Goal: Download file/media

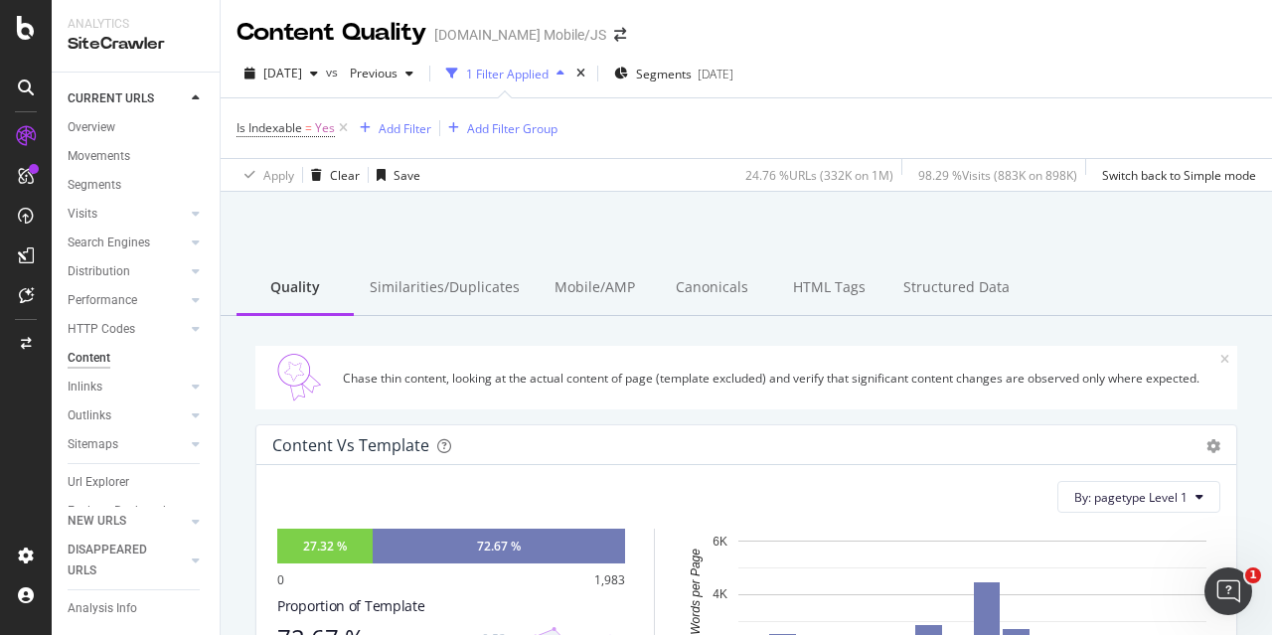
scroll to position [795, 0]
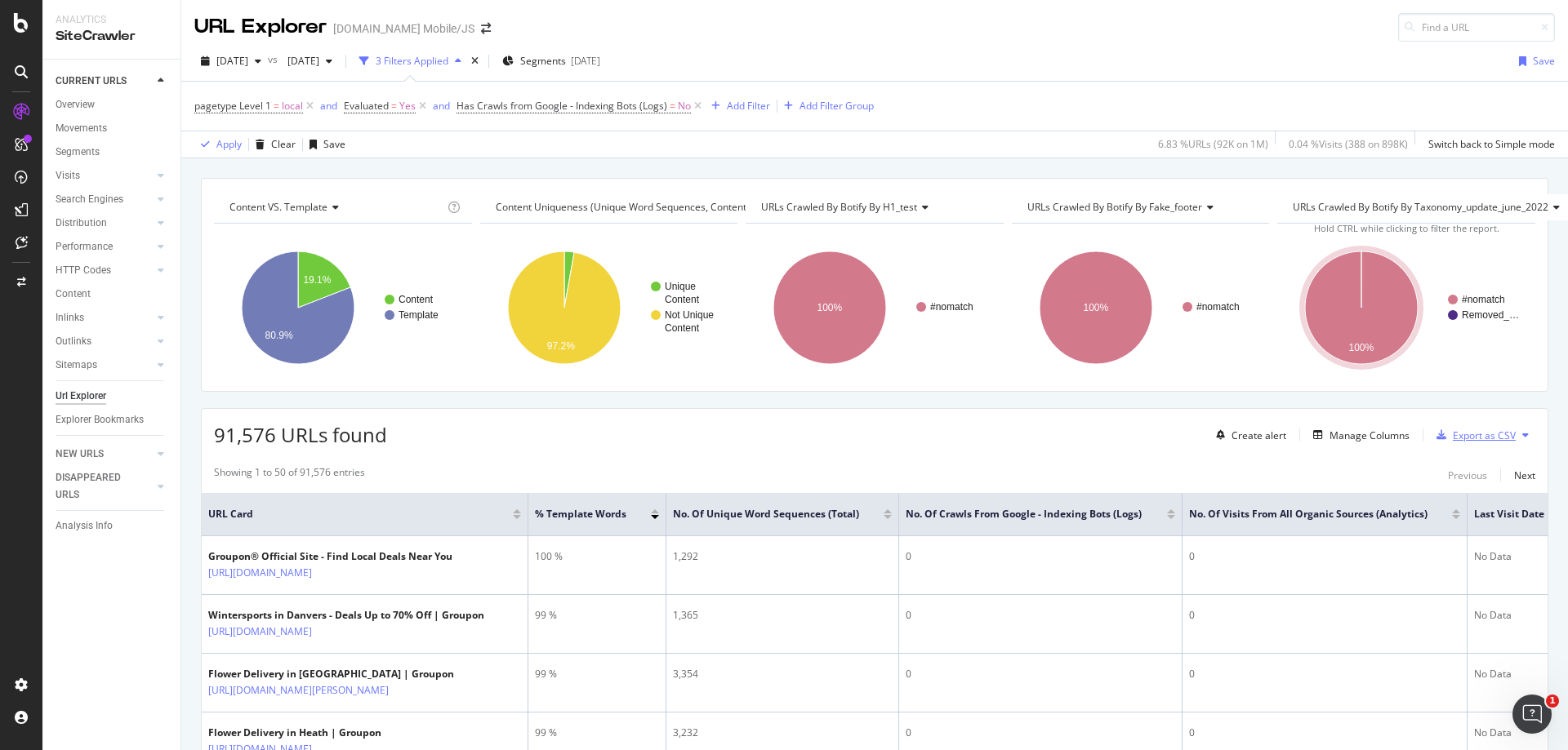
click at [1485, 436] on div "Export as CSV" at bounding box center [1484, 435] width 63 height 14
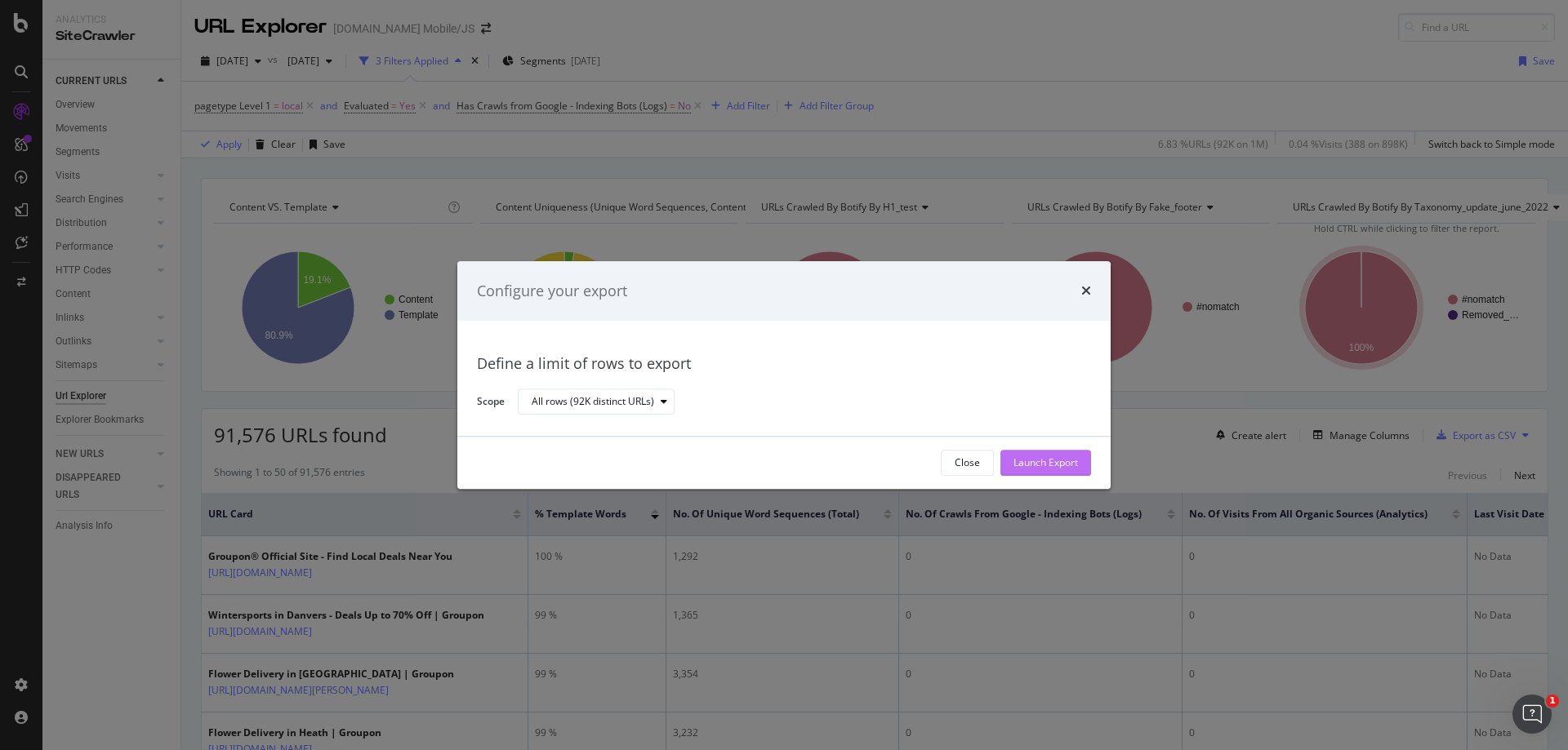
click at [1069, 456] on div "Launch Export" at bounding box center [1045, 462] width 64 height 14
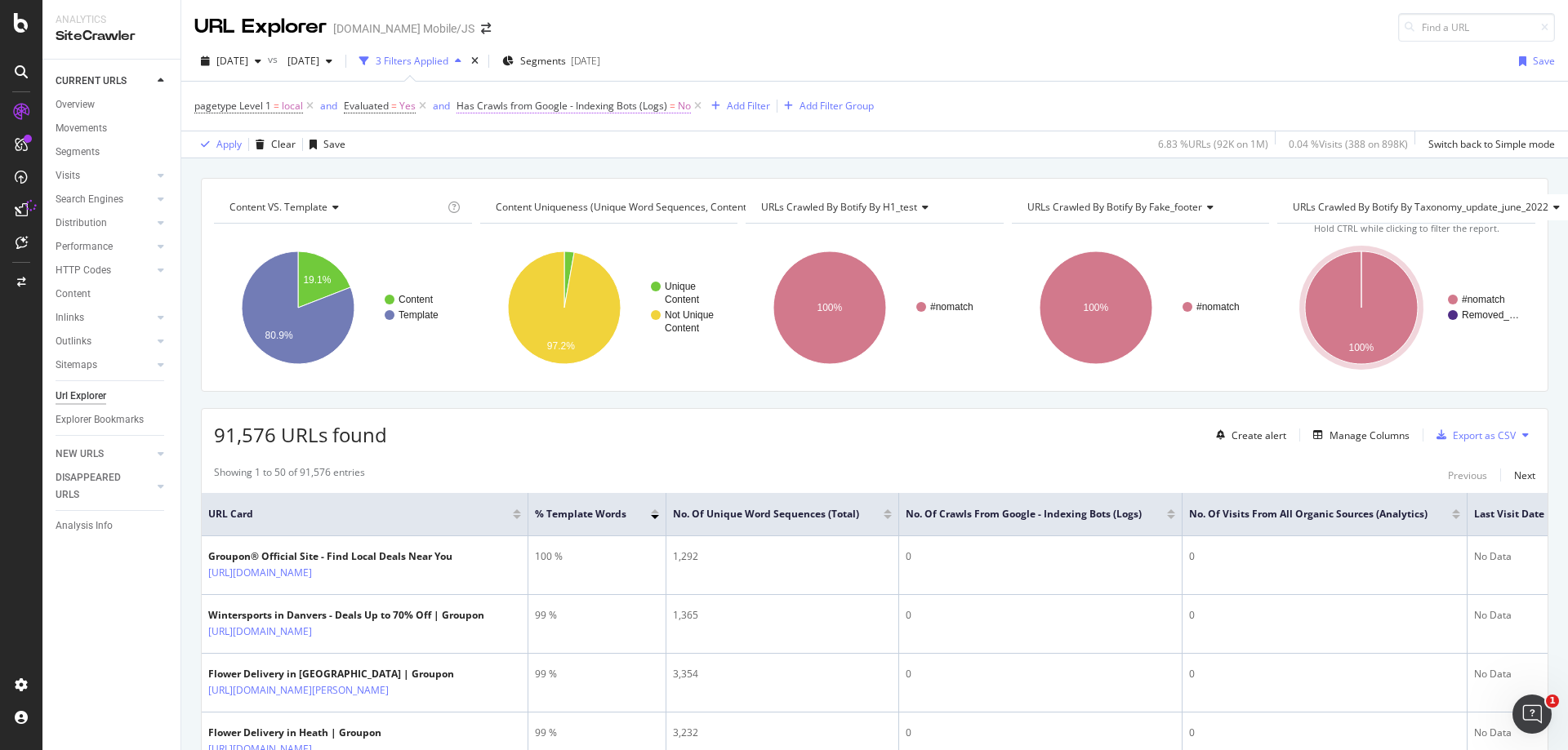
click at [680, 104] on span "No" at bounding box center [685, 106] width 13 height 23
click at [468, 193] on div "On Current Crawl From Google - Indexing Bots No Cancel Add filter Apply" at bounding box center [559, 185] width 205 height 134
click at [487, 195] on icon at bounding box center [489, 196] width 12 height 10
click at [484, 227] on span "Yes" at bounding box center [486, 230] width 16 height 14
click at [638, 228] on div "Apply" at bounding box center [636, 231] width 25 height 14
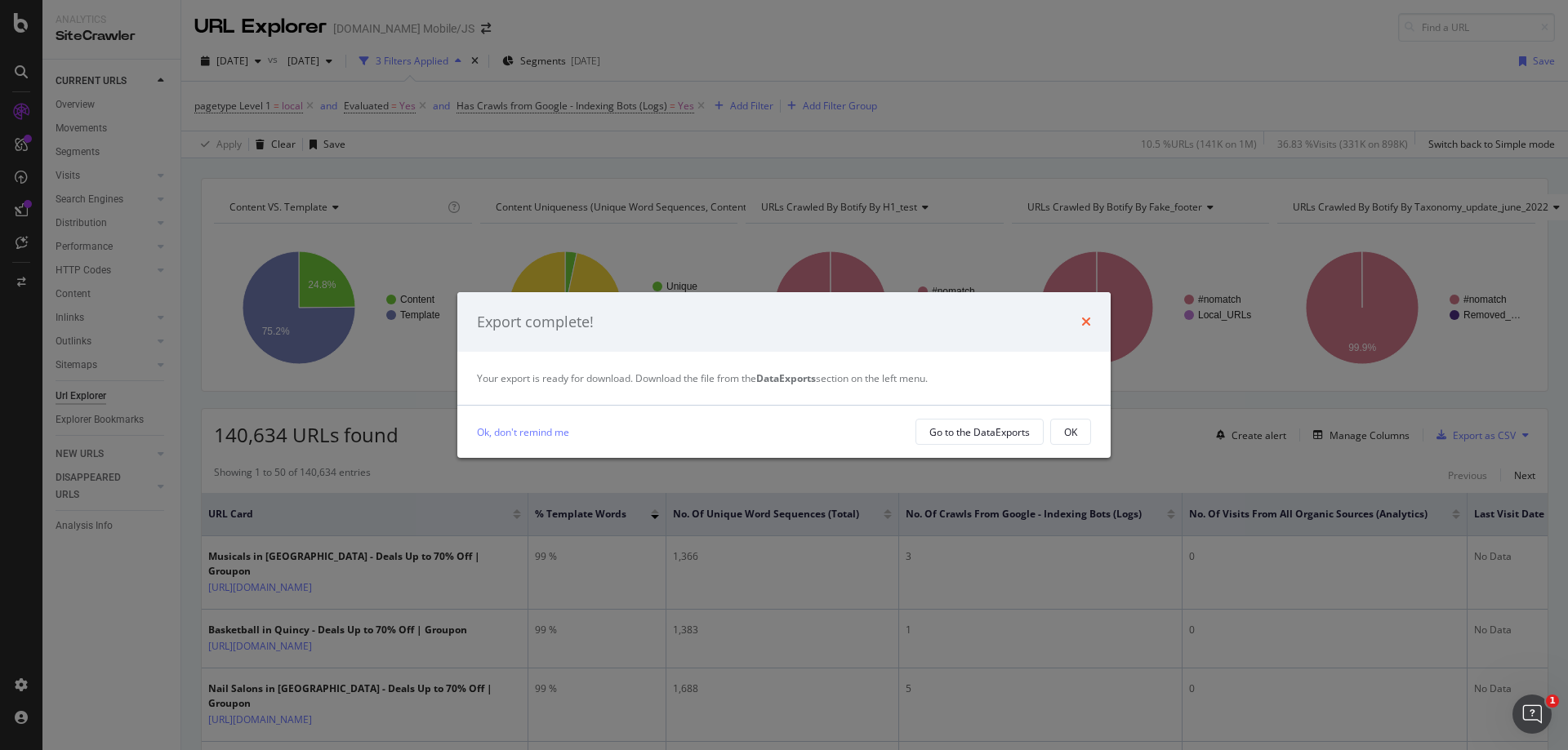
click at [1089, 320] on icon "times" at bounding box center [1086, 322] width 10 height 13
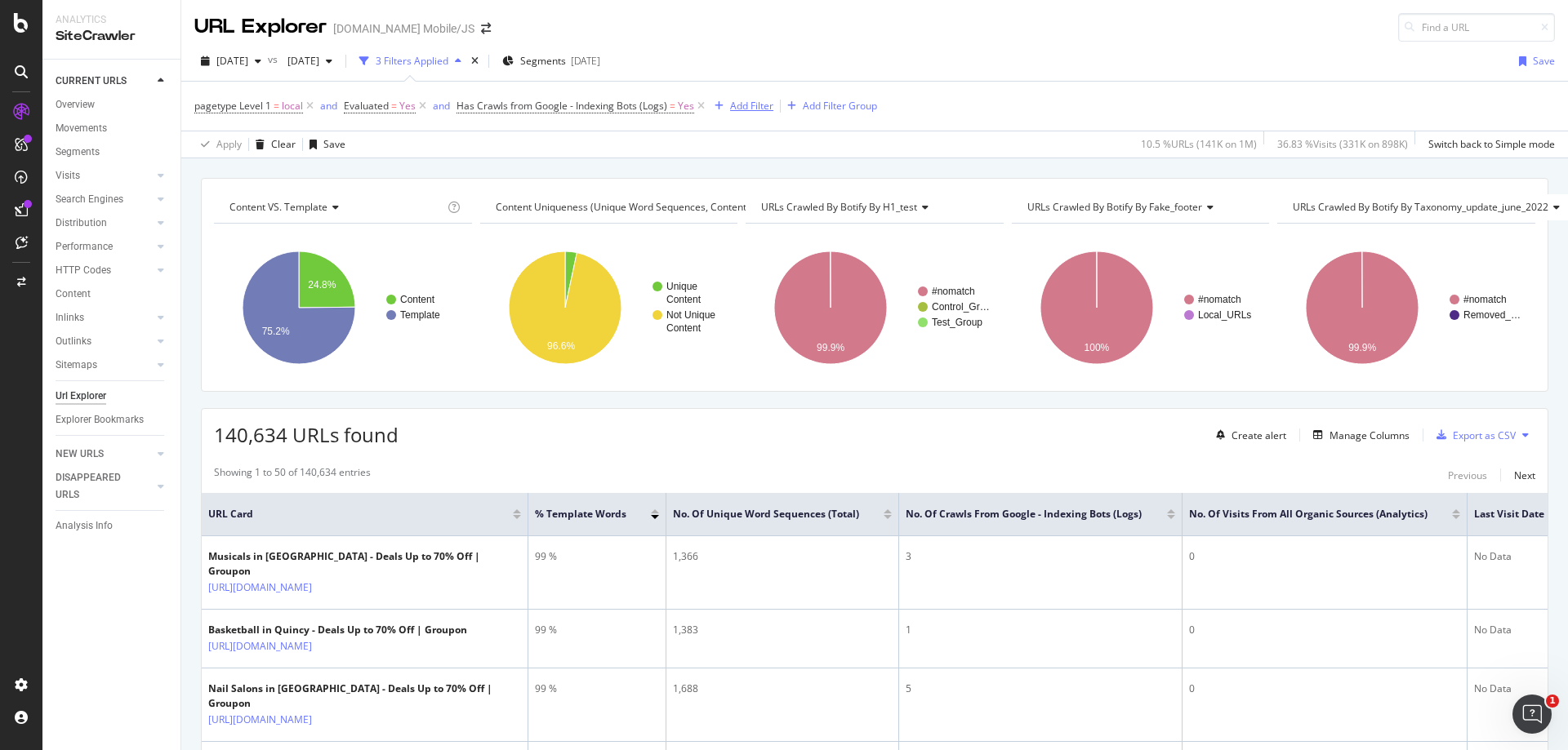
click at [754, 109] on div "Add Filter" at bounding box center [751, 105] width 44 height 14
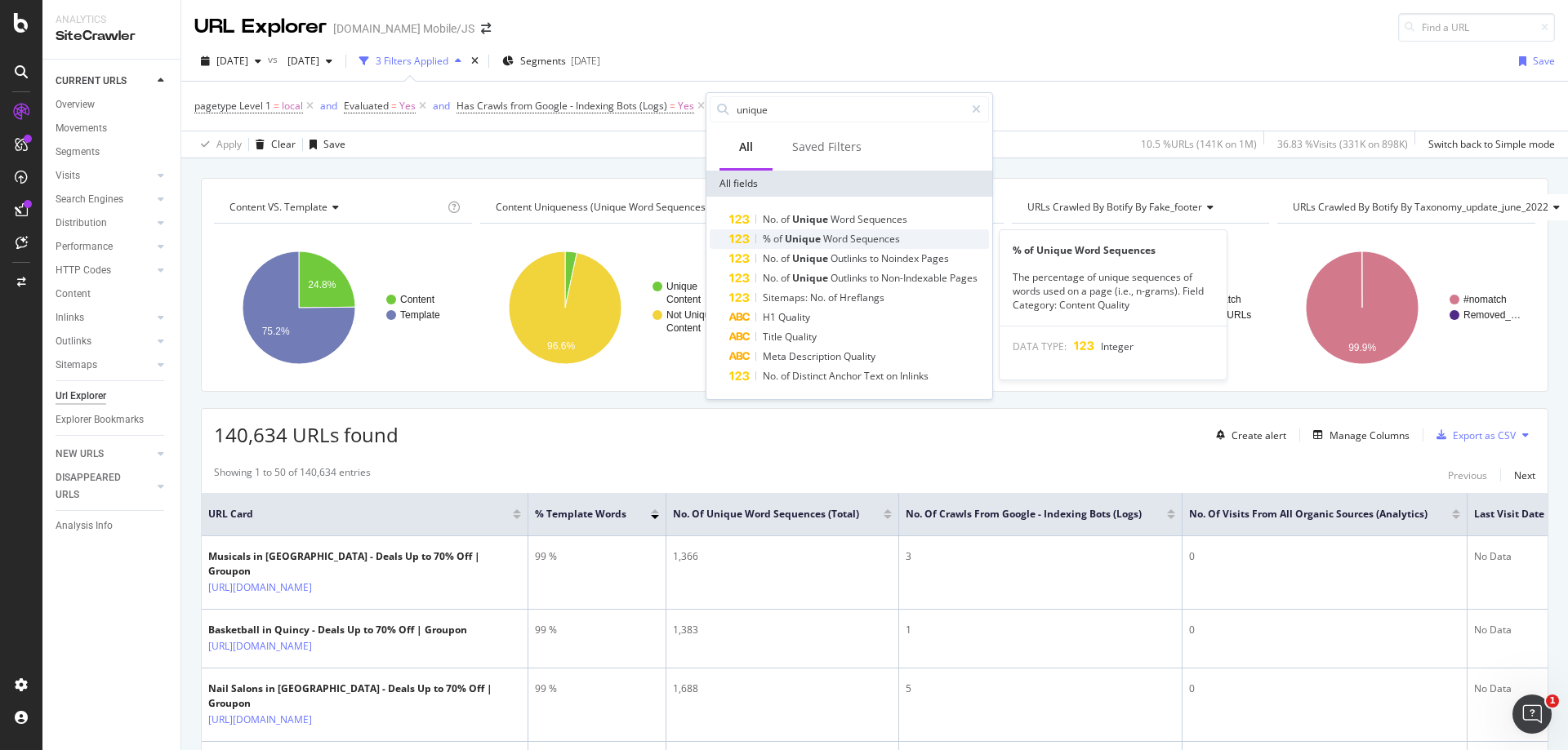
type input "unique"
click at [824, 232] on span "Word" at bounding box center [837, 238] width 27 height 14
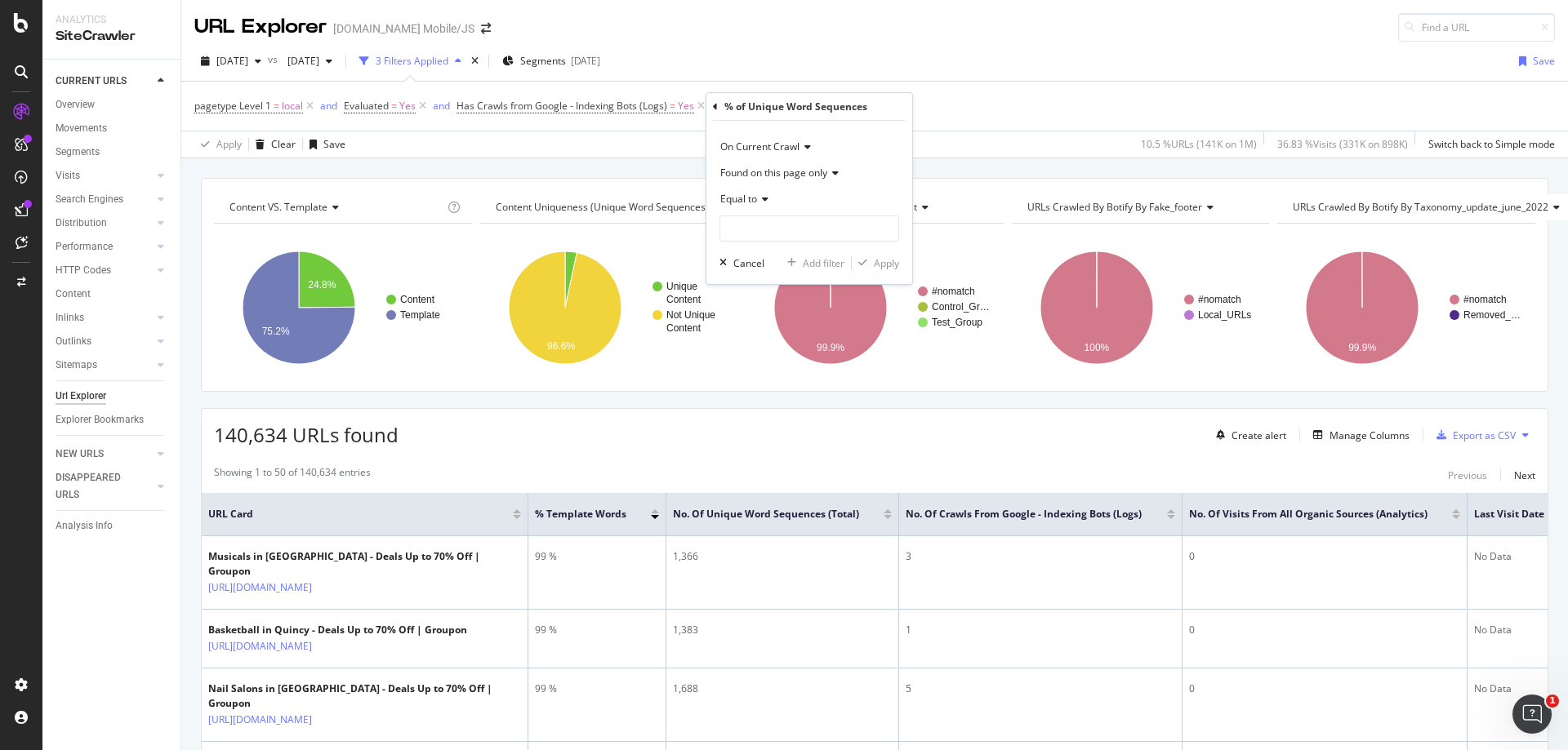
click at [771, 200] on div "Equal to" at bounding box center [809, 200] width 180 height 26
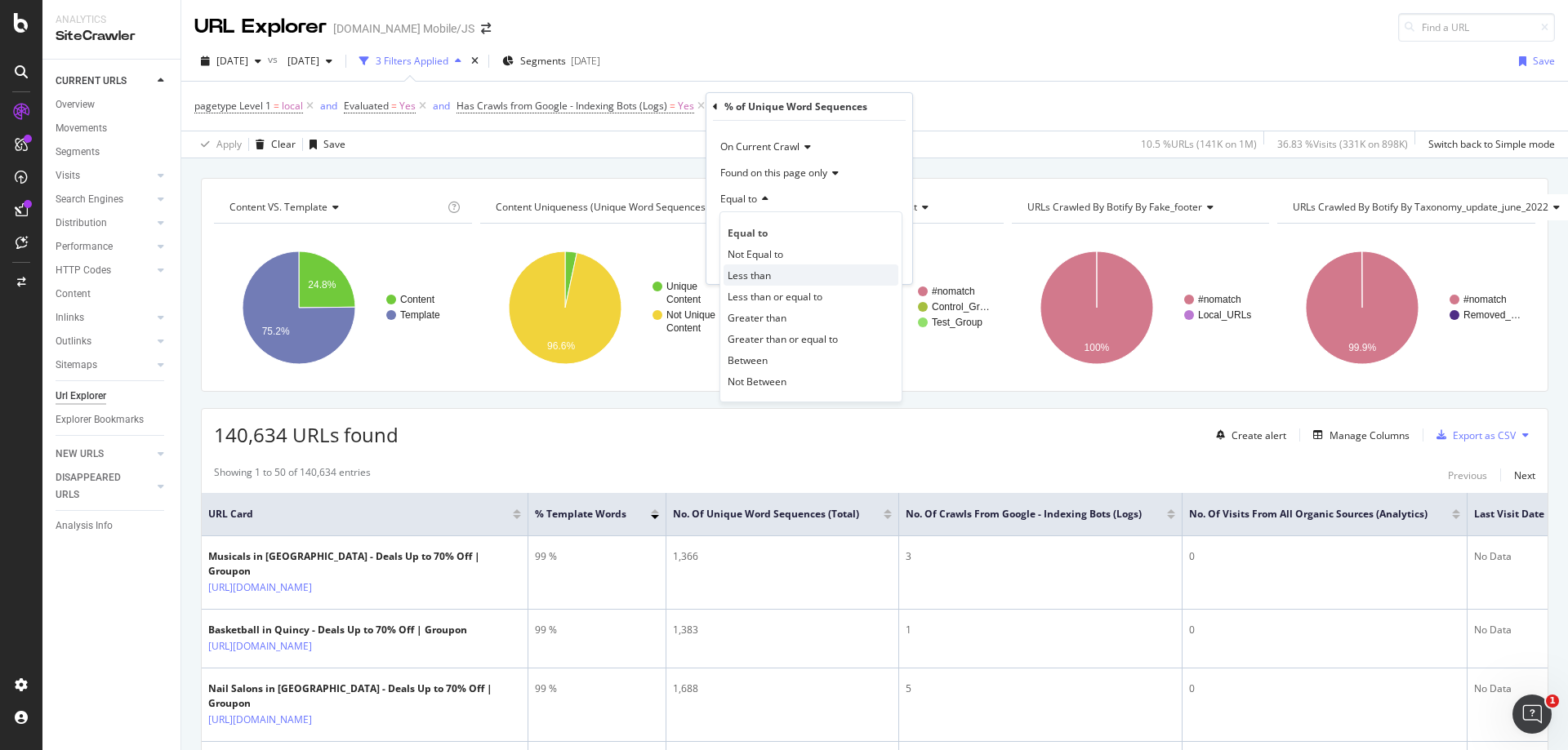
click at [774, 274] on div "Less than" at bounding box center [810, 275] width 175 height 21
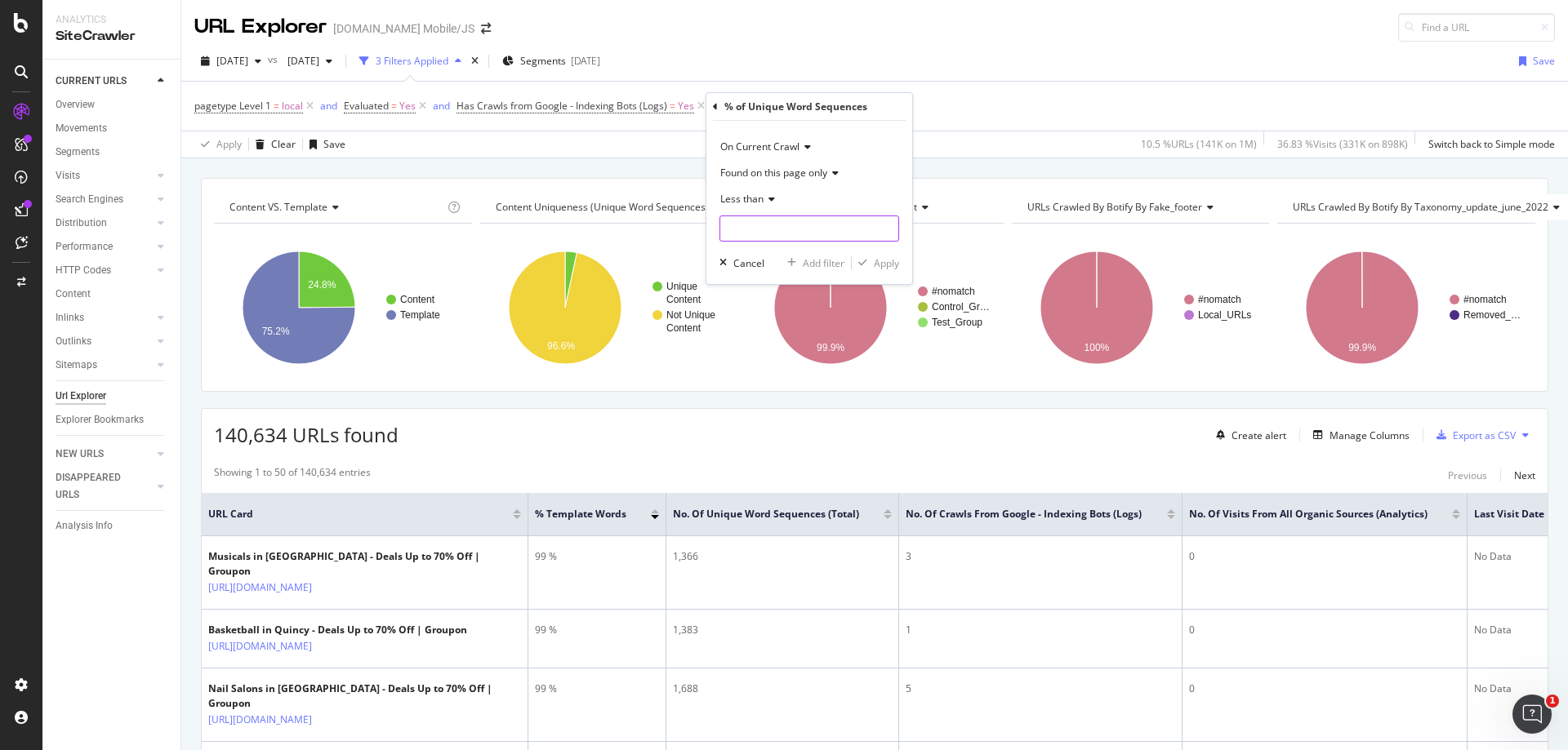
click at [774, 231] on input "number" at bounding box center [809, 228] width 180 height 26
type input "3"
click at [880, 263] on div "Apply" at bounding box center [886, 263] width 25 height 14
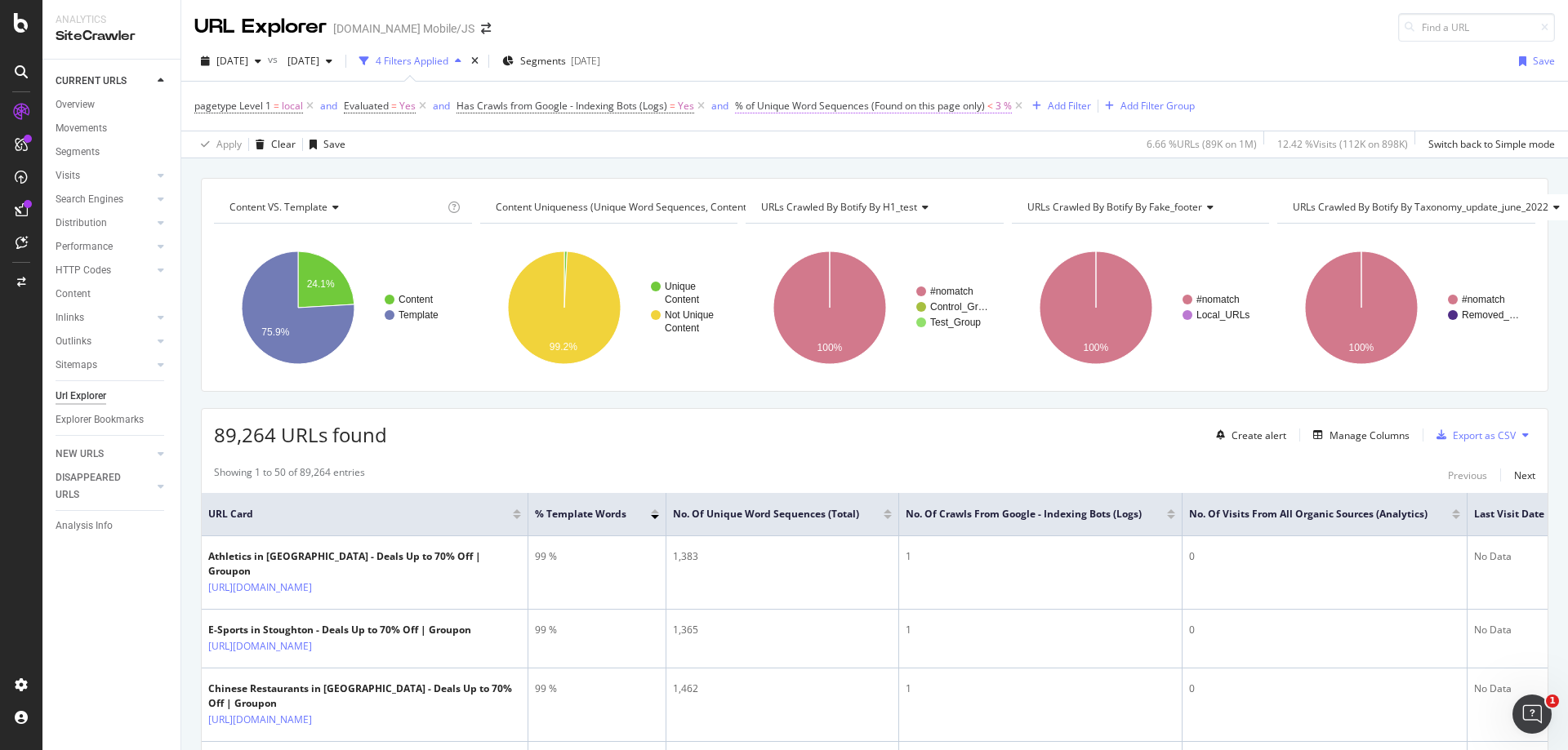
click at [991, 105] on span "<" at bounding box center [989, 105] width 6 height 14
click at [849, 220] on input "3" at bounding box center [836, 226] width 180 height 26
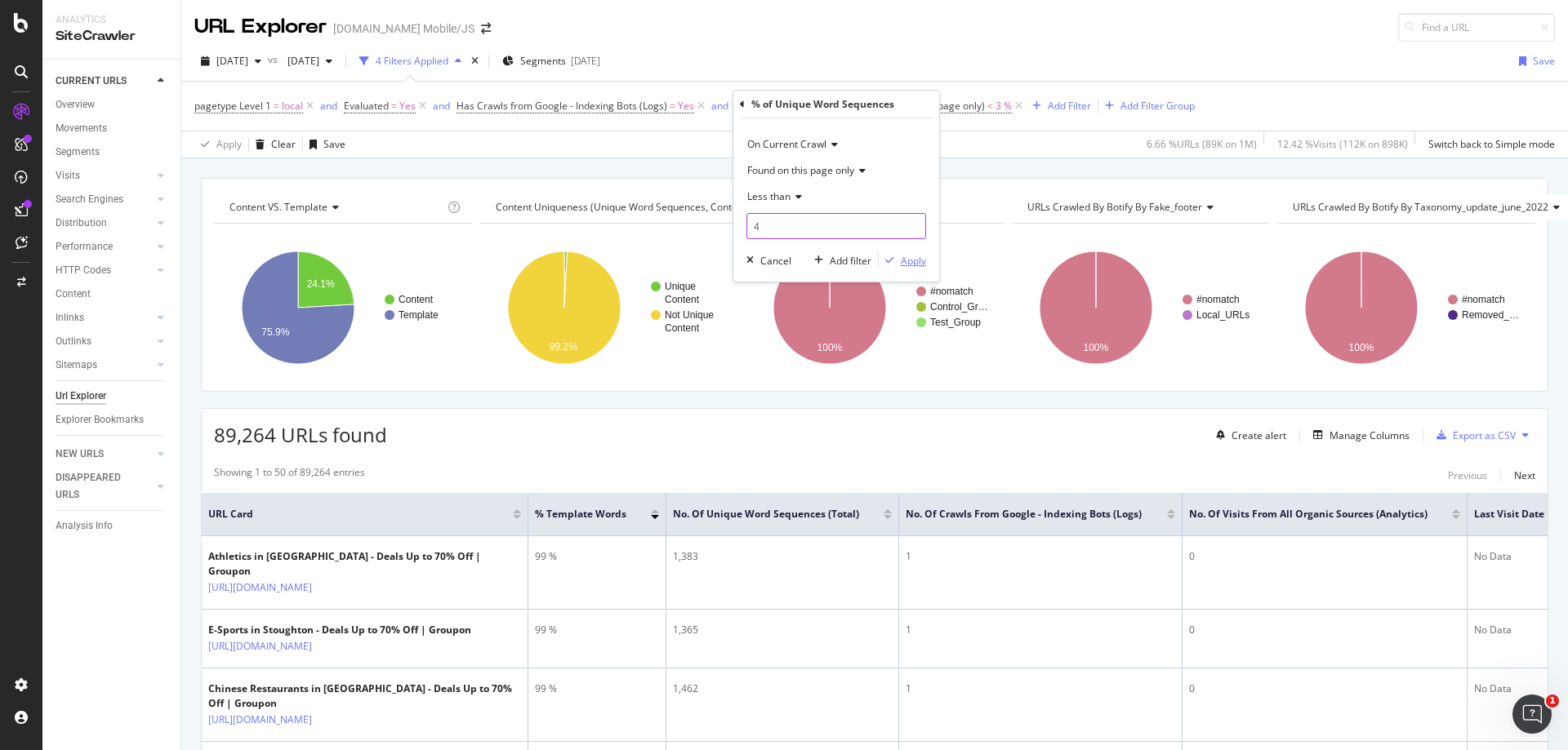
type input "4"
click at [924, 263] on div "Apply" at bounding box center [913, 260] width 25 height 14
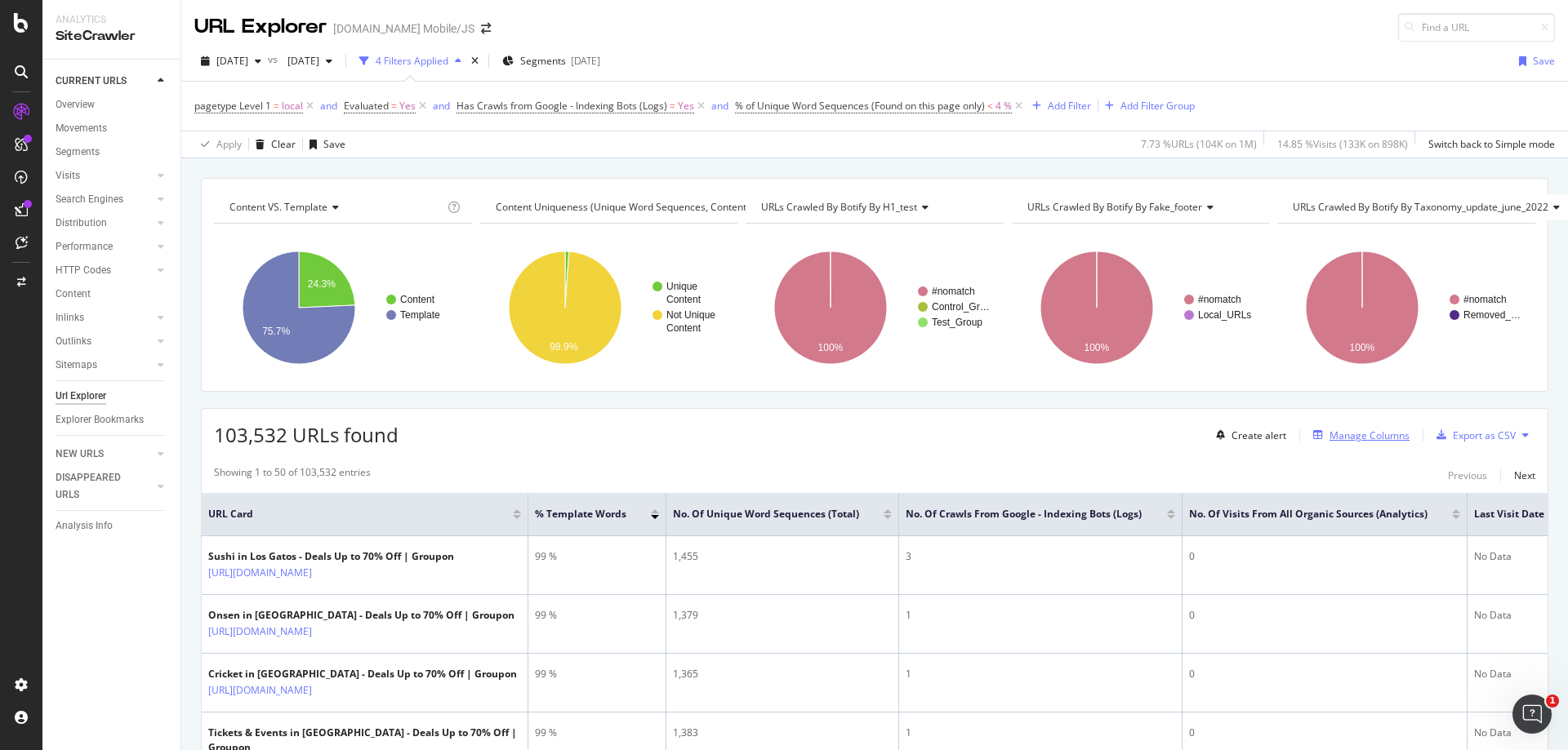
click at [1374, 436] on div "Manage Columns" at bounding box center [1369, 435] width 80 height 14
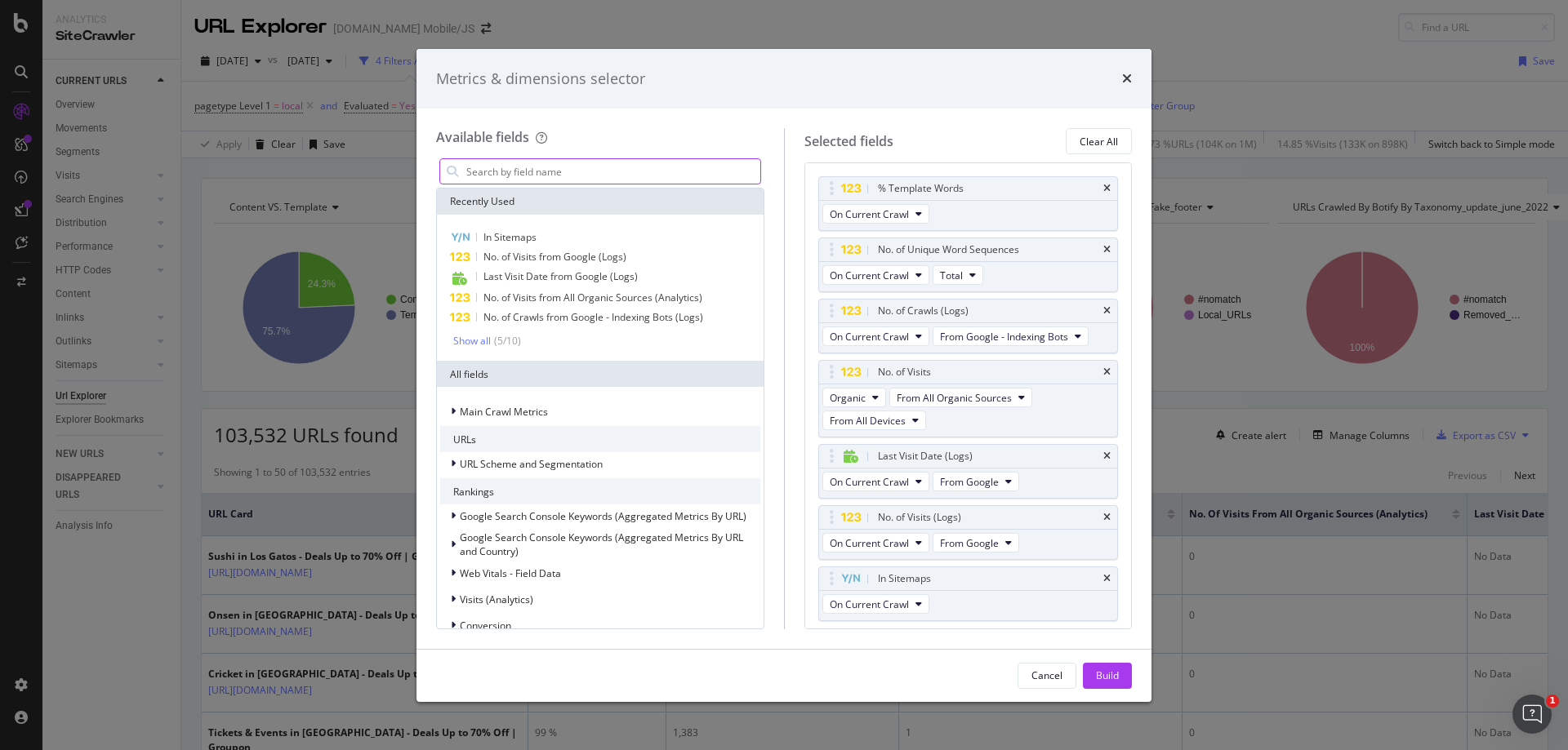
click at [588, 168] on input "modal" at bounding box center [612, 172] width 296 height 25
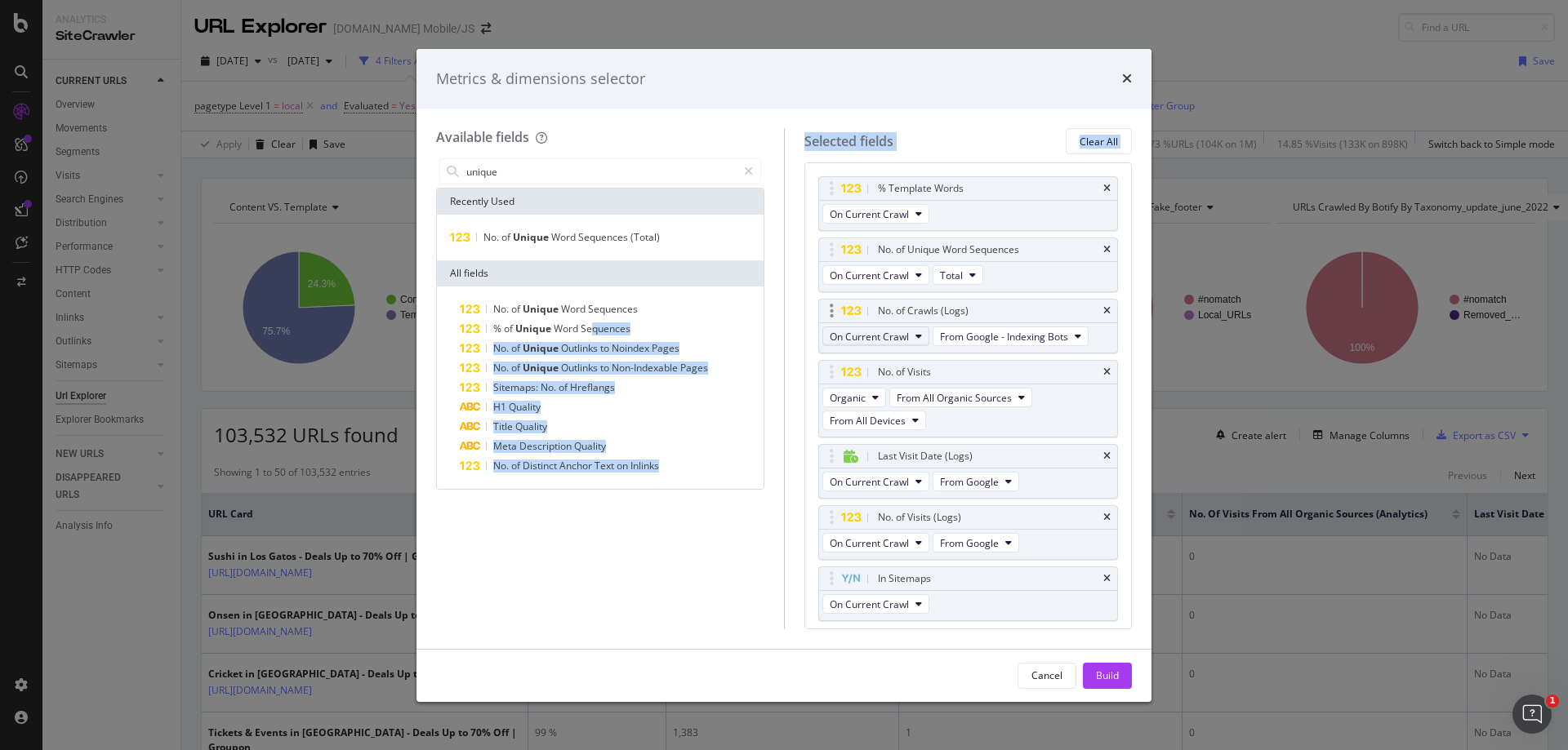
drag, startPoint x: 589, startPoint y: 329, endPoint x: 874, endPoint y: 336, distance: 285.1
click at [874, 336] on div "Available fields unique Recently Used No. of Unique Word Sequences (Total) All …" at bounding box center [784, 378] width 696 height 500
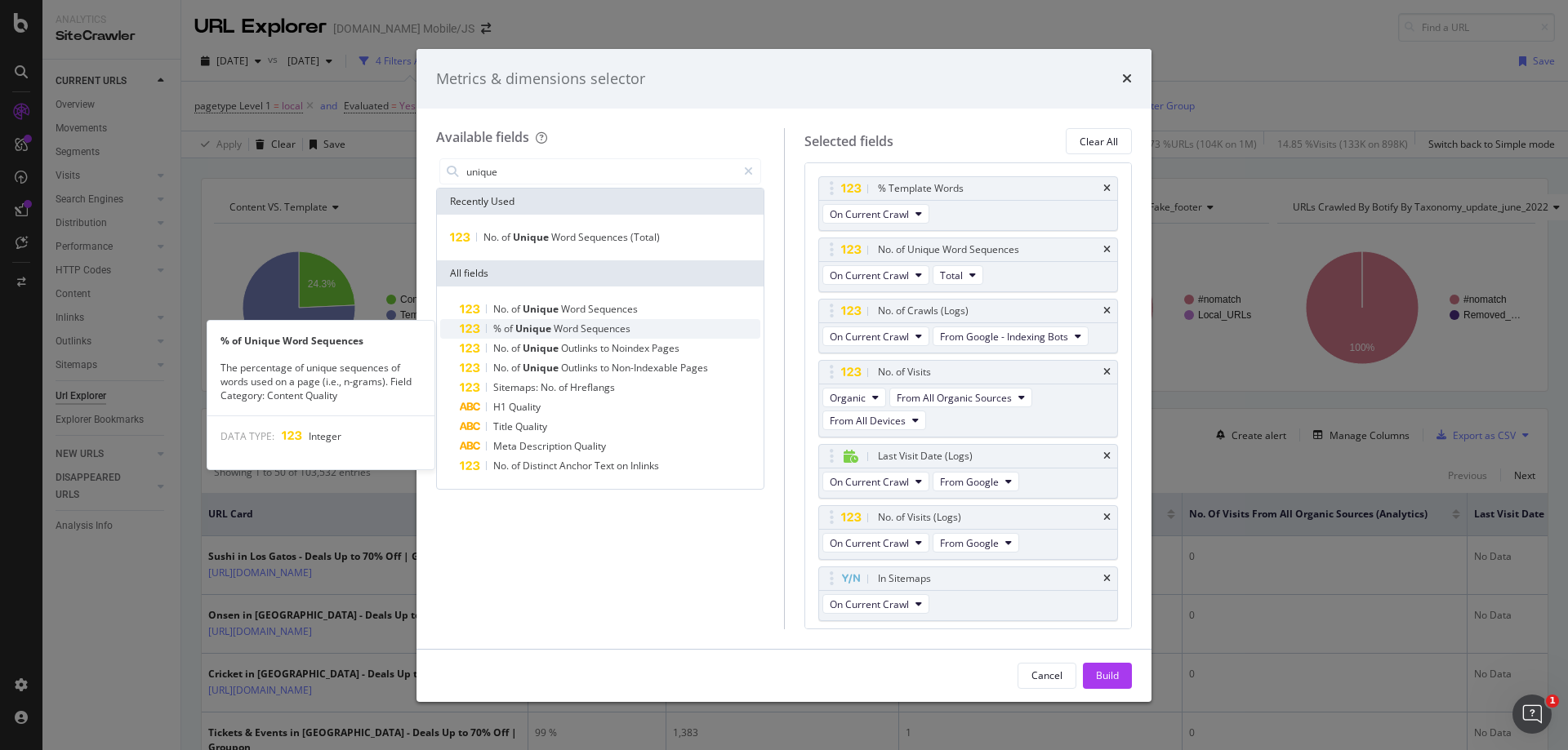
click at [567, 329] on span "Word" at bounding box center [567, 328] width 27 height 14
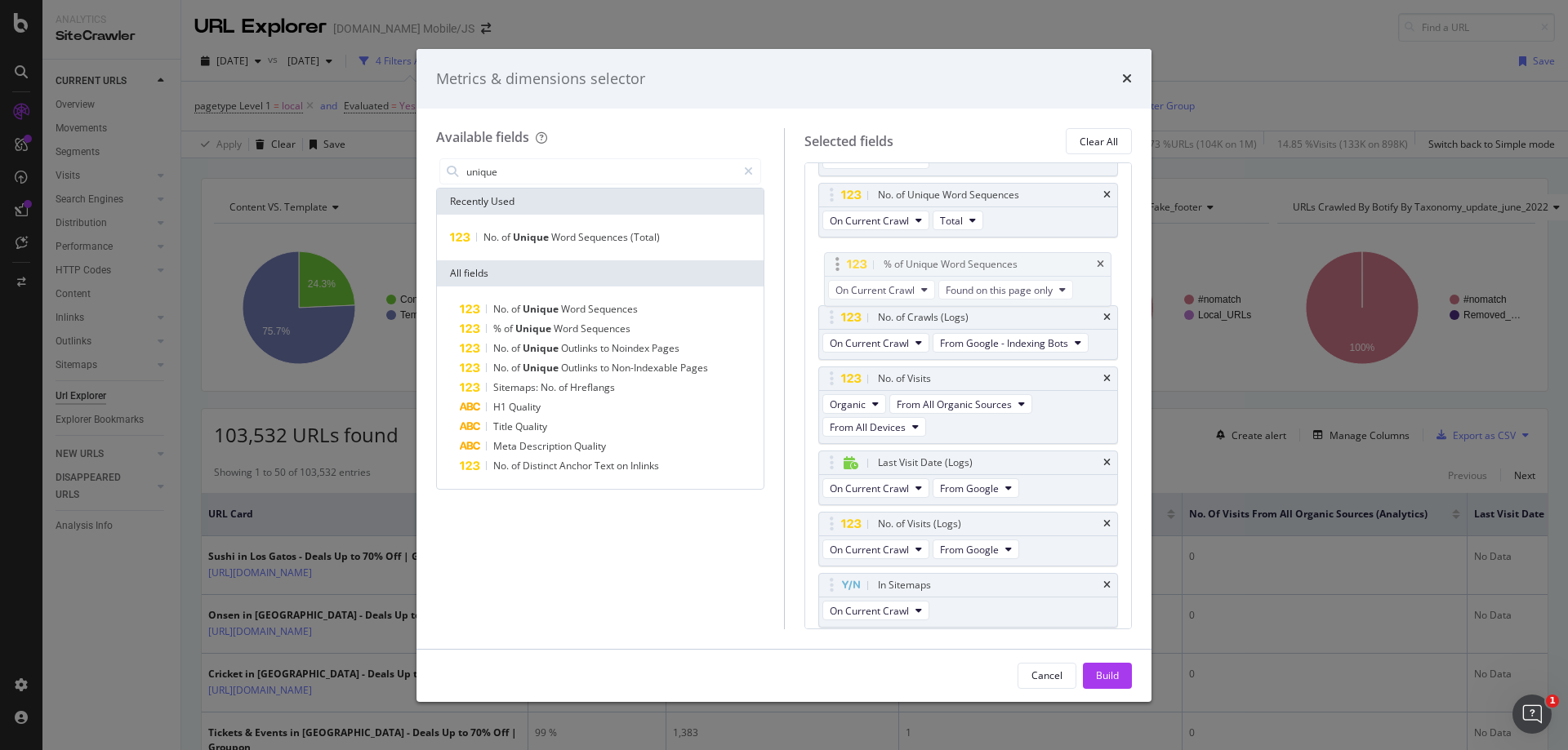
drag, startPoint x: 897, startPoint y: 585, endPoint x: 903, endPoint y: 263, distance: 322.1
click at [903, 263] on body "Analytics SiteCrawler CURRENT URLS Overview Movements Segments Visits Analysis …" at bounding box center [784, 375] width 1568 height 750
click at [497, 173] on input "unique" at bounding box center [600, 172] width 272 height 25
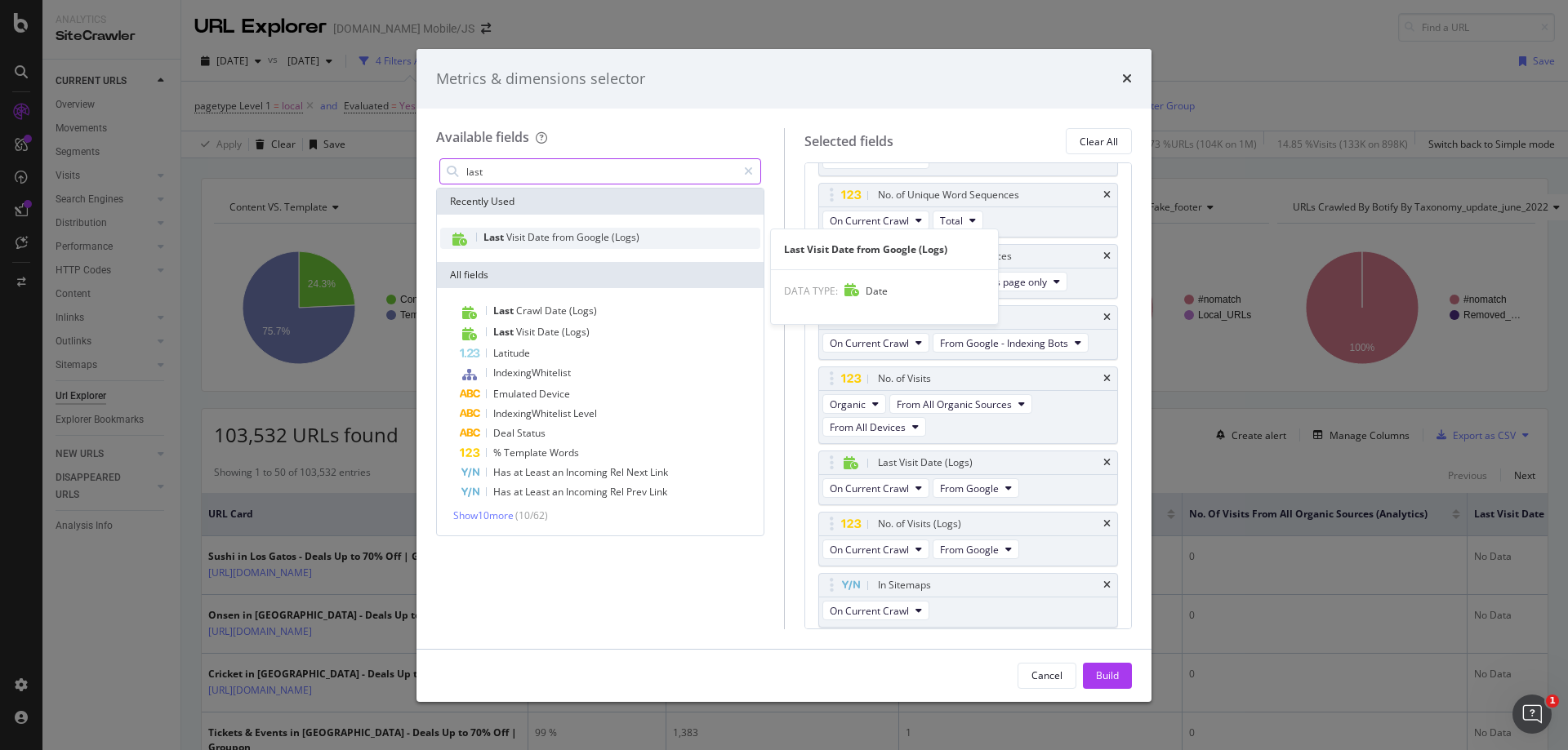
type input "last"
click at [535, 237] on span "Date" at bounding box center [540, 237] width 25 height 14
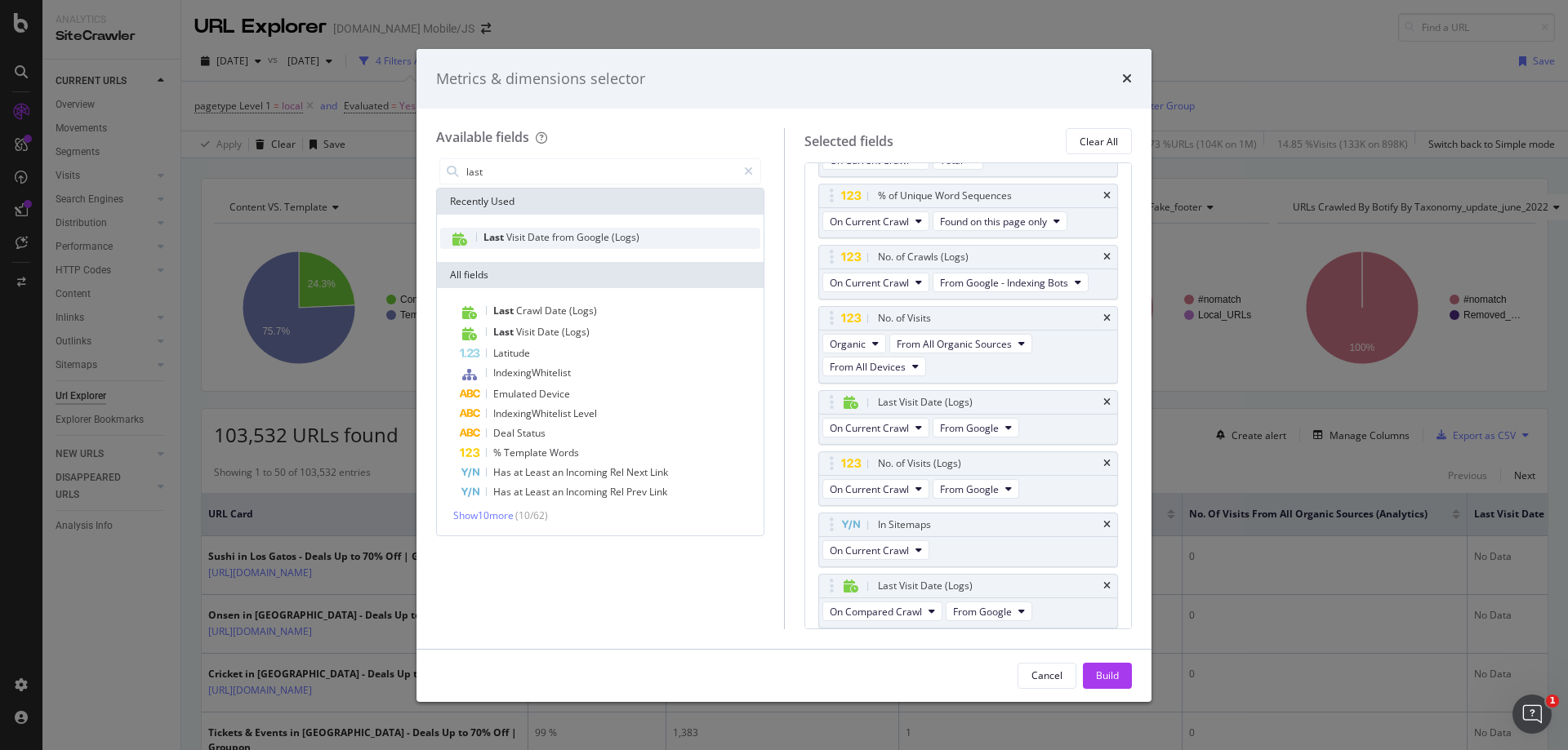
scroll to position [116, 0]
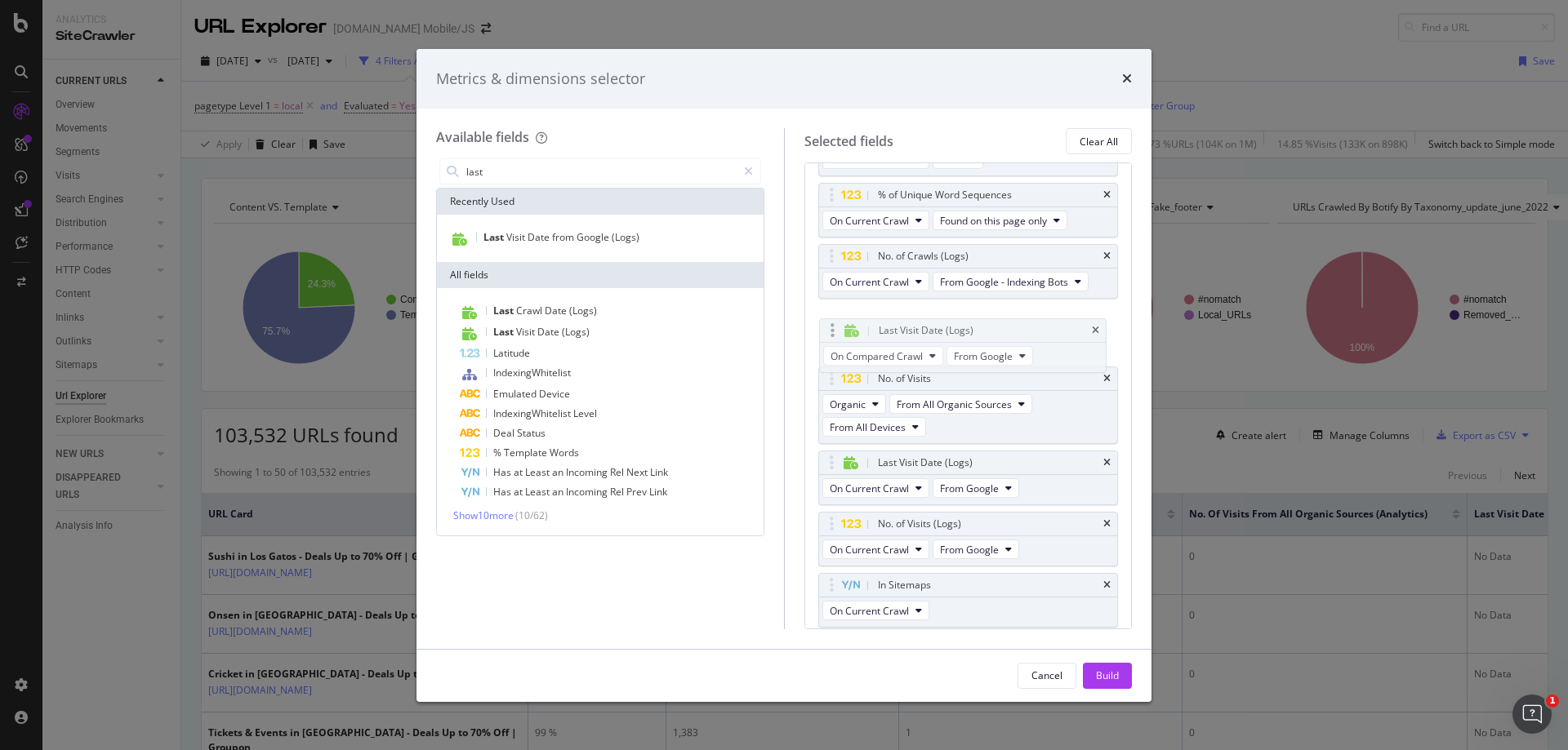
drag, startPoint x: 1001, startPoint y: 589, endPoint x: 1002, endPoint y: 334, distance: 255.0
click at [1002, 334] on body "Analytics SiteCrawler CURRENT URLS Overview Movements Segments Visits Analysis …" at bounding box center [784, 375] width 1568 height 750
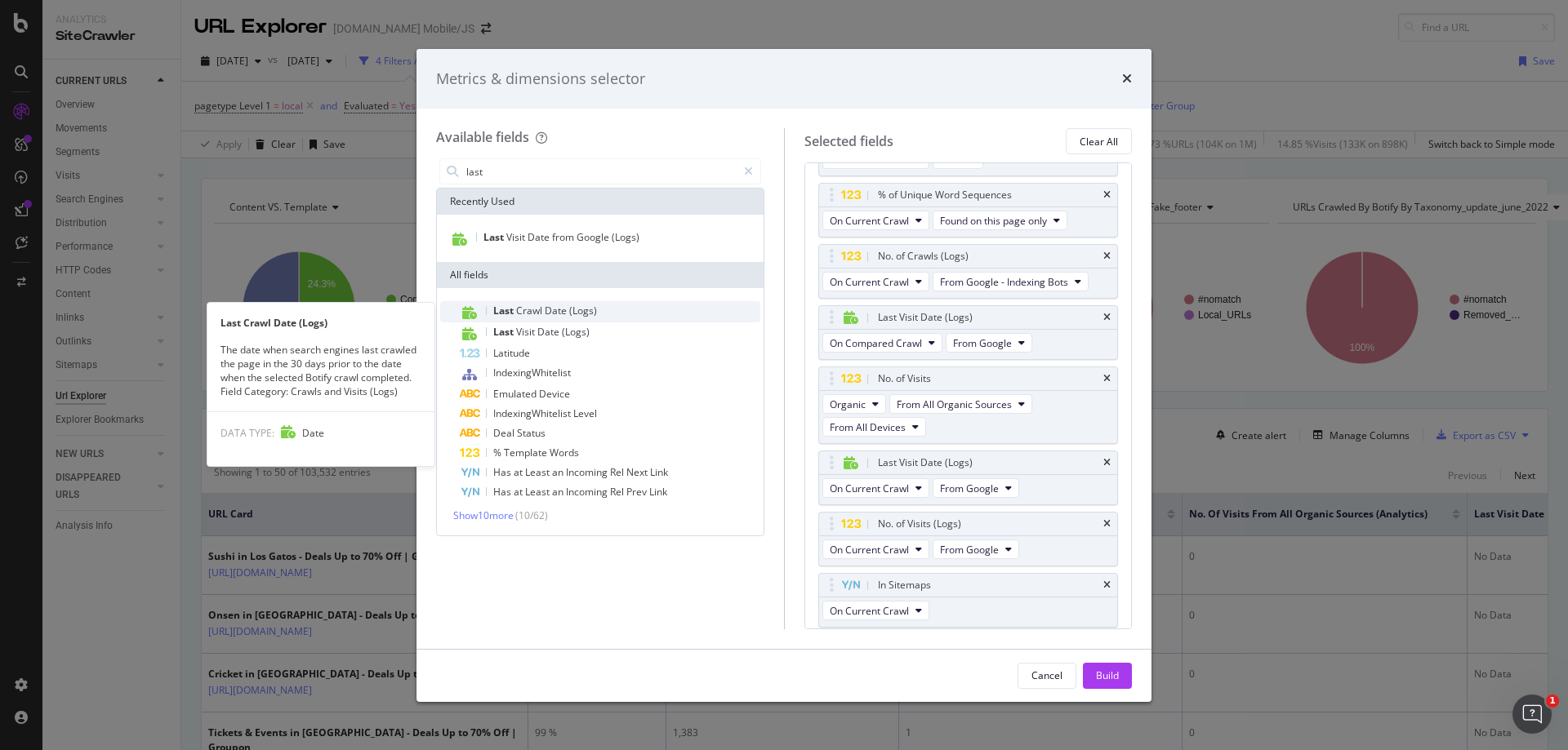
click at [572, 309] on span "(Logs)" at bounding box center [583, 311] width 28 height 14
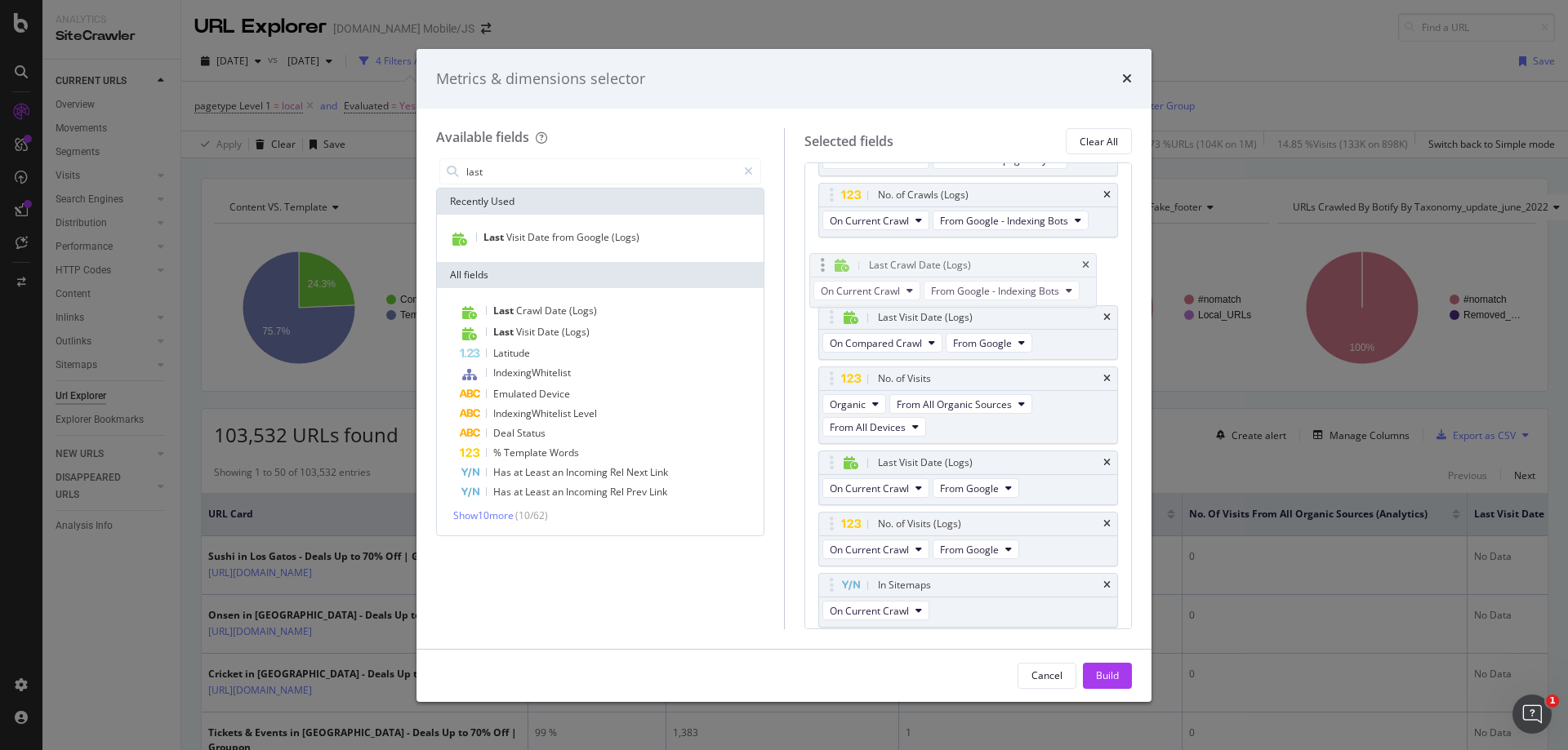
drag, startPoint x: 994, startPoint y: 585, endPoint x: 985, endPoint y: 265, distance: 320.1
click at [985, 265] on body "Analytics SiteCrawler CURRENT URLS Overview Movements Segments Visits Analysis …" at bounding box center [784, 375] width 1568 height 750
drag, startPoint x: 975, startPoint y: 464, endPoint x: 966, endPoint y: 376, distance: 88.5
click at [966, 376] on body "Analytics SiteCrawler CURRENT URLS Overview Movements Segments Visits Analysis …" at bounding box center [784, 375] width 1568 height 750
drag, startPoint x: 1007, startPoint y: 357, endPoint x: 1004, endPoint y: 325, distance: 32.1
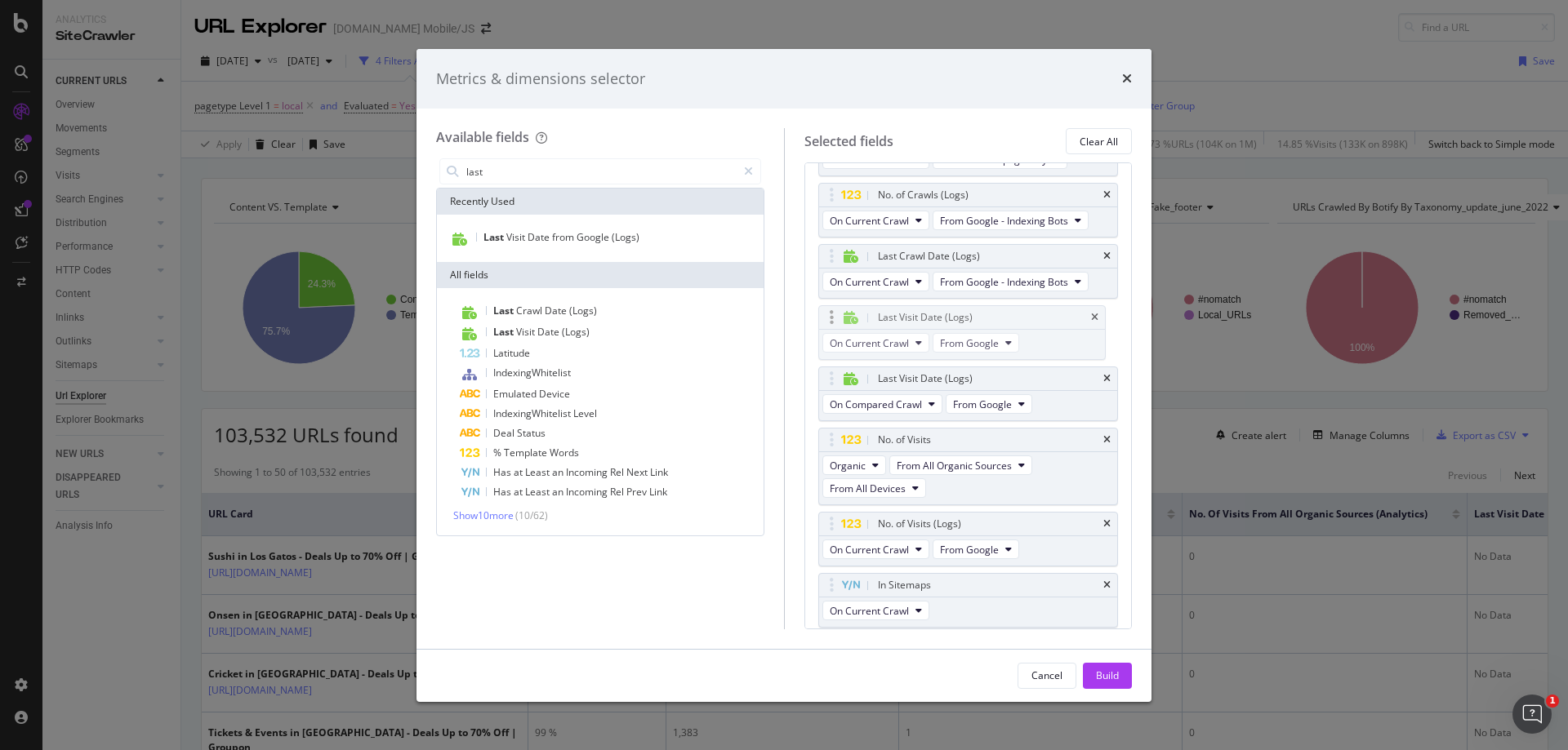
click at [1004, 325] on body "Analytics SiteCrawler CURRENT URLS Overview Movements Segments Visits Analysis …" at bounding box center [784, 375] width 1568 height 750
click at [1103, 377] on icon "times" at bounding box center [1106, 379] width 7 height 10
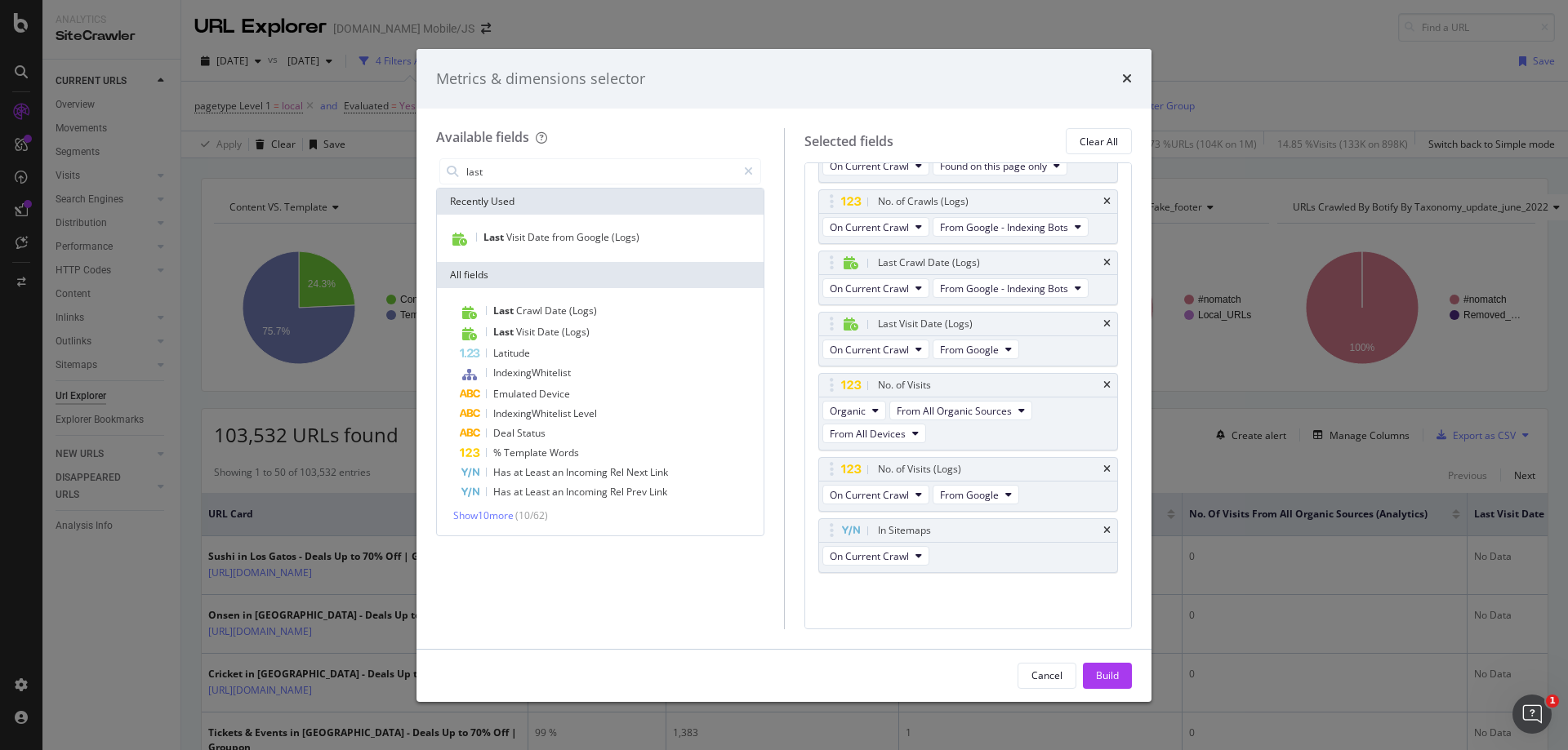
scroll to position [171, 0]
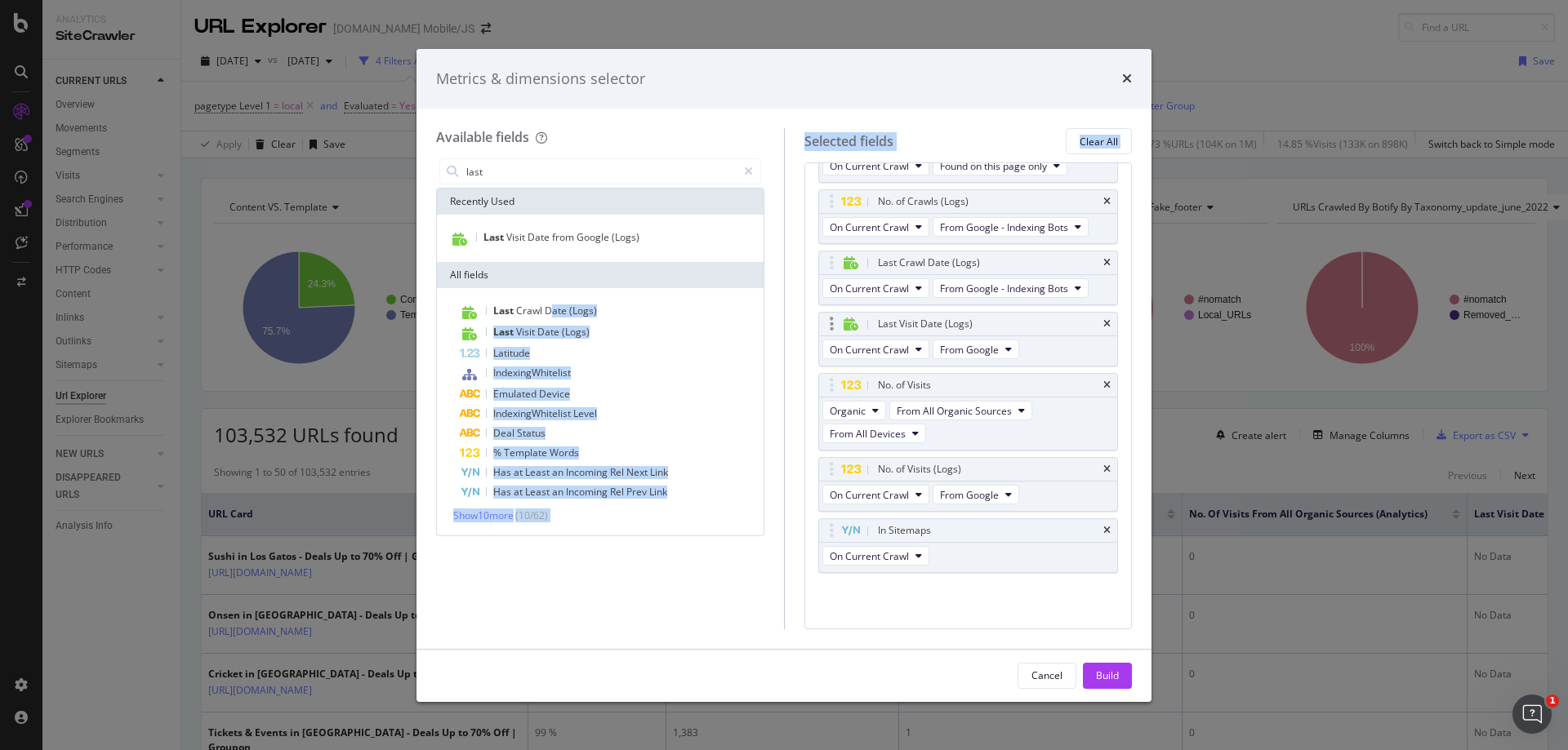
drag, startPoint x: 552, startPoint y: 313, endPoint x: 842, endPoint y: 312, distance: 290.0
click at [842, 312] on div "Available fields last Recently Used Last Visit Date from Google (Logs) All fiel…" at bounding box center [784, 378] width 696 height 500
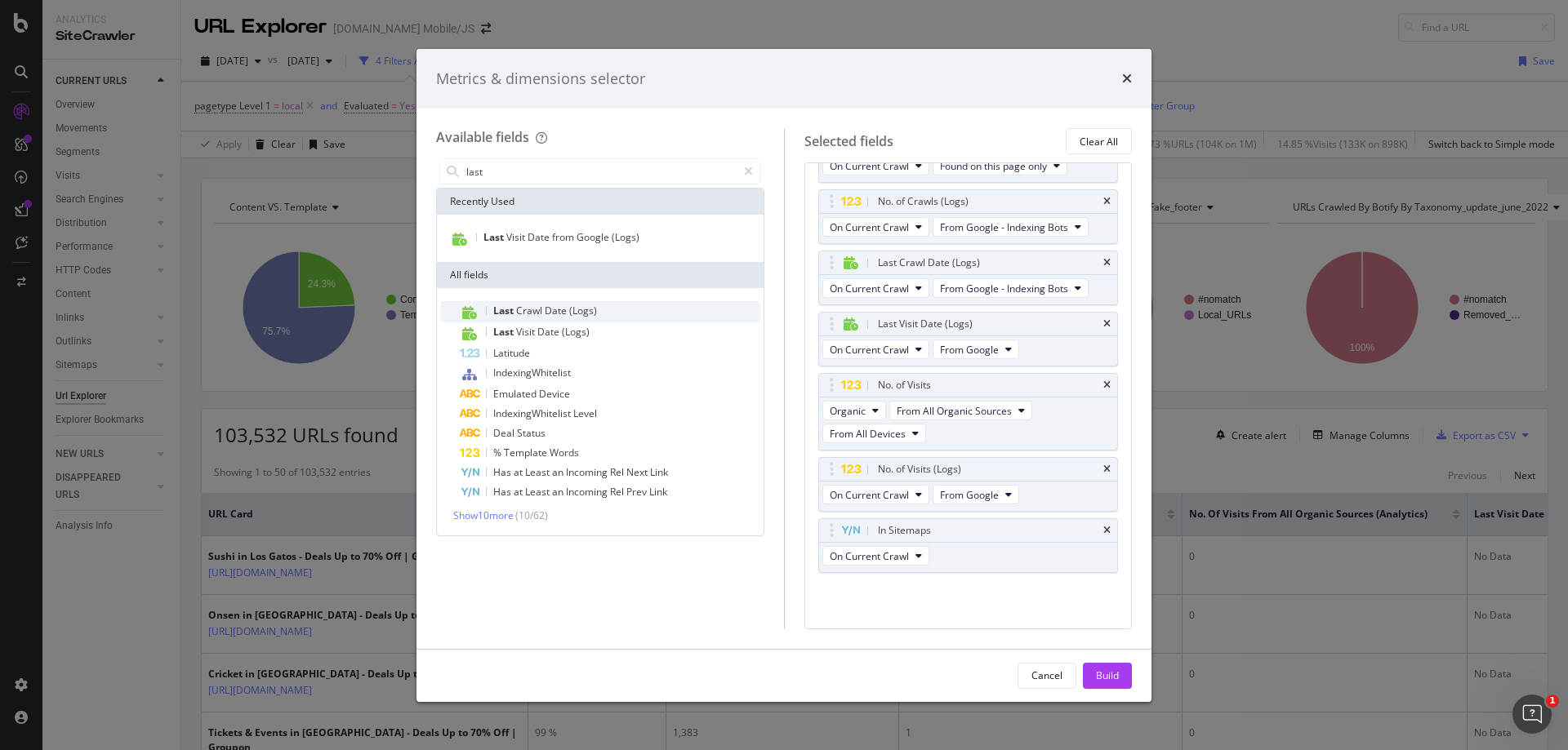
click at [510, 309] on span "Last" at bounding box center [505, 311] width 23 height 14
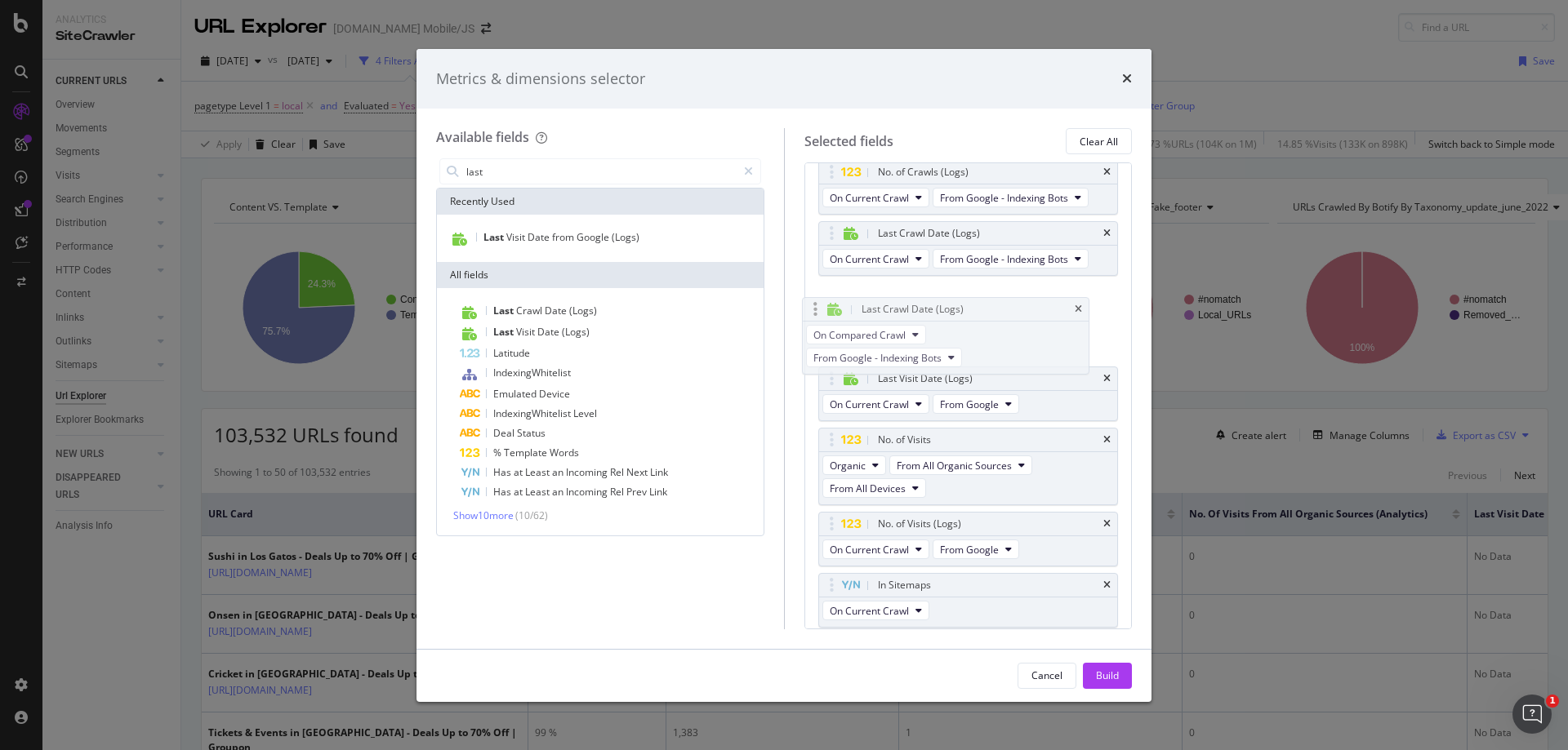
drag, startPoint x: 1030, startPoint y: 563, endPoint x: 1014, endPoint y: 308, distance: 255.5
click at [1014, 308] on body "Analytics SiteCrawler CURRENT URLS Overview Movements Segments Visits Analysis …" at bounding box center [784, 375] width 1568 height 750
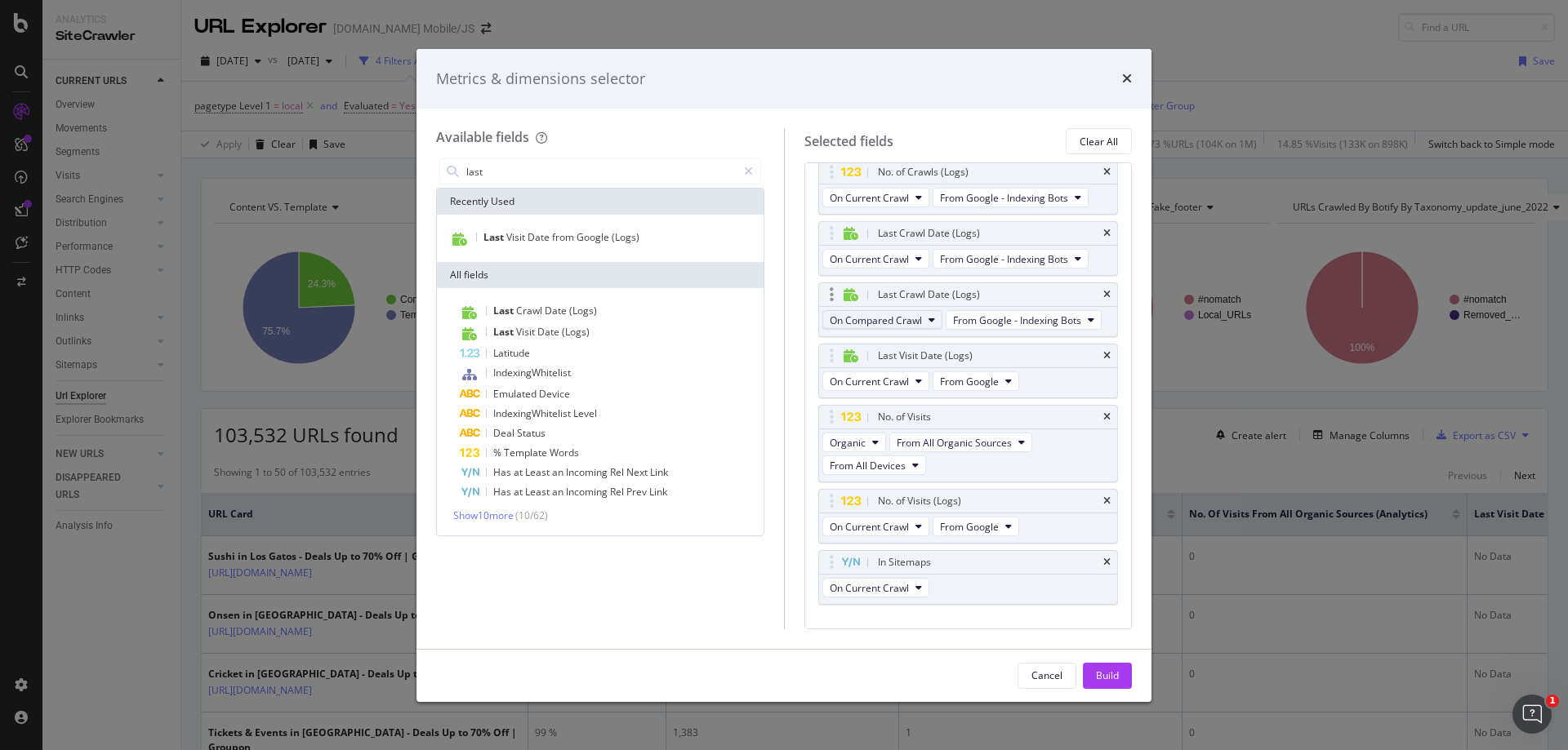
click at [876, 320] on span "On Compared Crawl" at bounding box center [875, 320] width 92 height 14
click at [1045, 321] on div "On Compared Crawl From Google - Indexing Bots" at bounding box center [964, 322] width 289 height 30
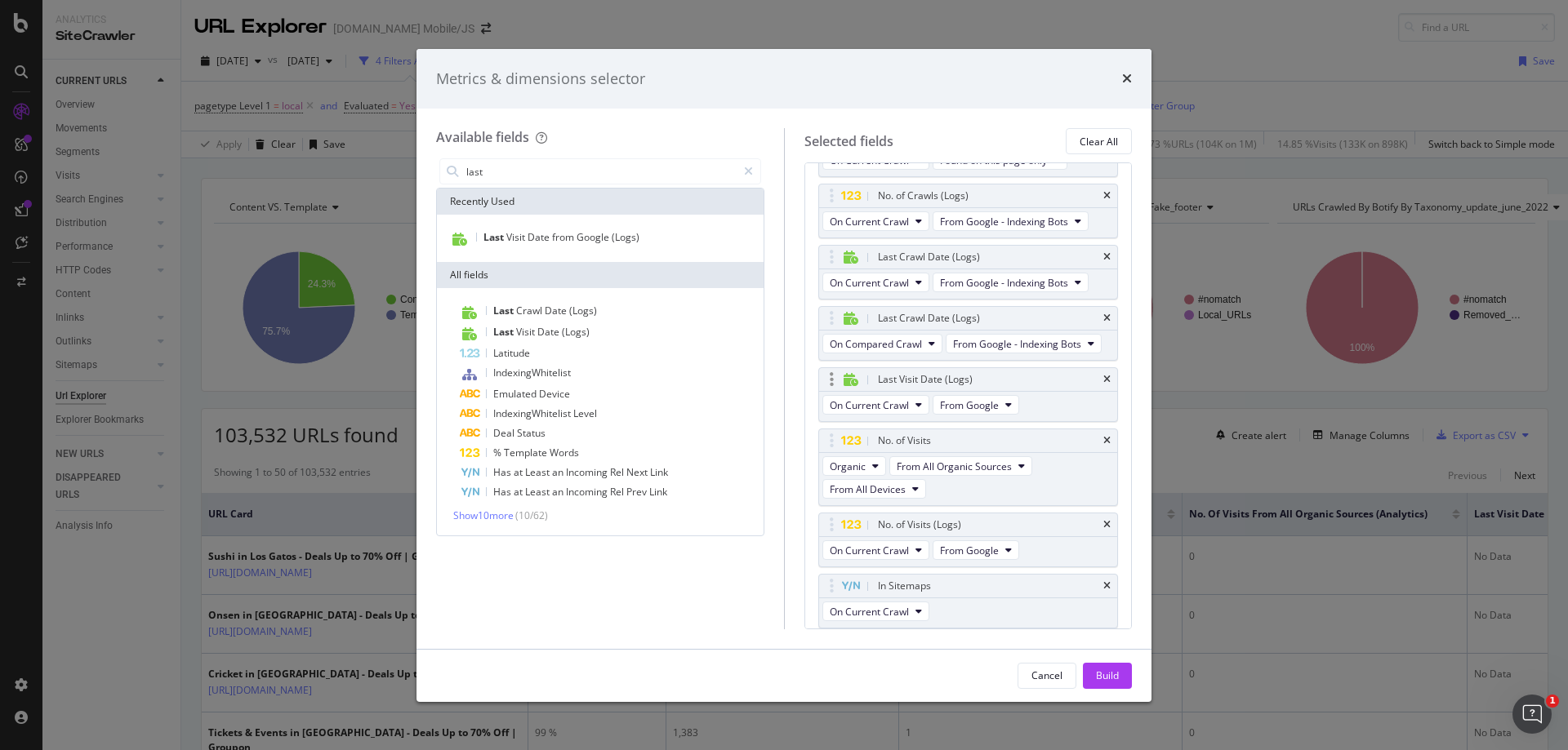
scroll to position [254, 0]
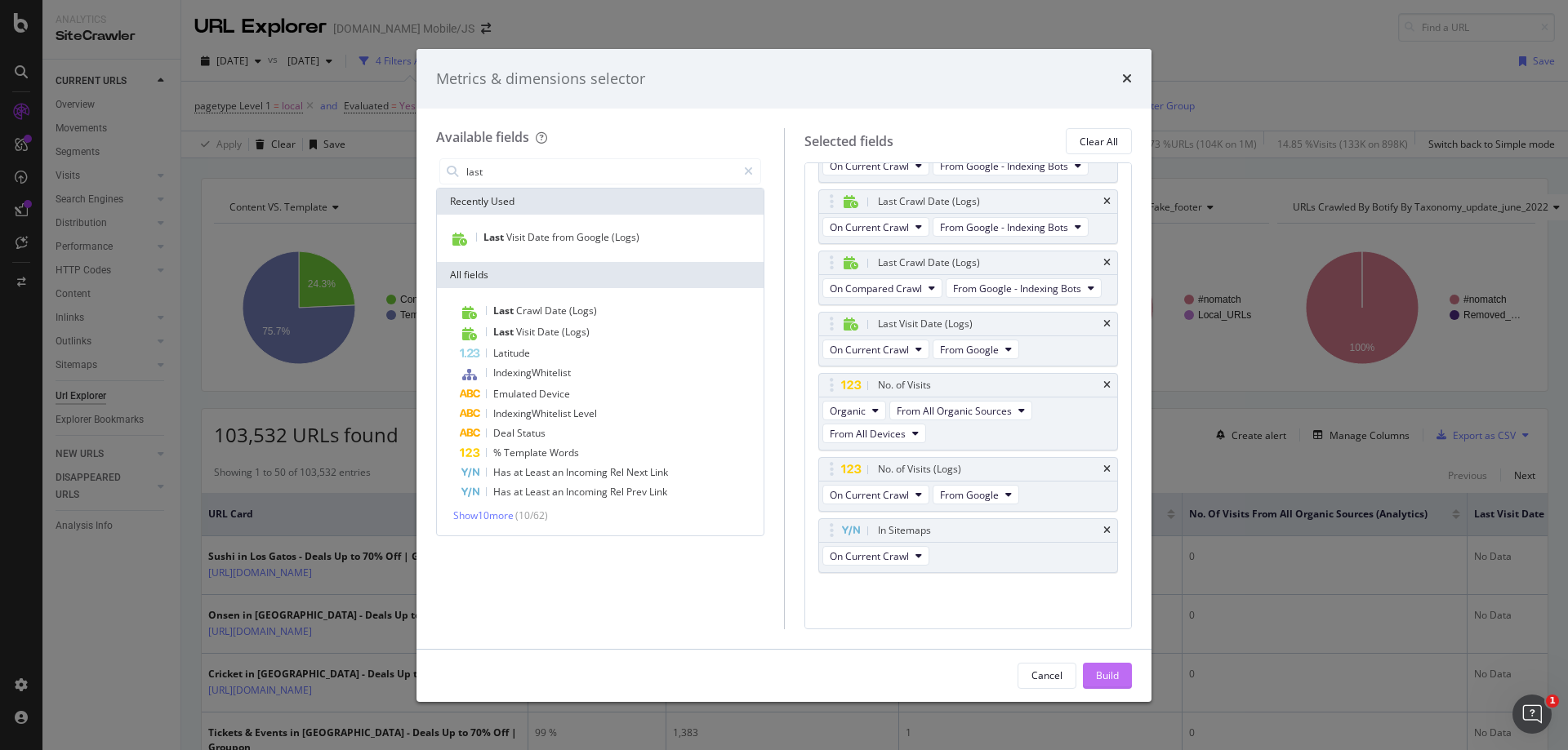
click at [1115, 674] on div "Build" at bounding box center [1107, 675] width 23 height 14
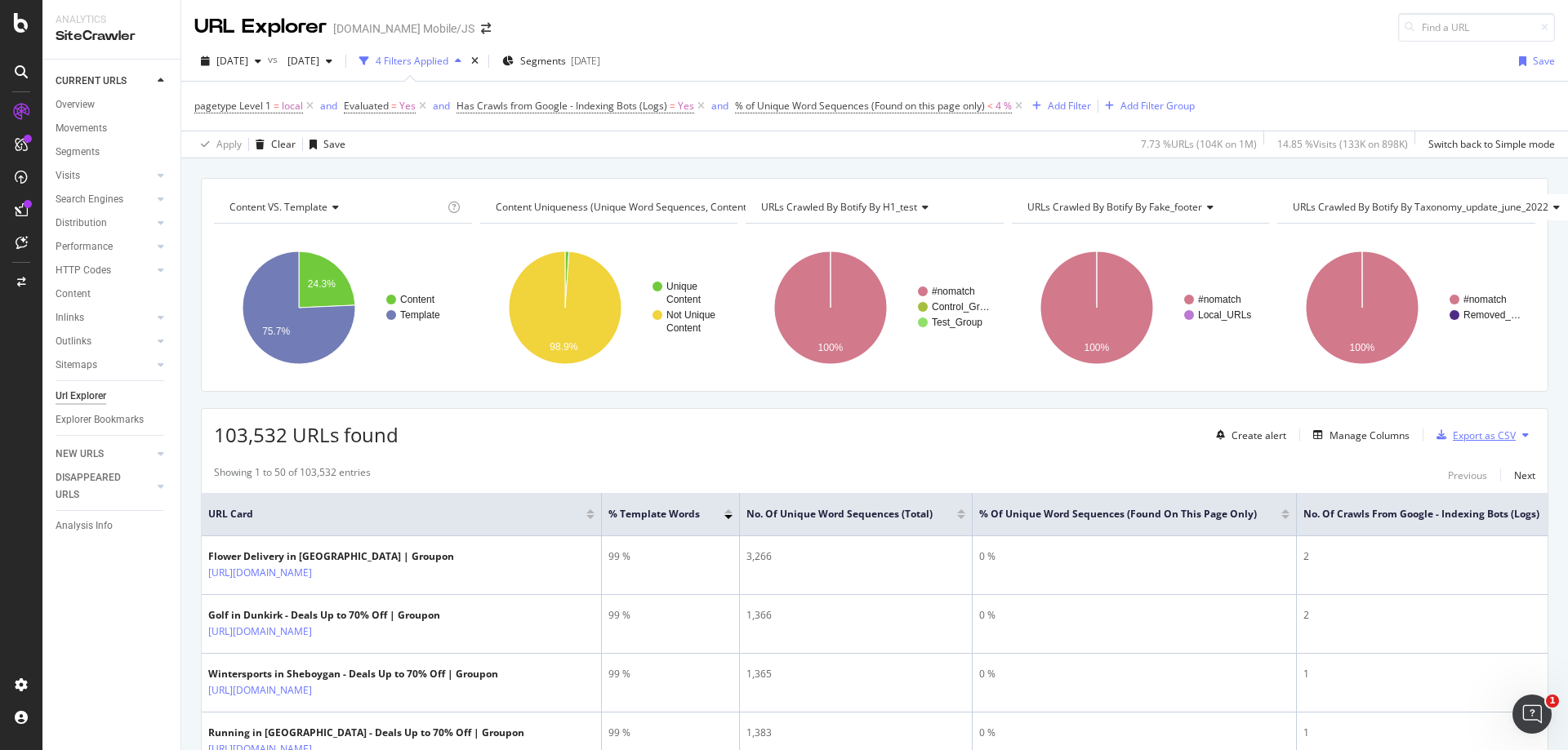
click at [1461, 435] on div "Export as CSV" at bounding box center [1484, 435] width 63 height 14
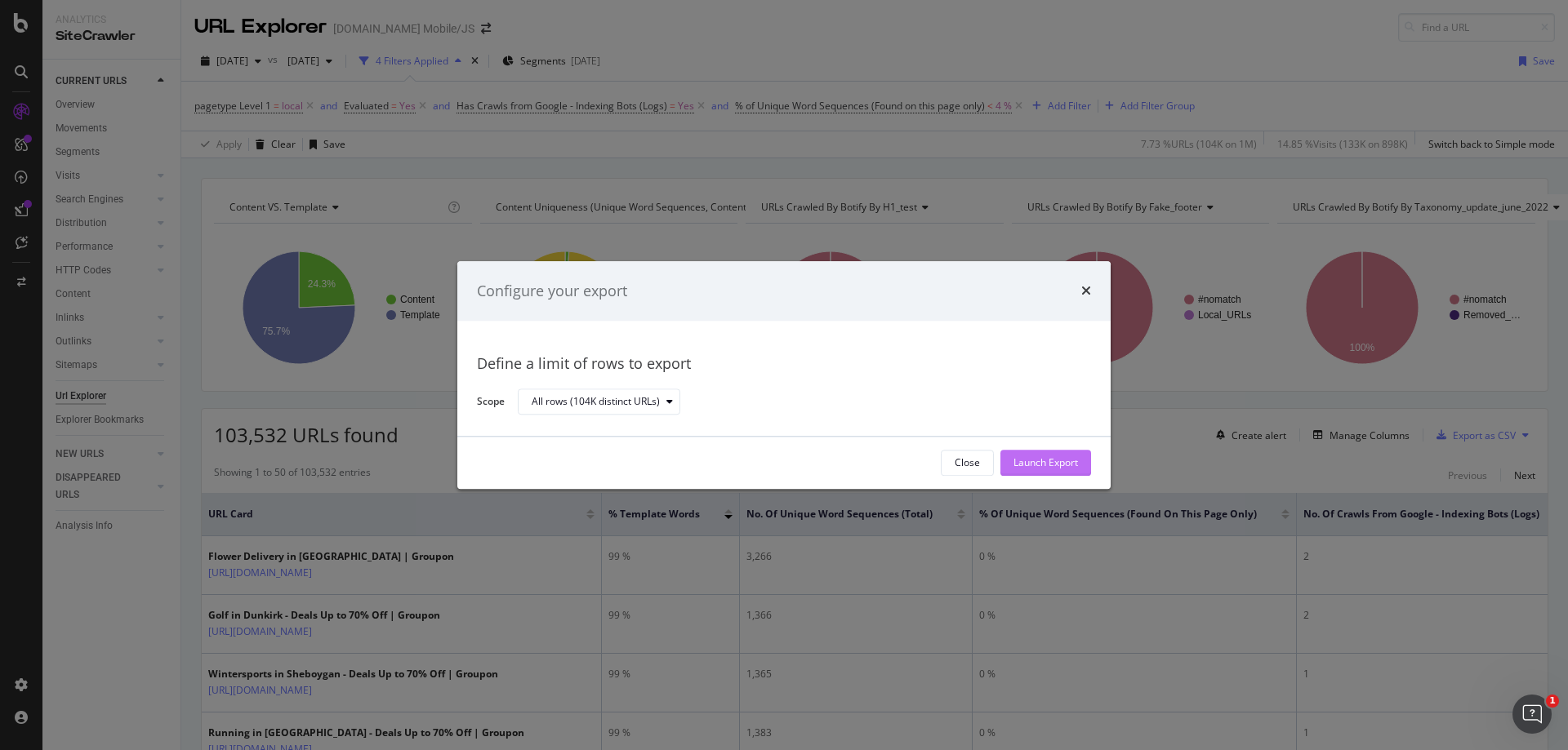
click at [1053, 458] on div "Launch Export" at bounding box center [1045, 462] width 64 height 14
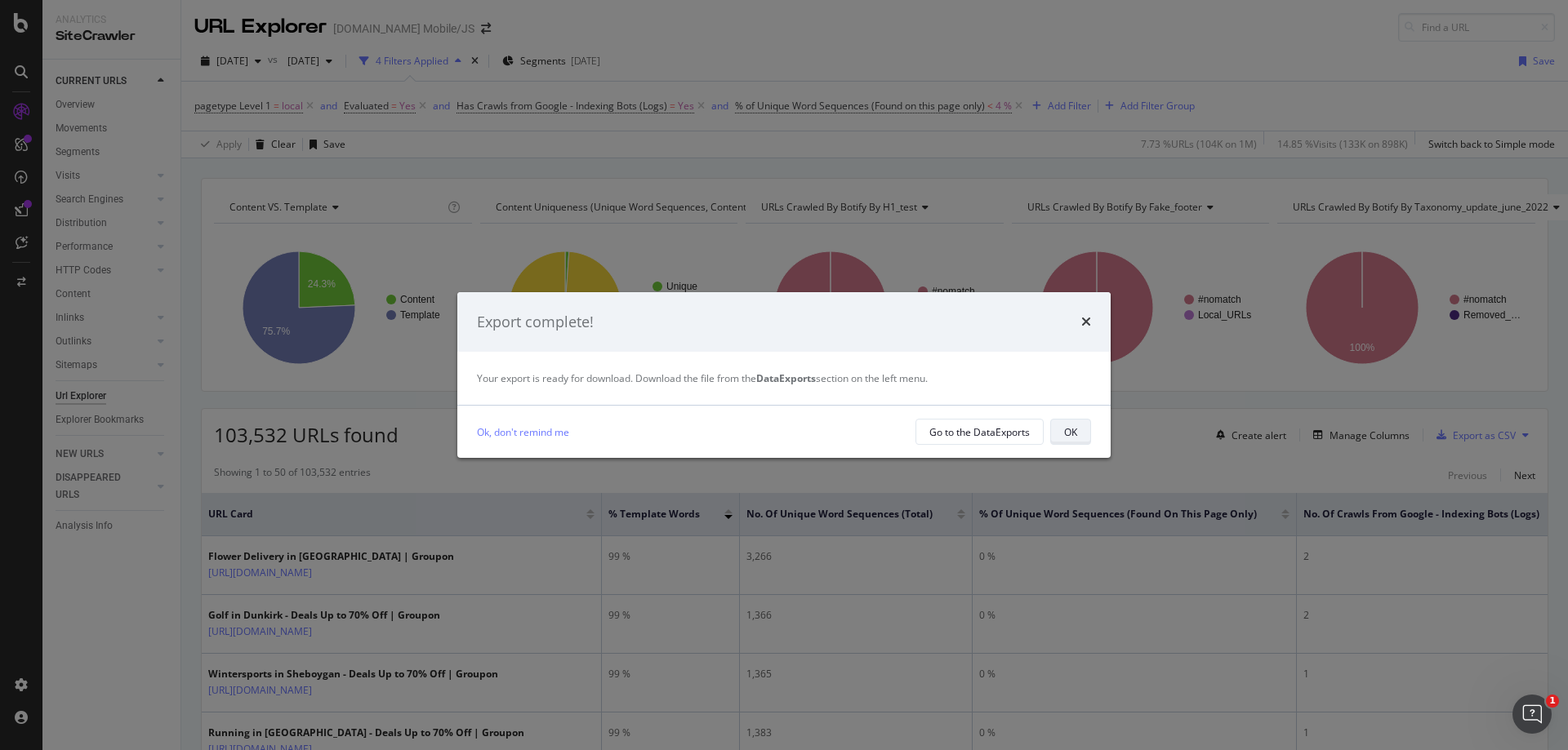
click at [1074, 429] on div "OK" at bounding box center [1071, 432] width 13 height 14
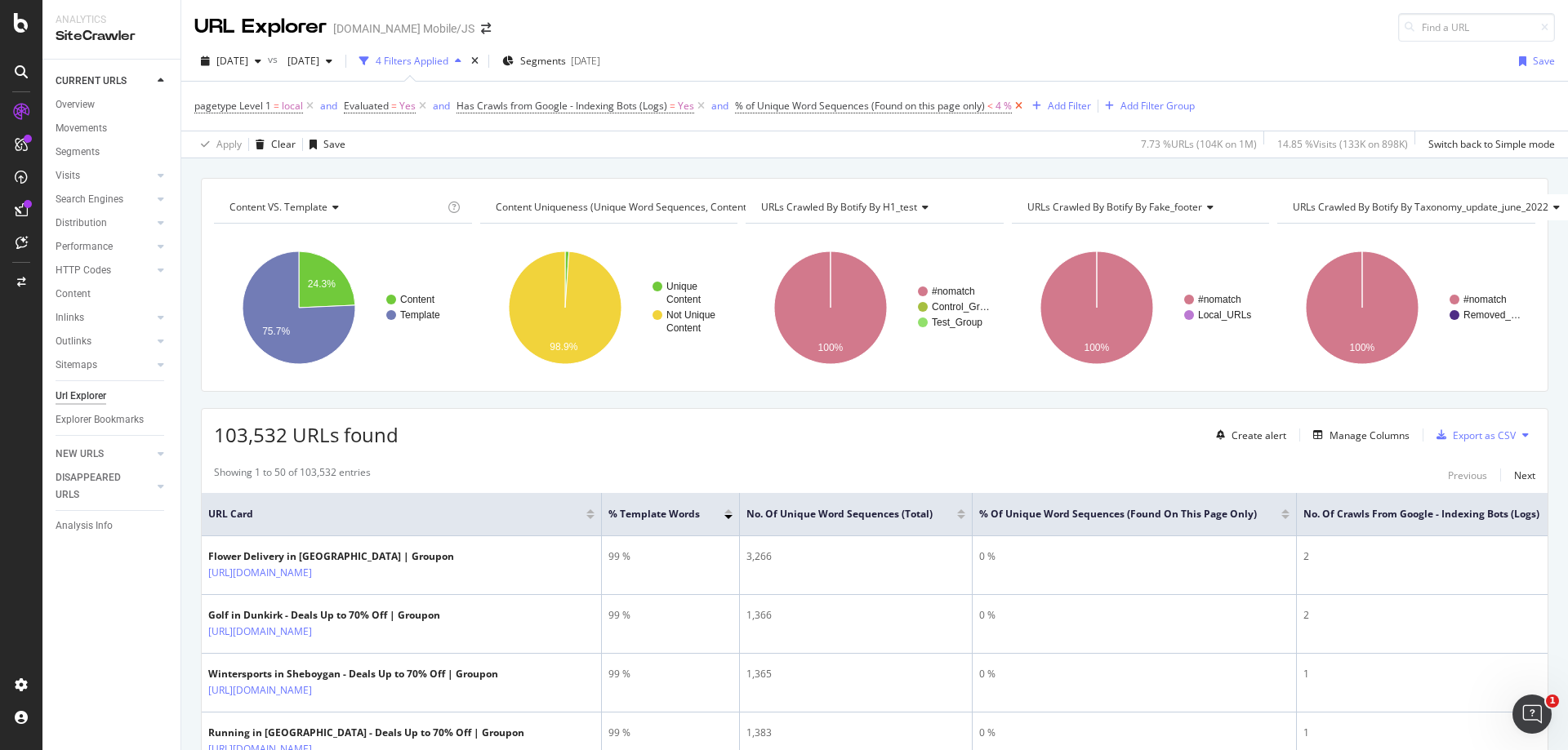
click at [1022, 103] on icon at bounding box center [1018, 106] width 14 height 16
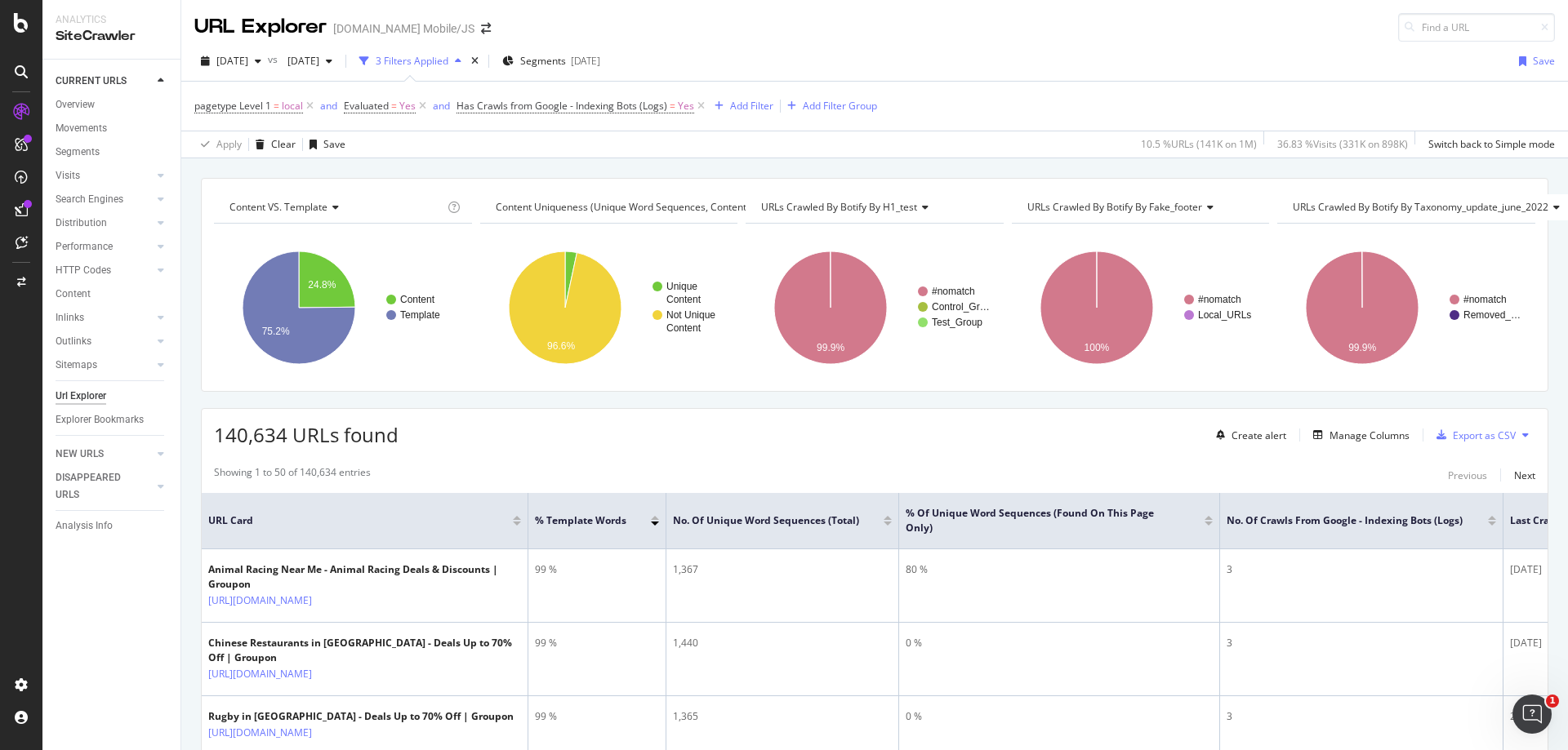
scroll to position [0, 12]
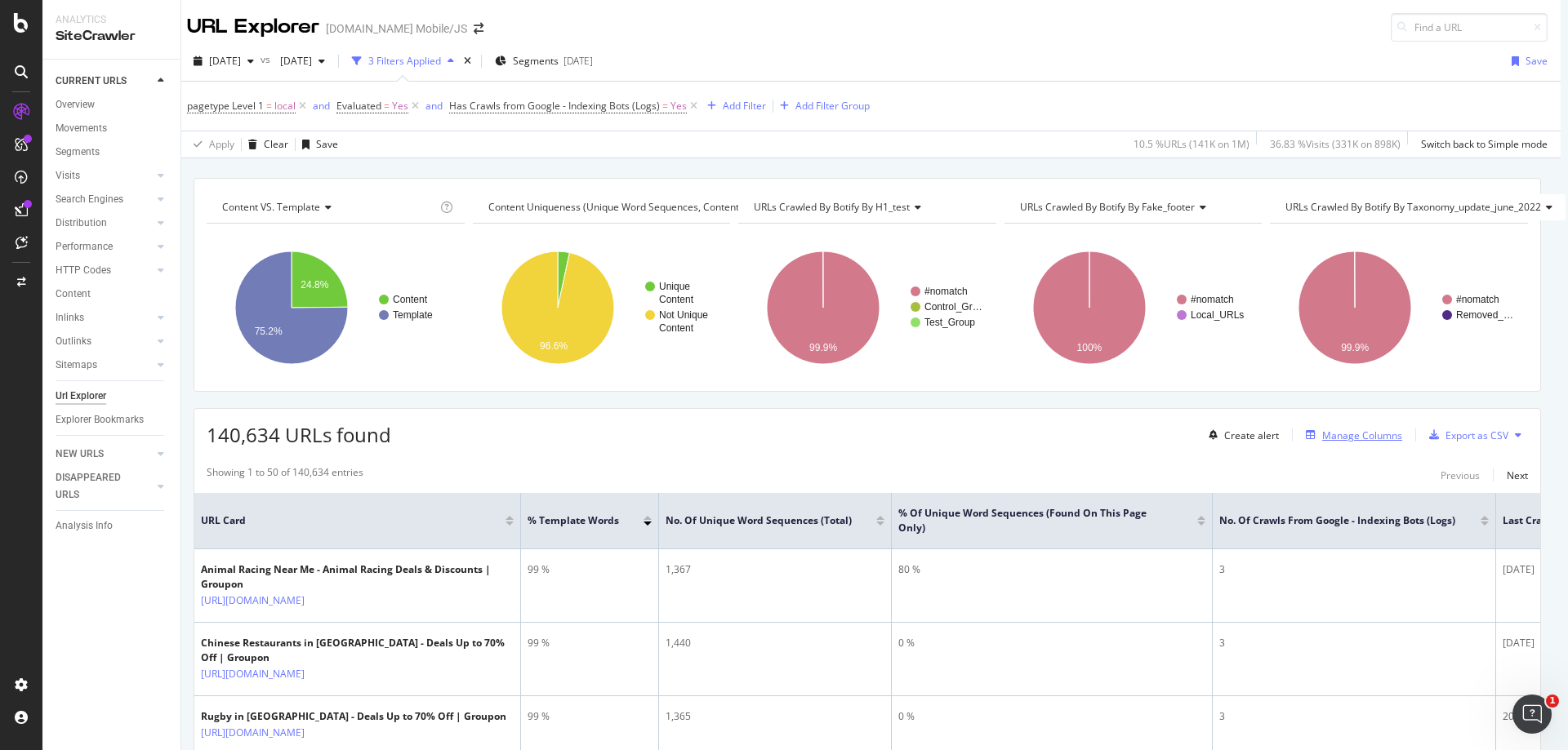
click at [1322, 433] on div "Manage Columns" at bounding box center [1362, 435] width 80 height 14
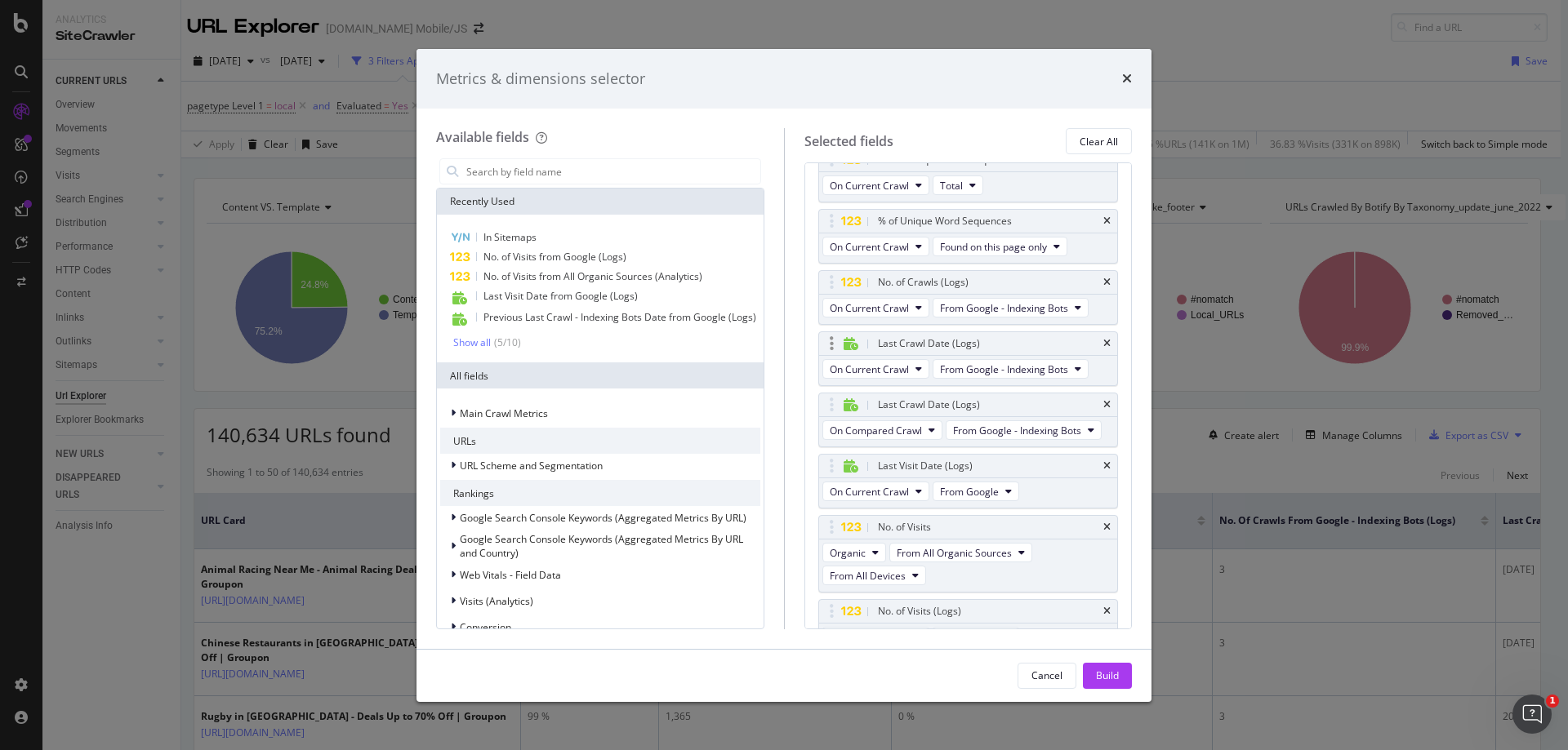
scroll to position [0, 0]
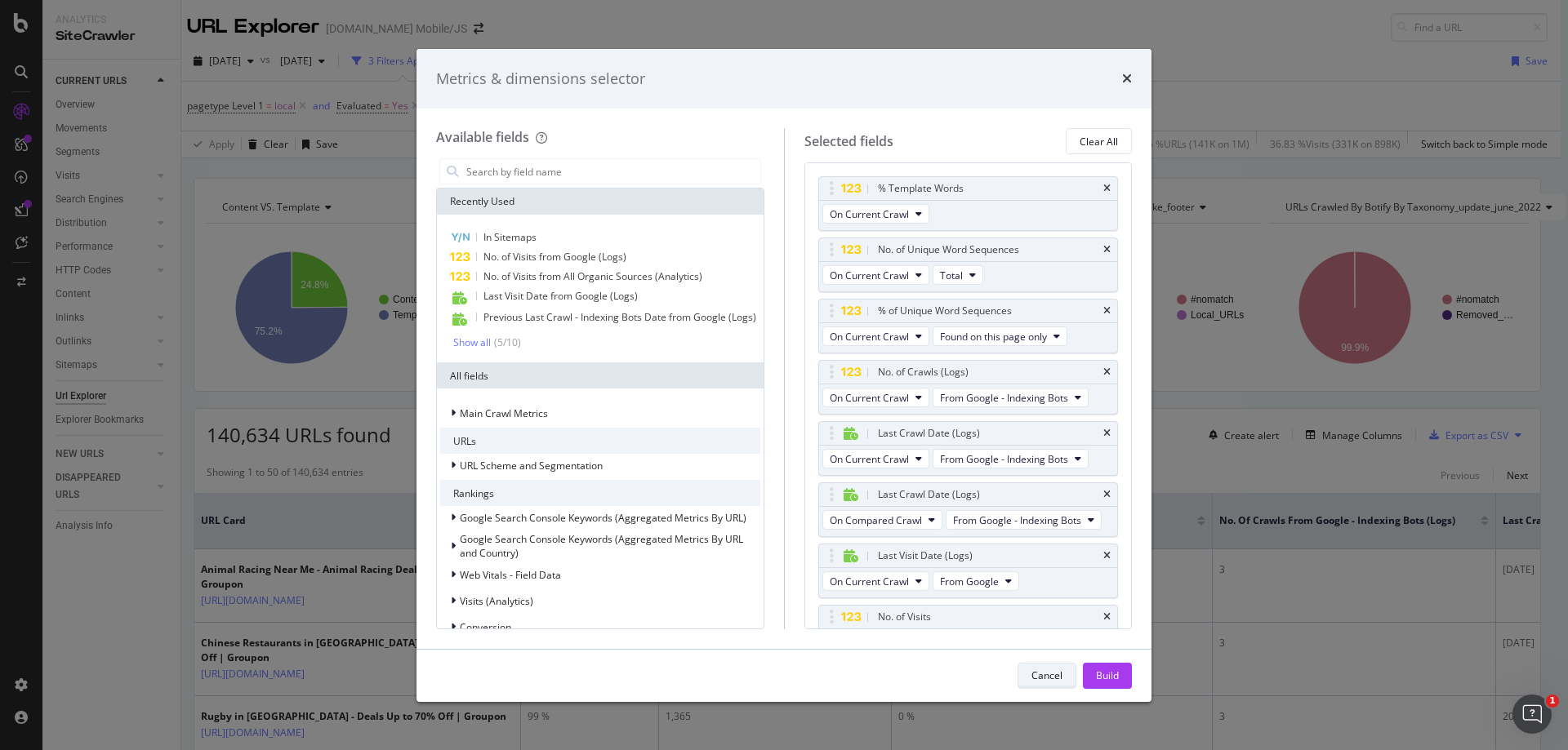
click at [1053, 674] on div "Cancel" at bounding box center [1047, 675] width 31 height 14
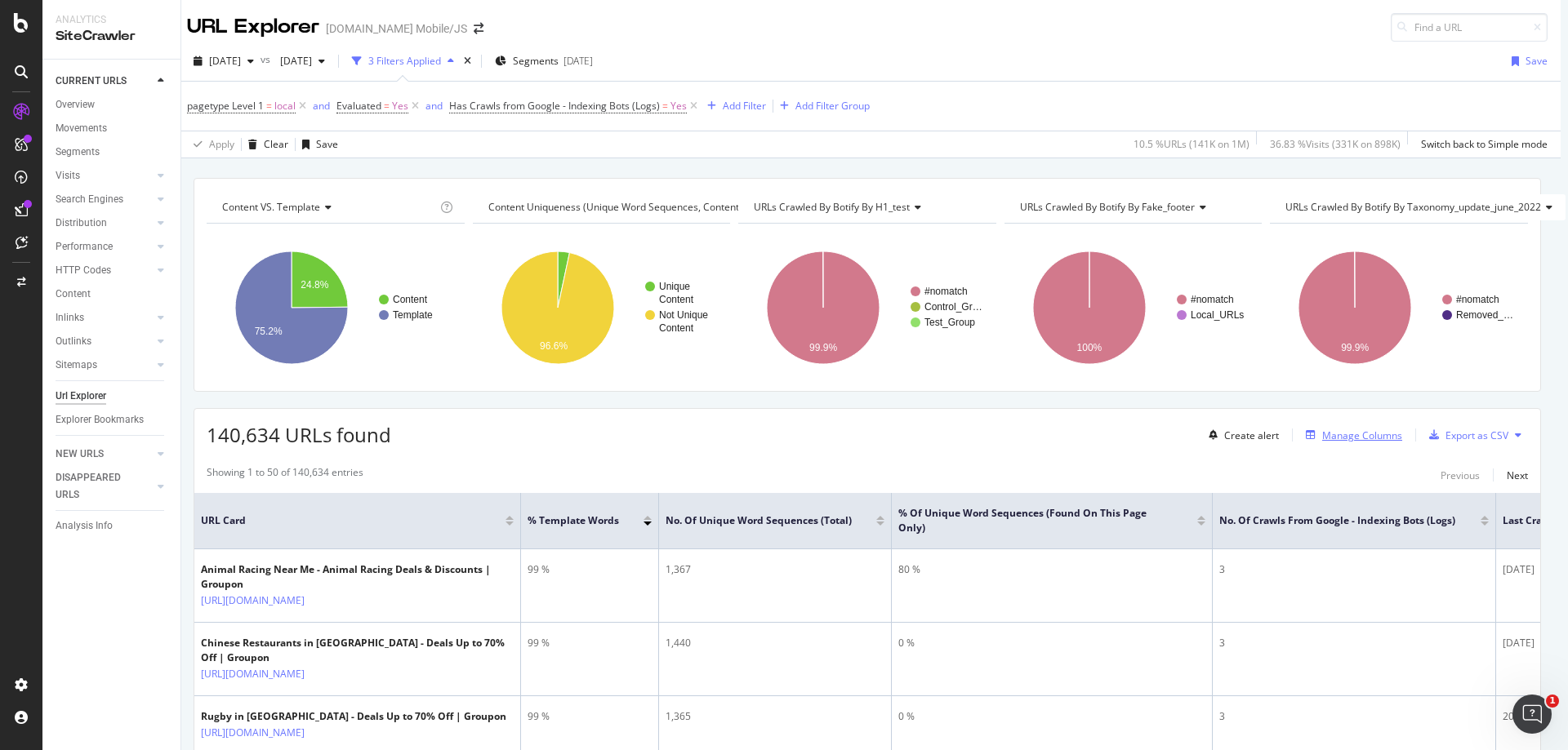
click at [1346, 434] on div "Manage Columns" at bounding box center [1362, 435] width 80 height 14
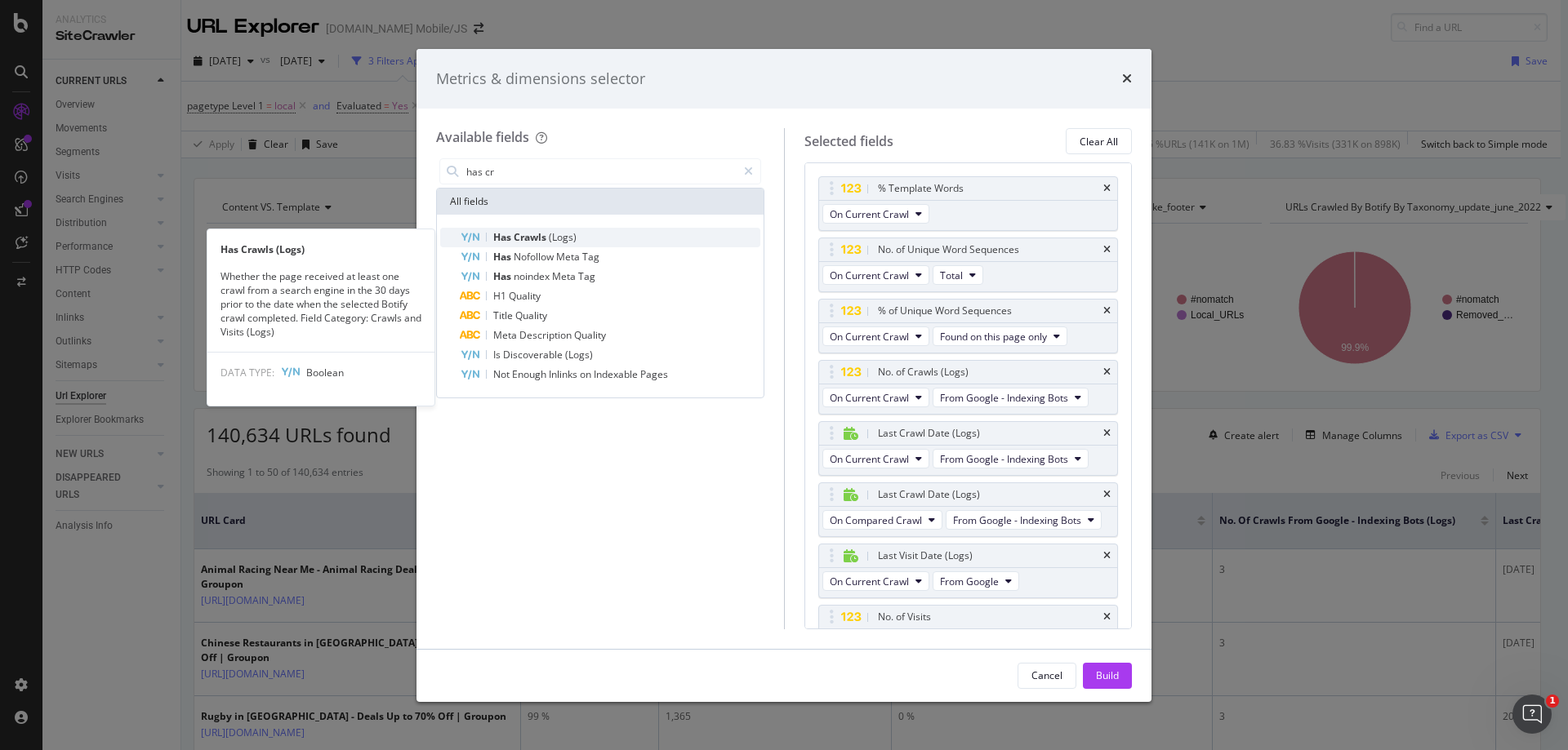
type input "has cr"
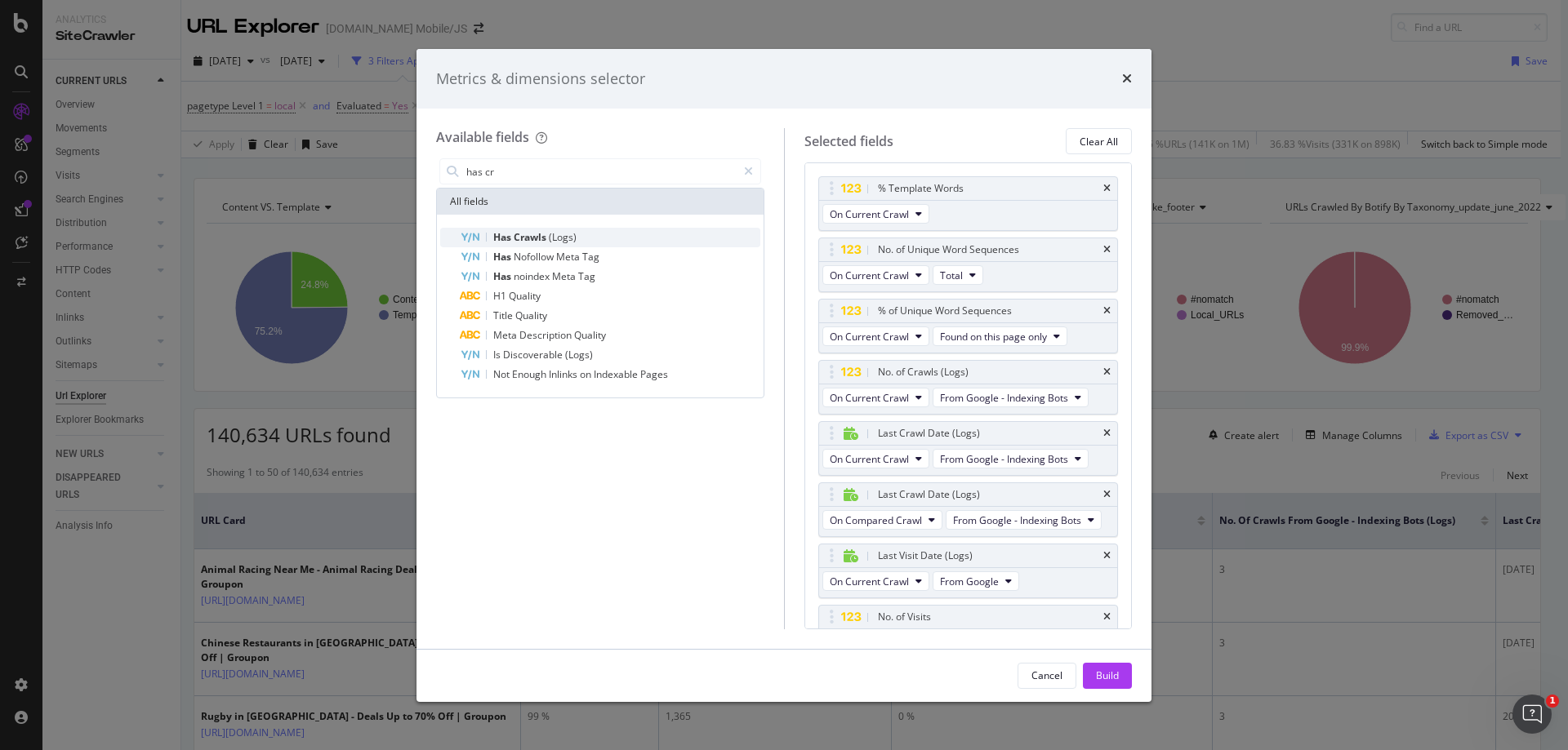
click at [517, 240] on span "Crawls" at bounding box center [531, 237] width 35 height 14
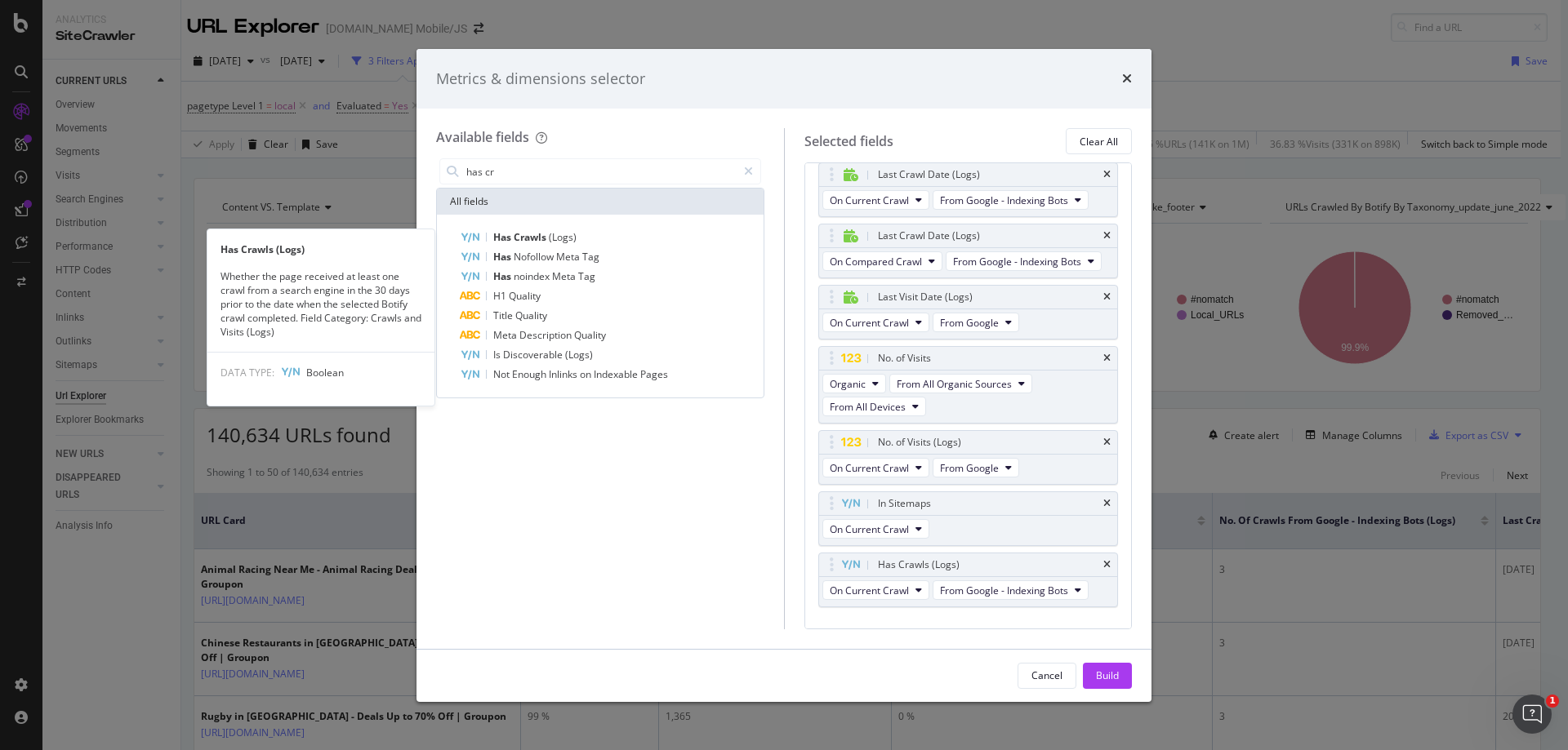
scroll to position [261, 0]
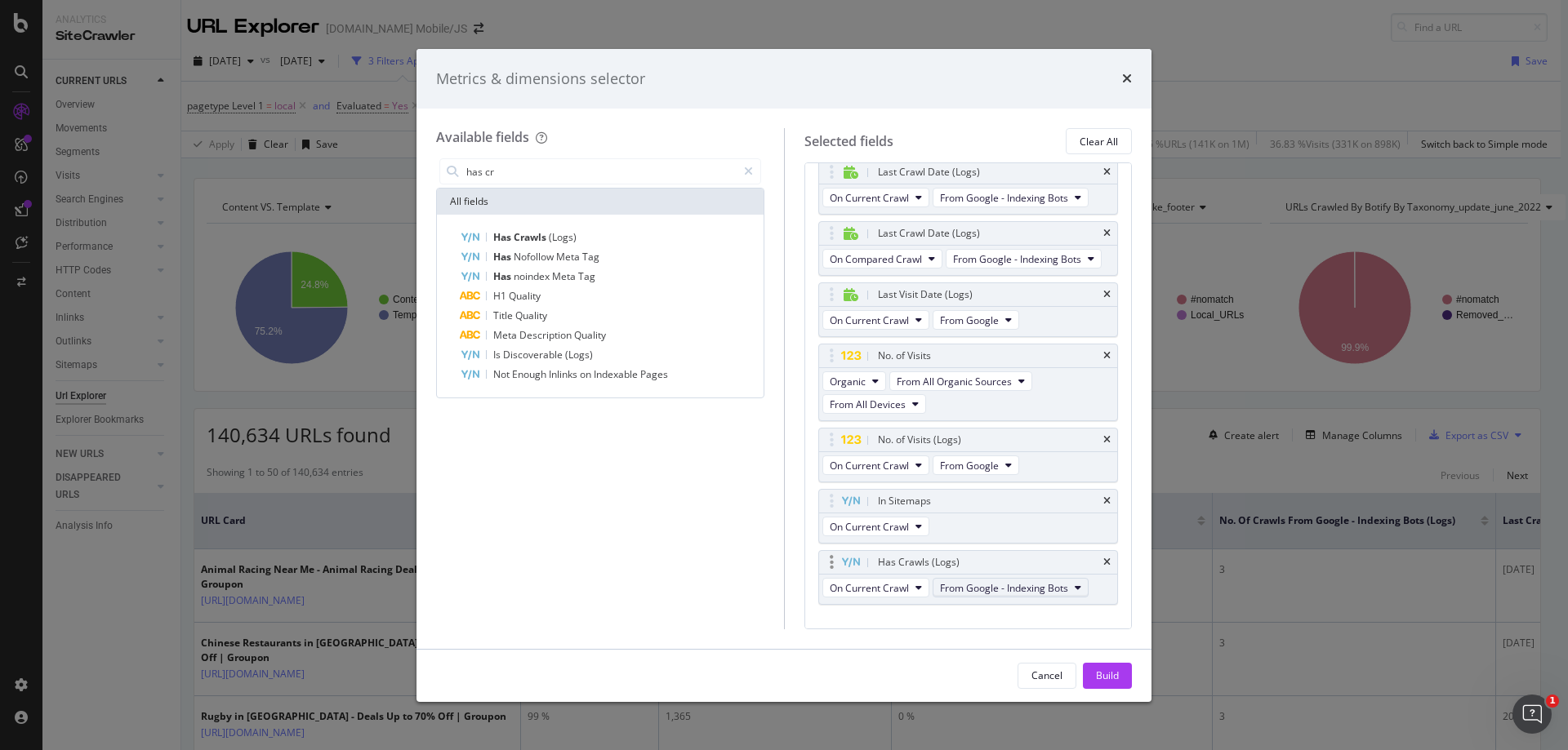
click at [1017, 595] on span "From Google - Indexing Bots" at bounding box center [1004, 587] width 128 height 14
click at [1109, 667] on div "Build" at bounding box center [1107, 676] width 23 height 25
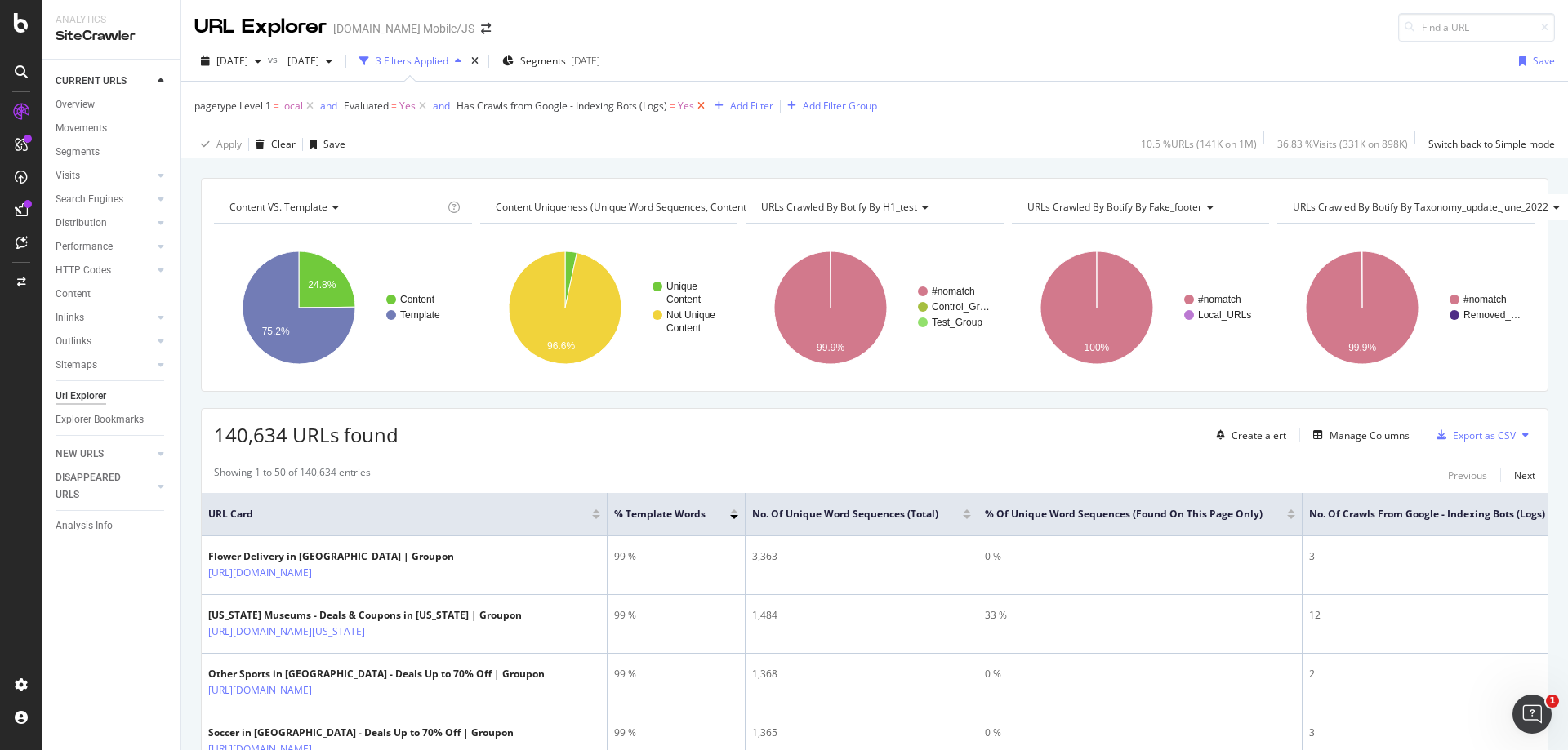
click at [698, 105] on icon at bounding box center [701, 106] width 14 height 16
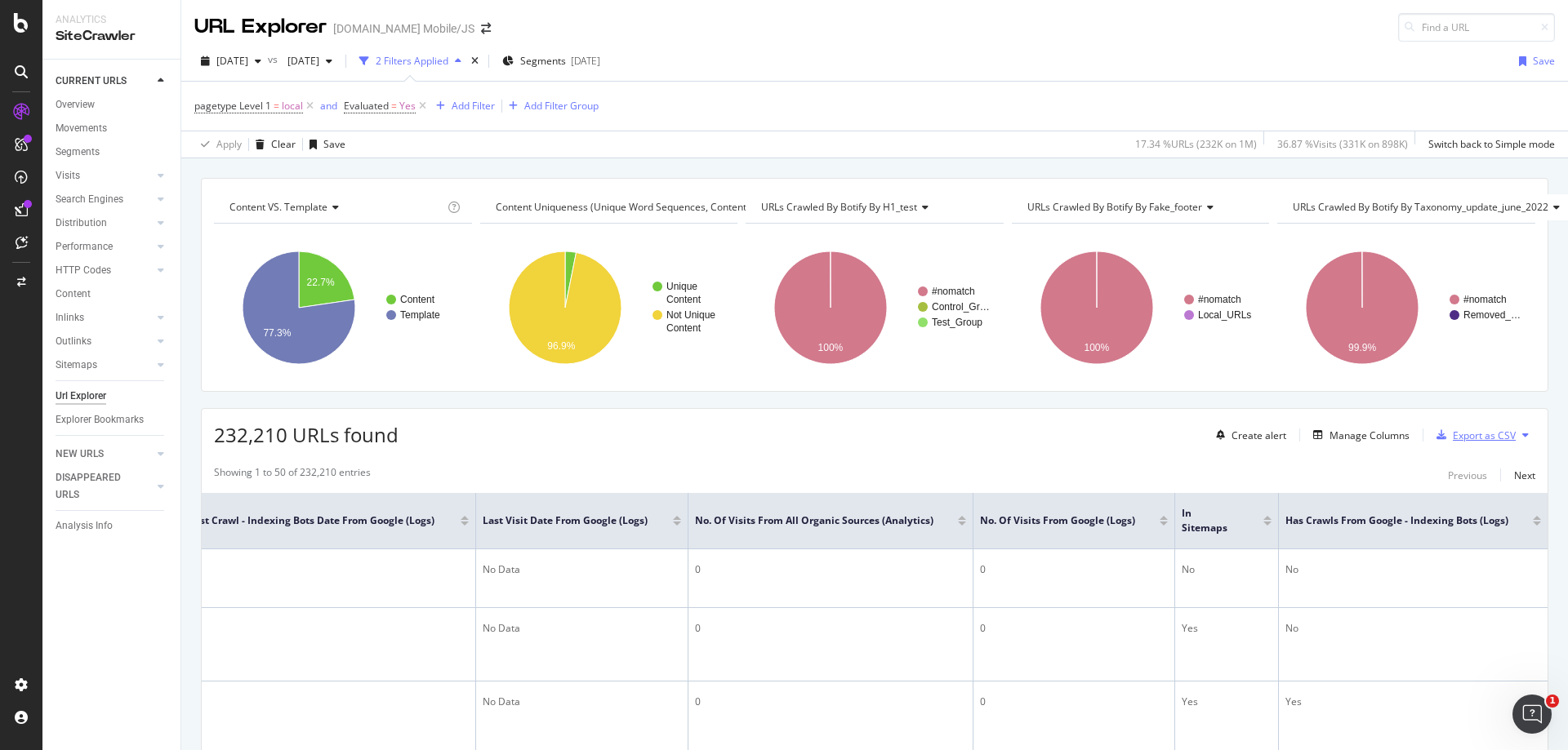
click at [1484, 433] on div "Export as CSV" at bounding box center [1484, 435] width 63 height 14
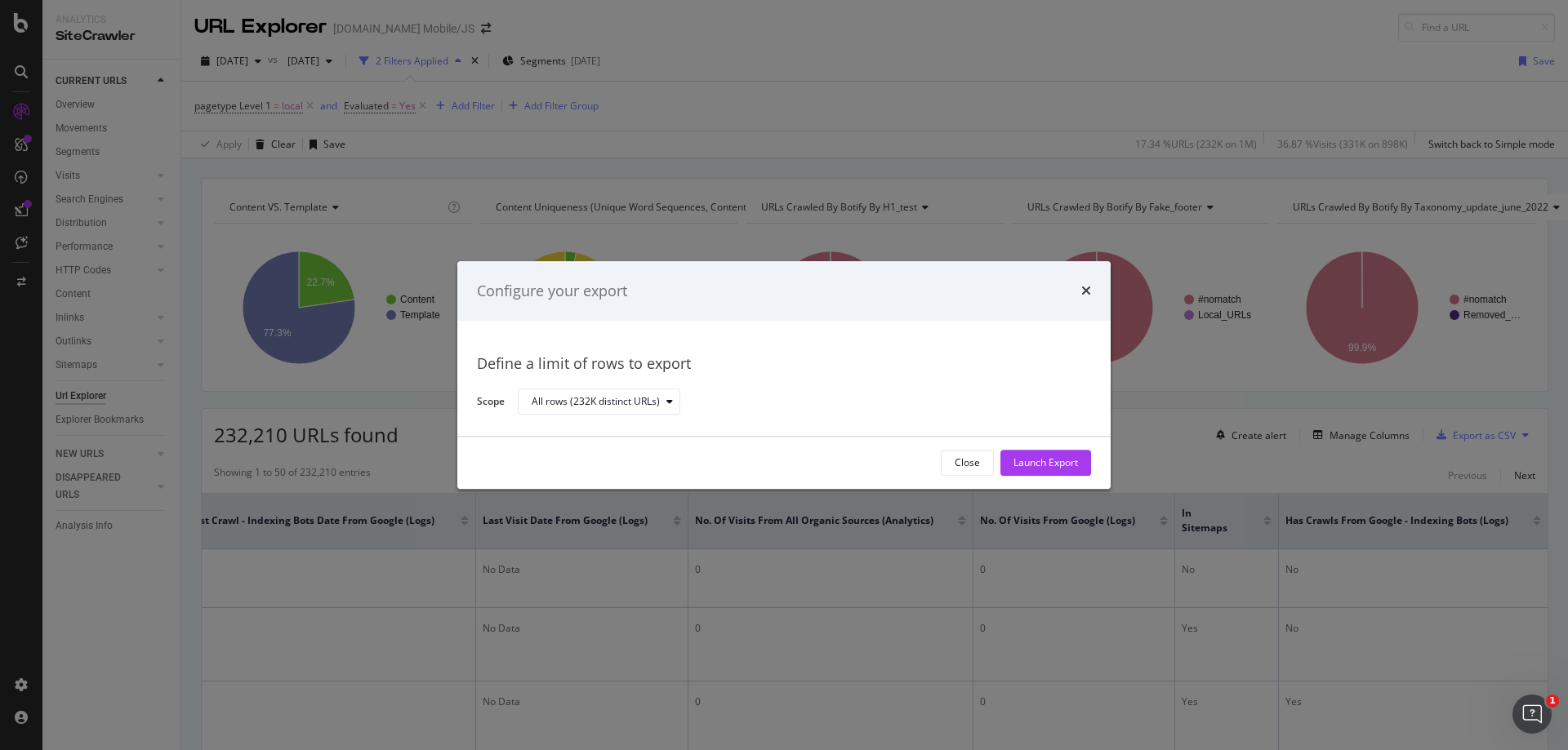
click at [1044, 462] on div "Launch Export" at bounding box center [1045, 462] width 64 height 14
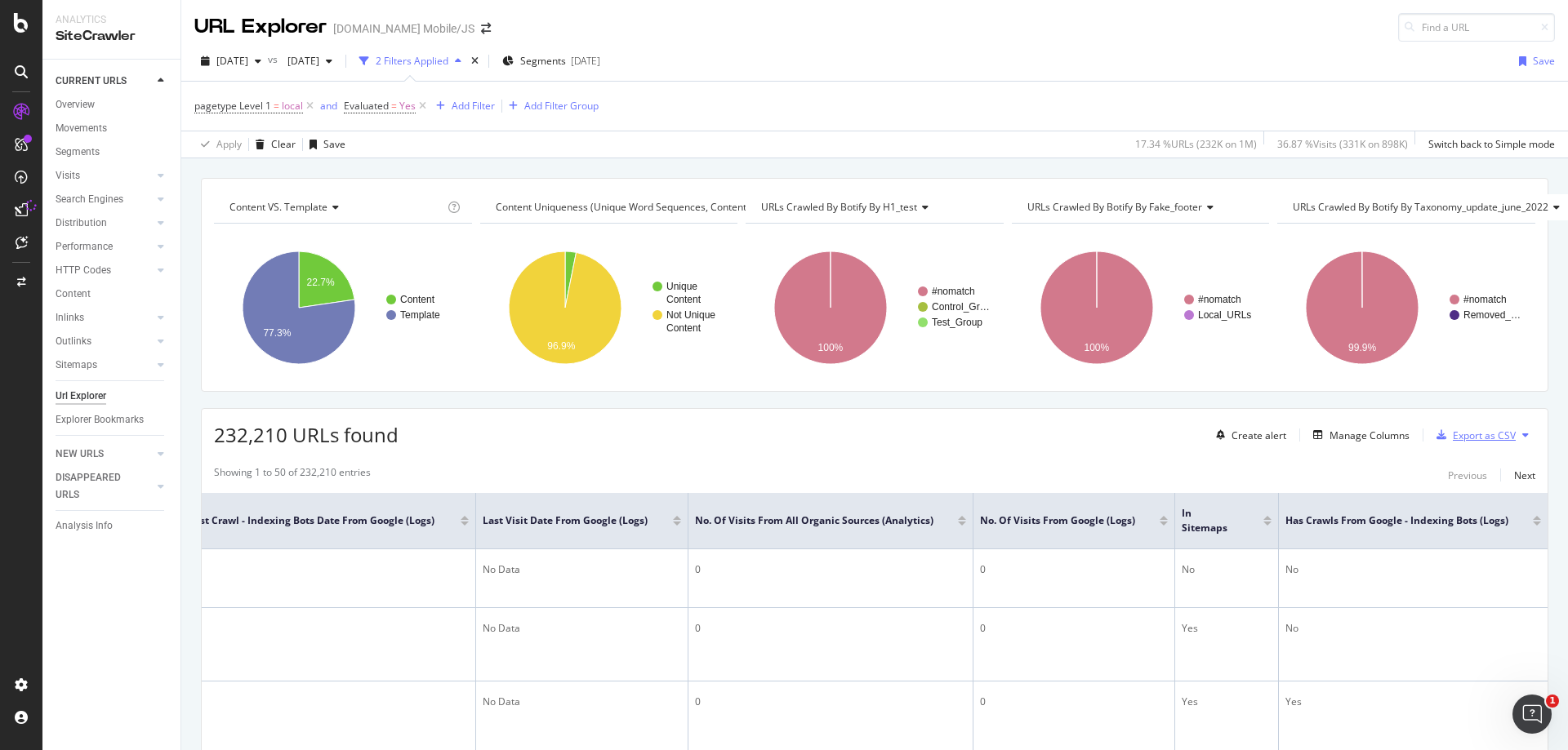
scroll to position [0, 12]
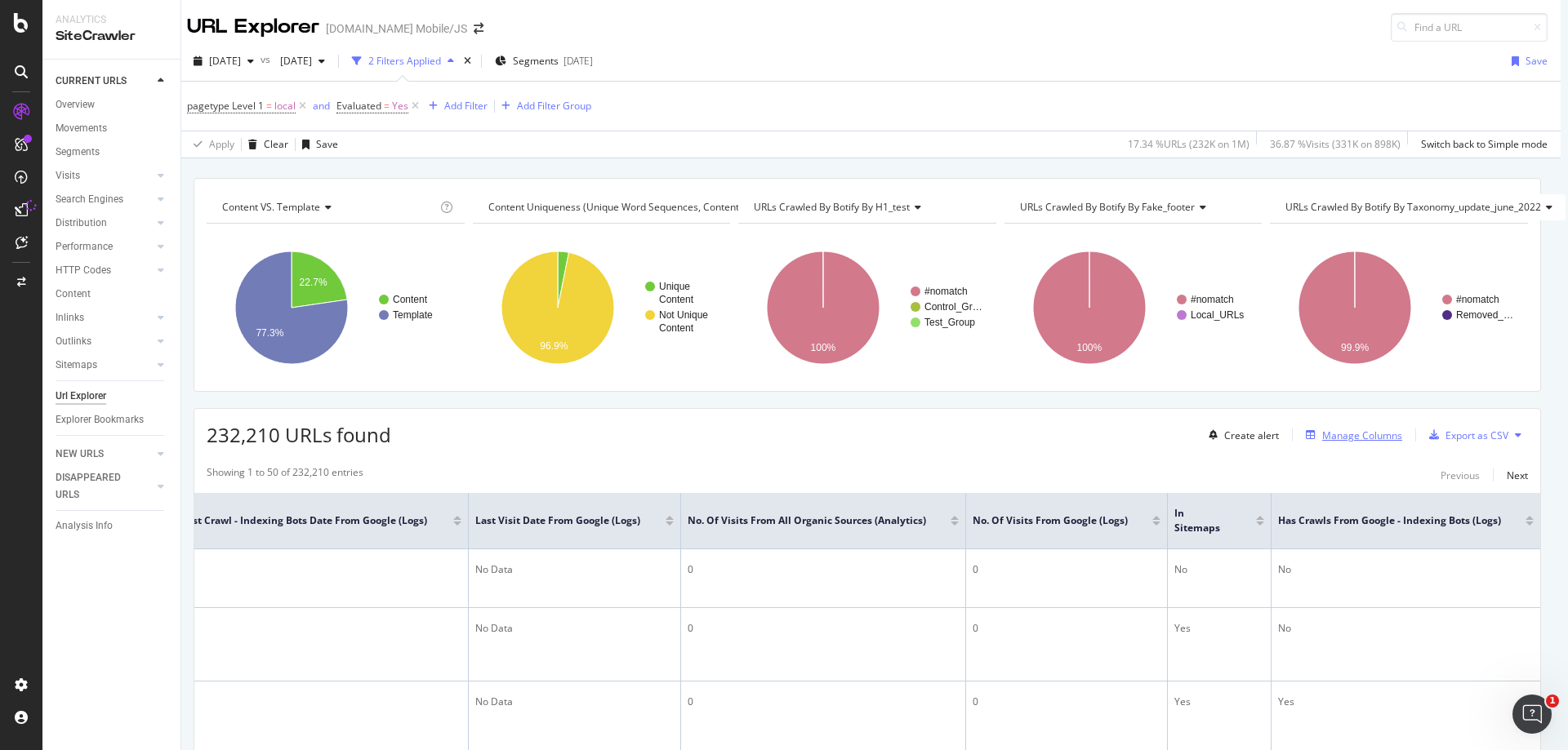
click at [1352, 435] on div "Manage Columns" at bounding box center [1362, 435] width 80 height 14
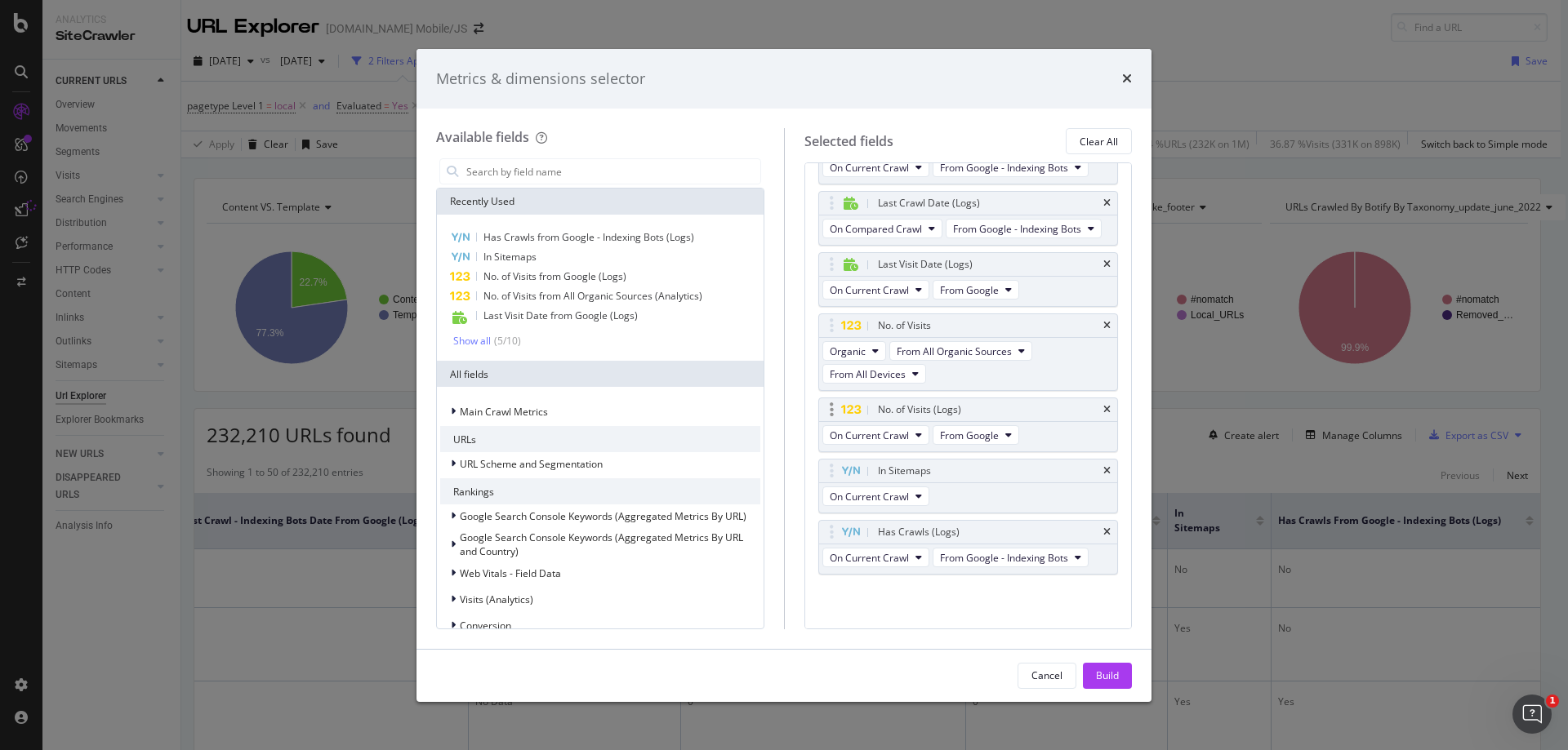
scroll to position [315, 0]
click at [486, 169] on input "modal" at bounding box center [612, 172] width 296 height 25
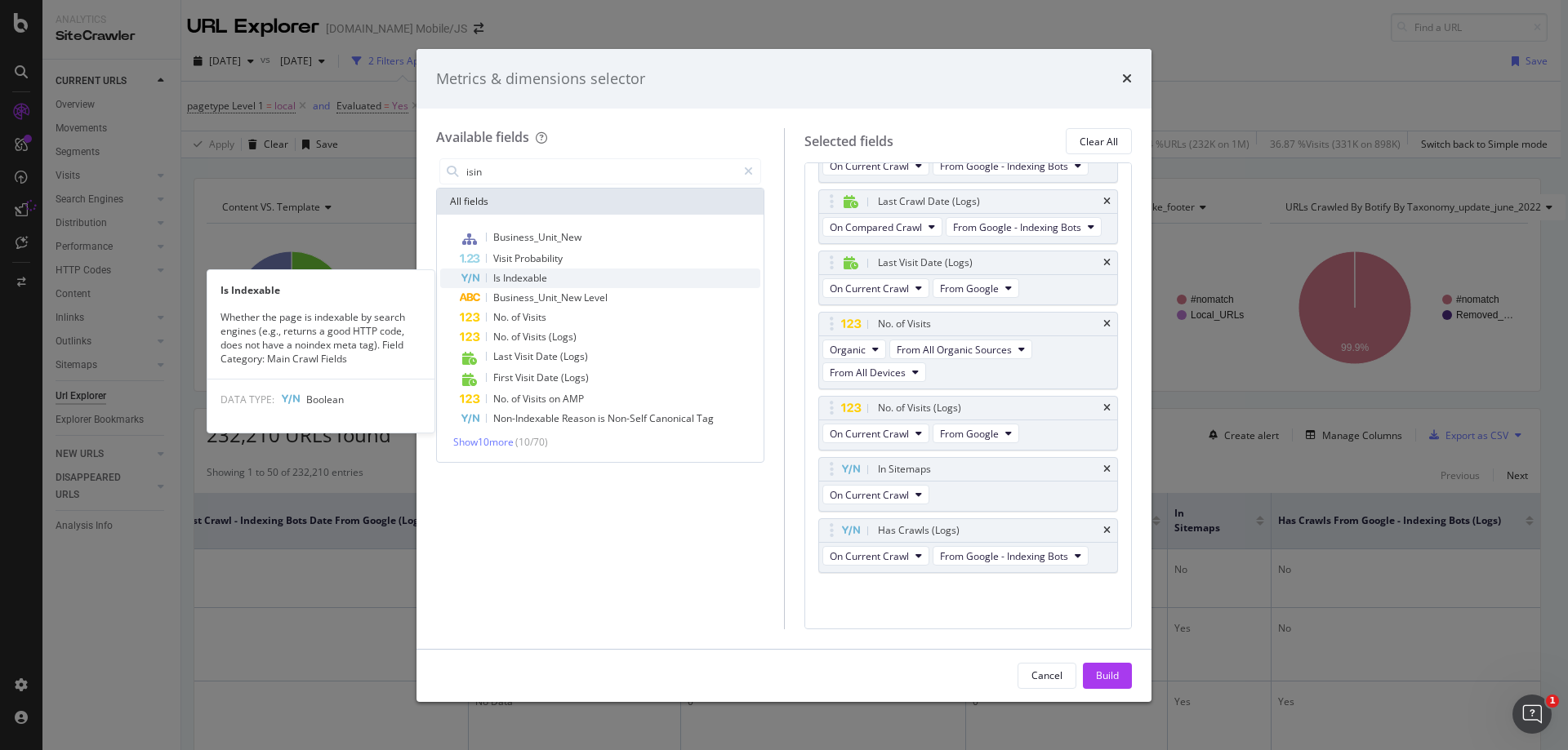
type input "isin"
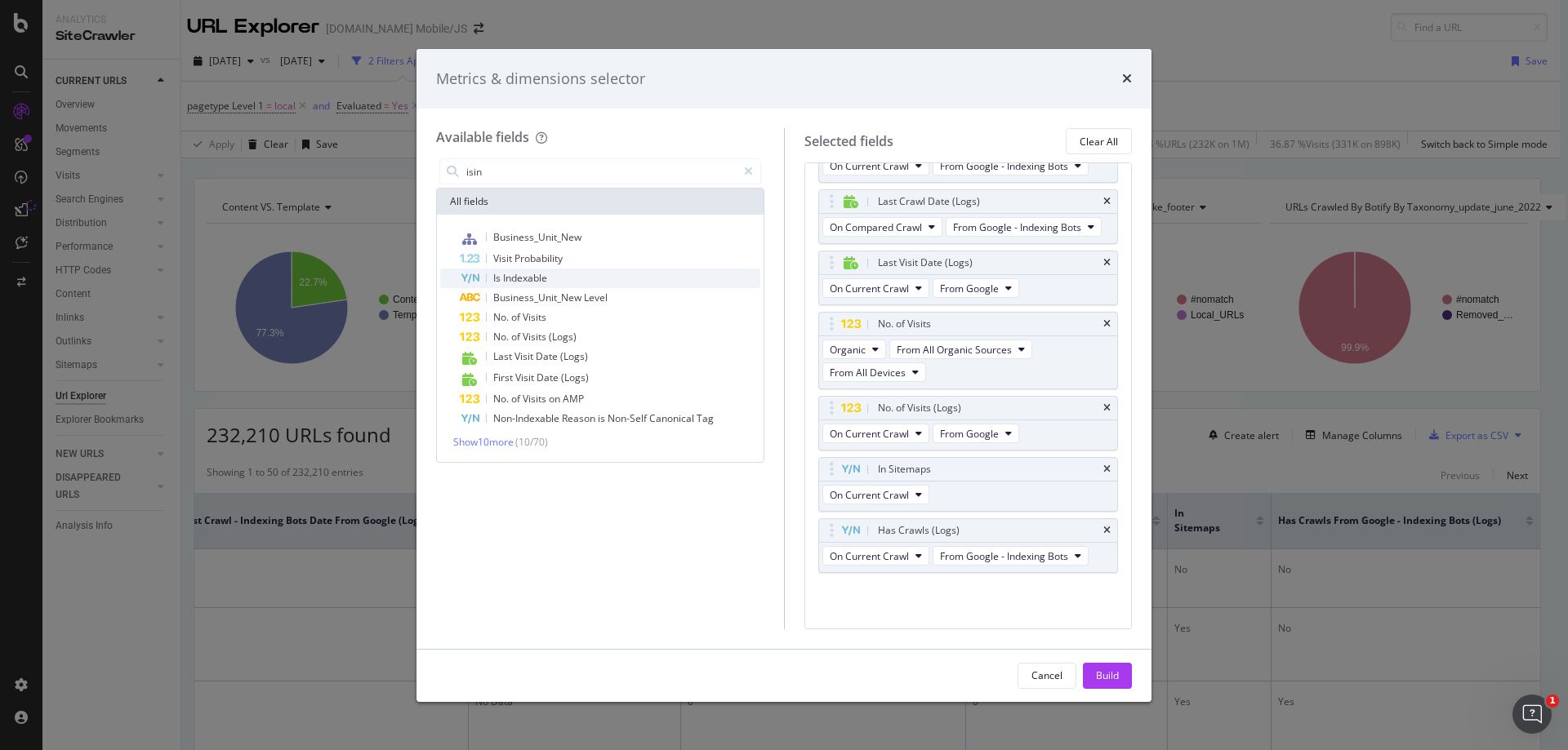
click at [525, 276] on span "Indexable" at bounding box center [525, 278] width 44 height 14
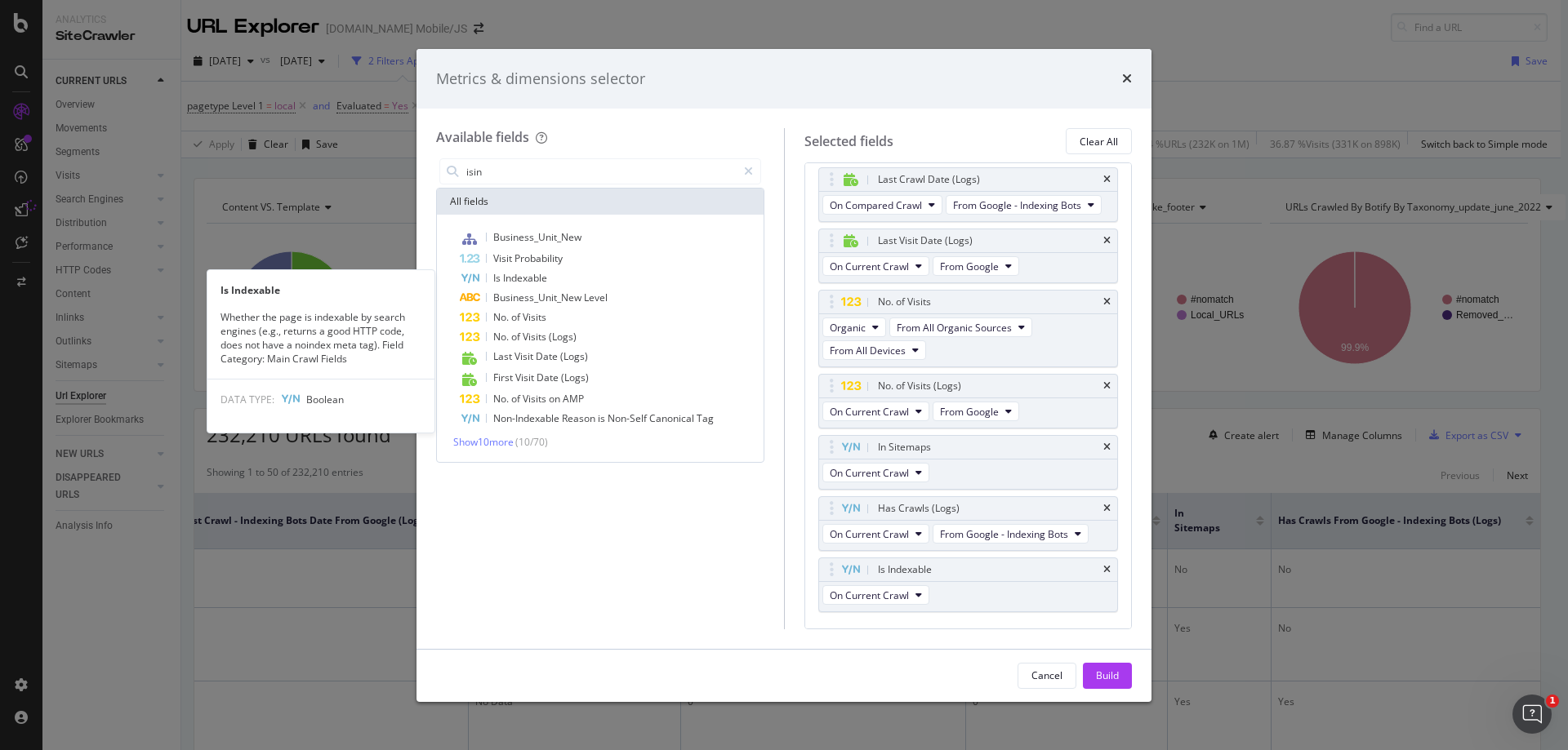
scroll to position [322, 0]
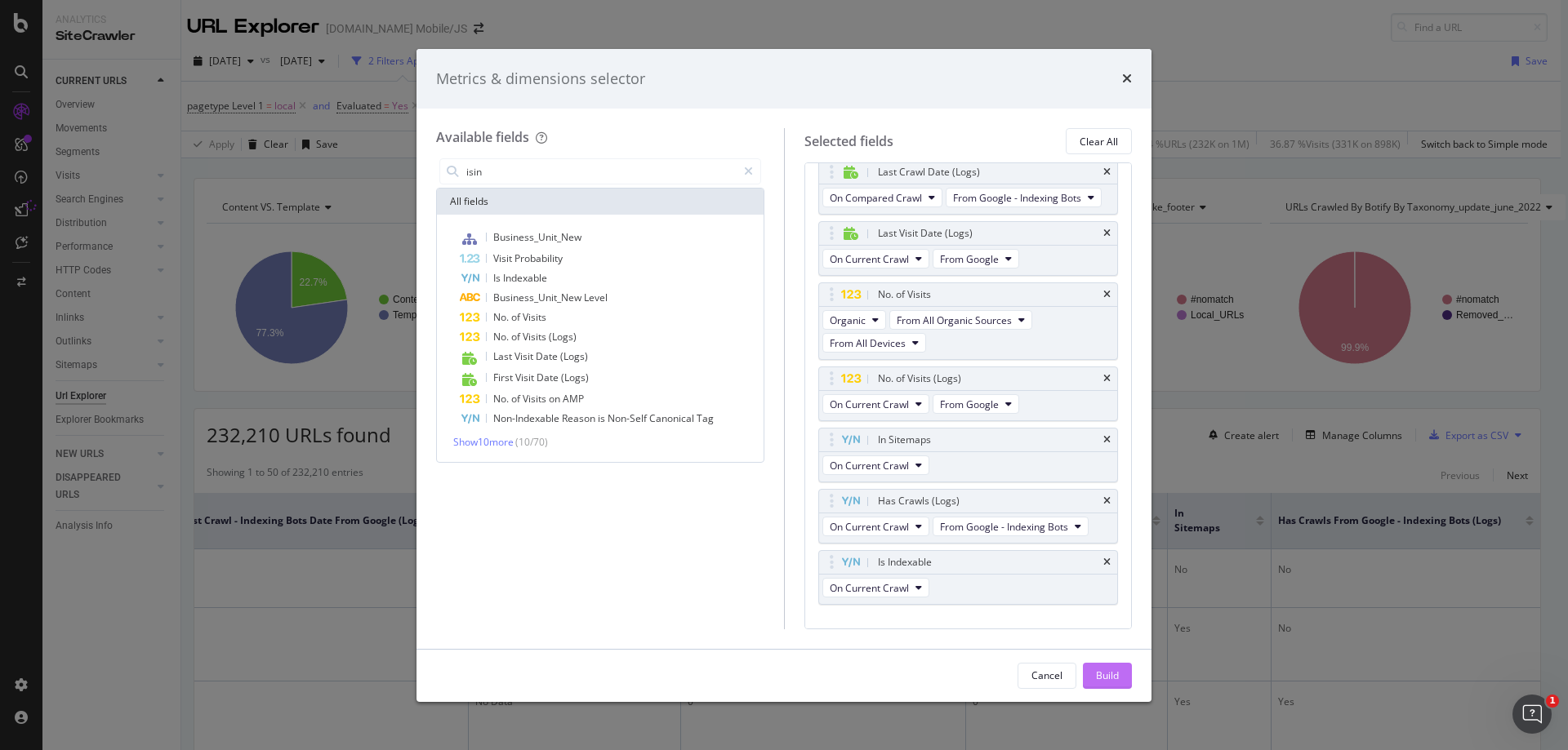
click at [1107, 674] on div "Build" at bounding box center [1107, 675] width 23 height 14
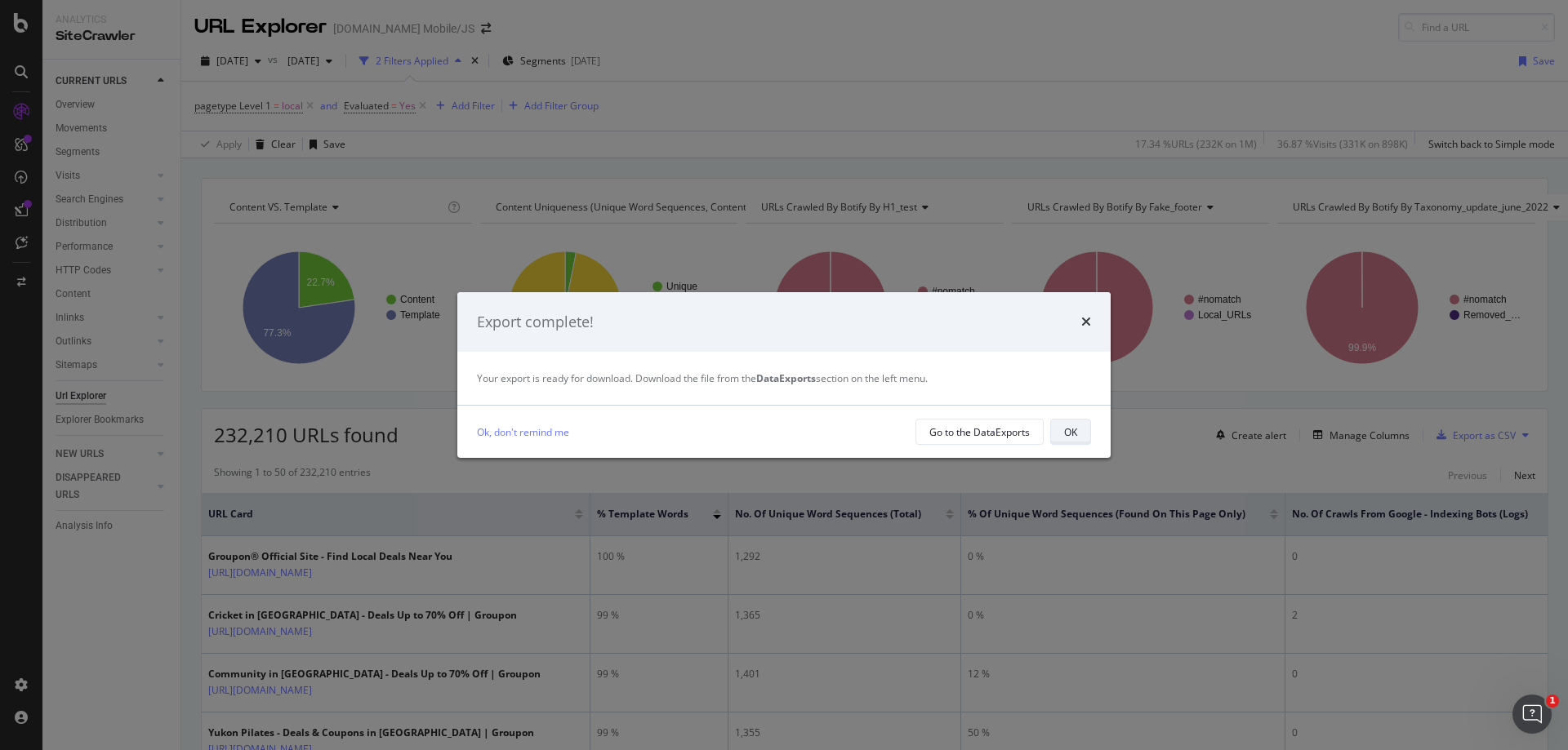
click at [1069, 440] on div "OK" at bounding box center [1071, 432] width 13 height 23
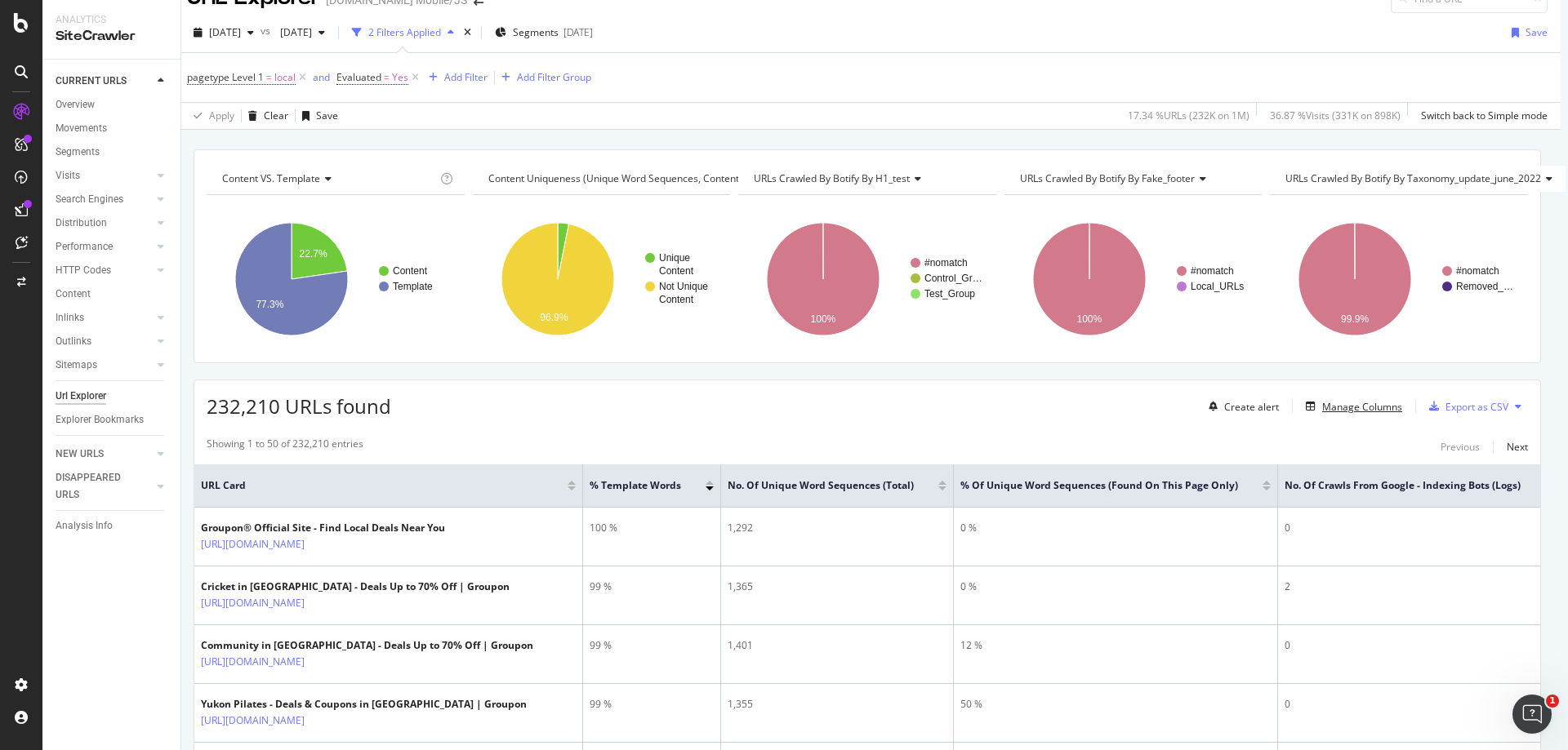
scroll to position [0, 12]
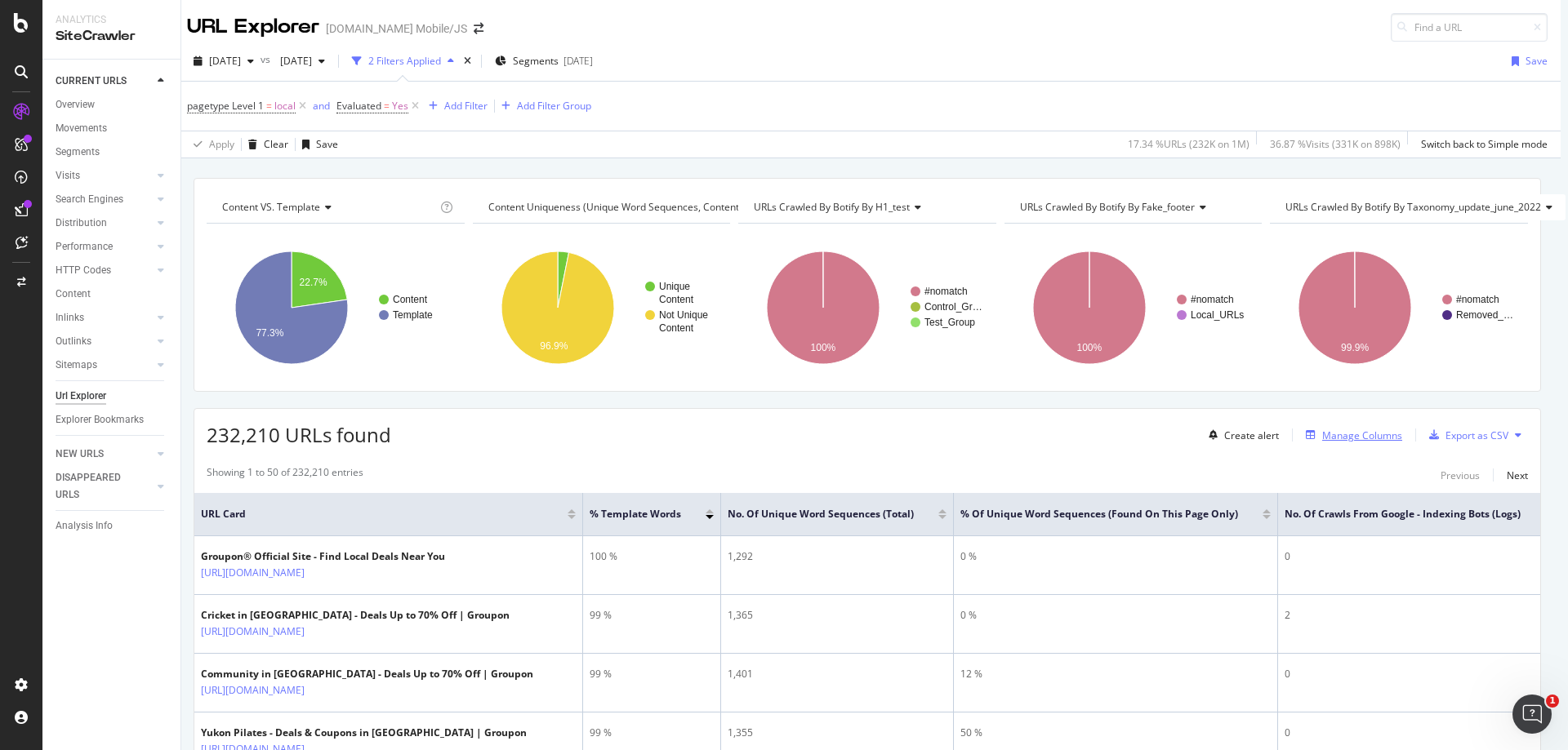
click at [1344, 435] on div "Manage Columns" at bounding box center [1362, 435] width 80 height 14
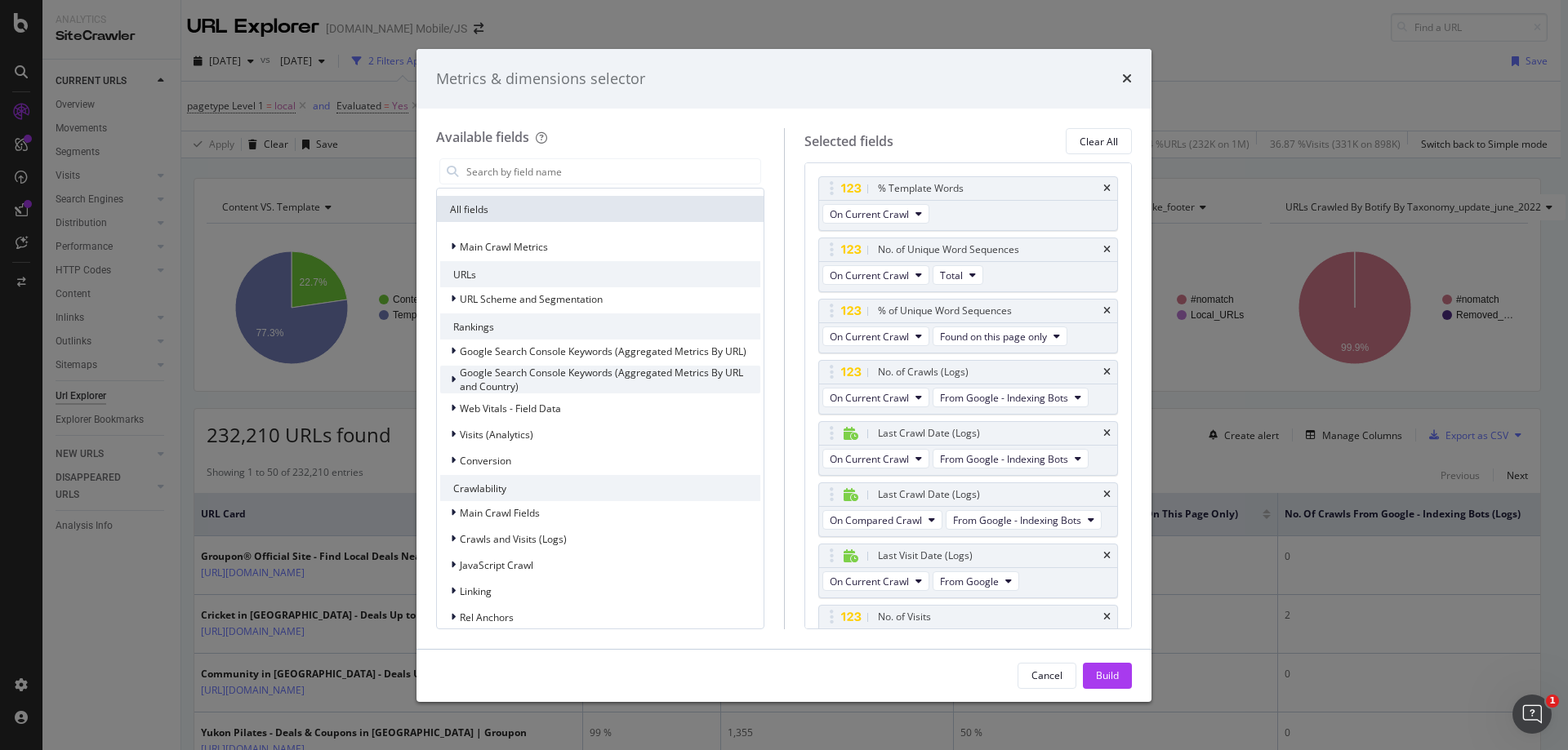
scroll to position [245, 0]
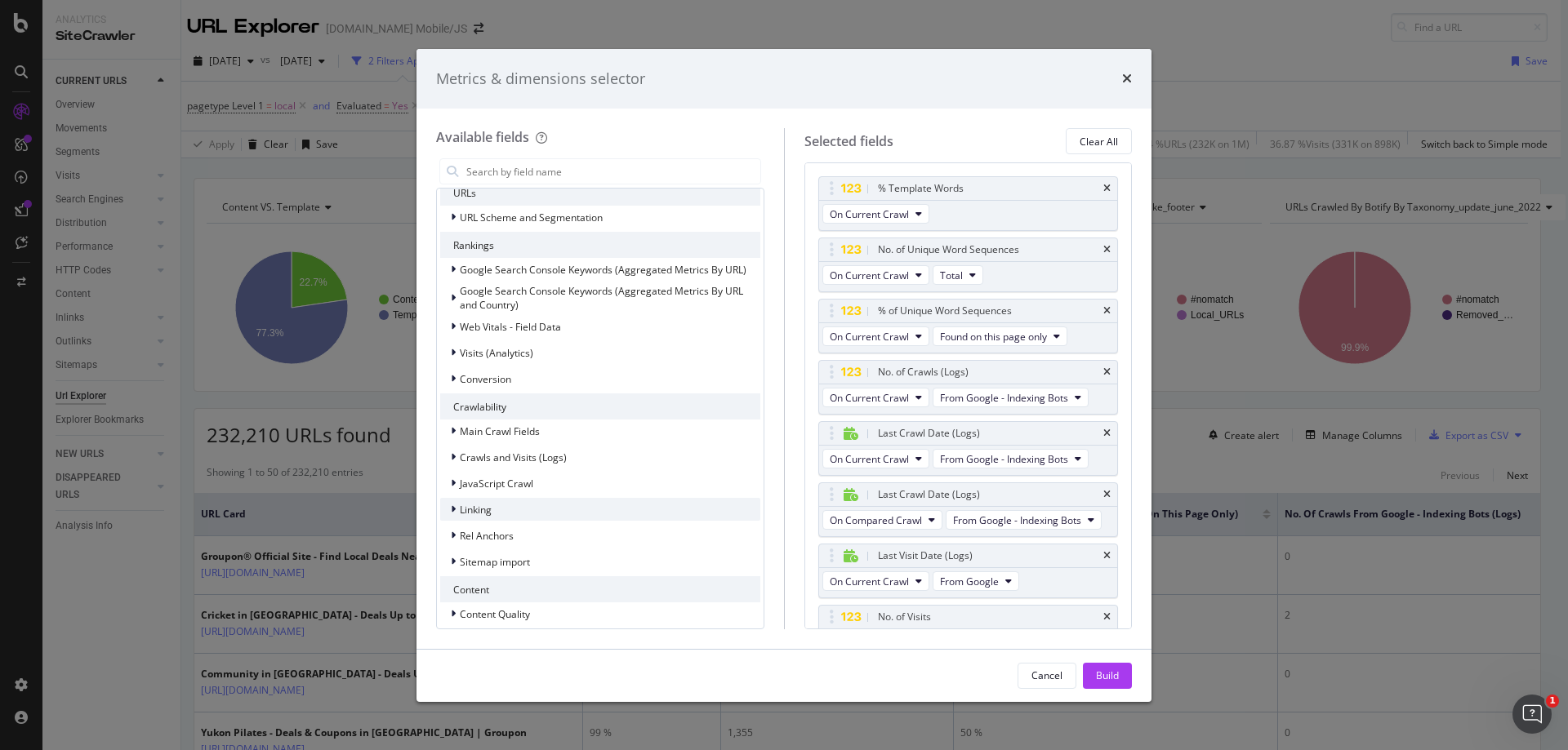
click at [505, 508] on div "Linking" at bounding box center [600, 509] width 320 height 23
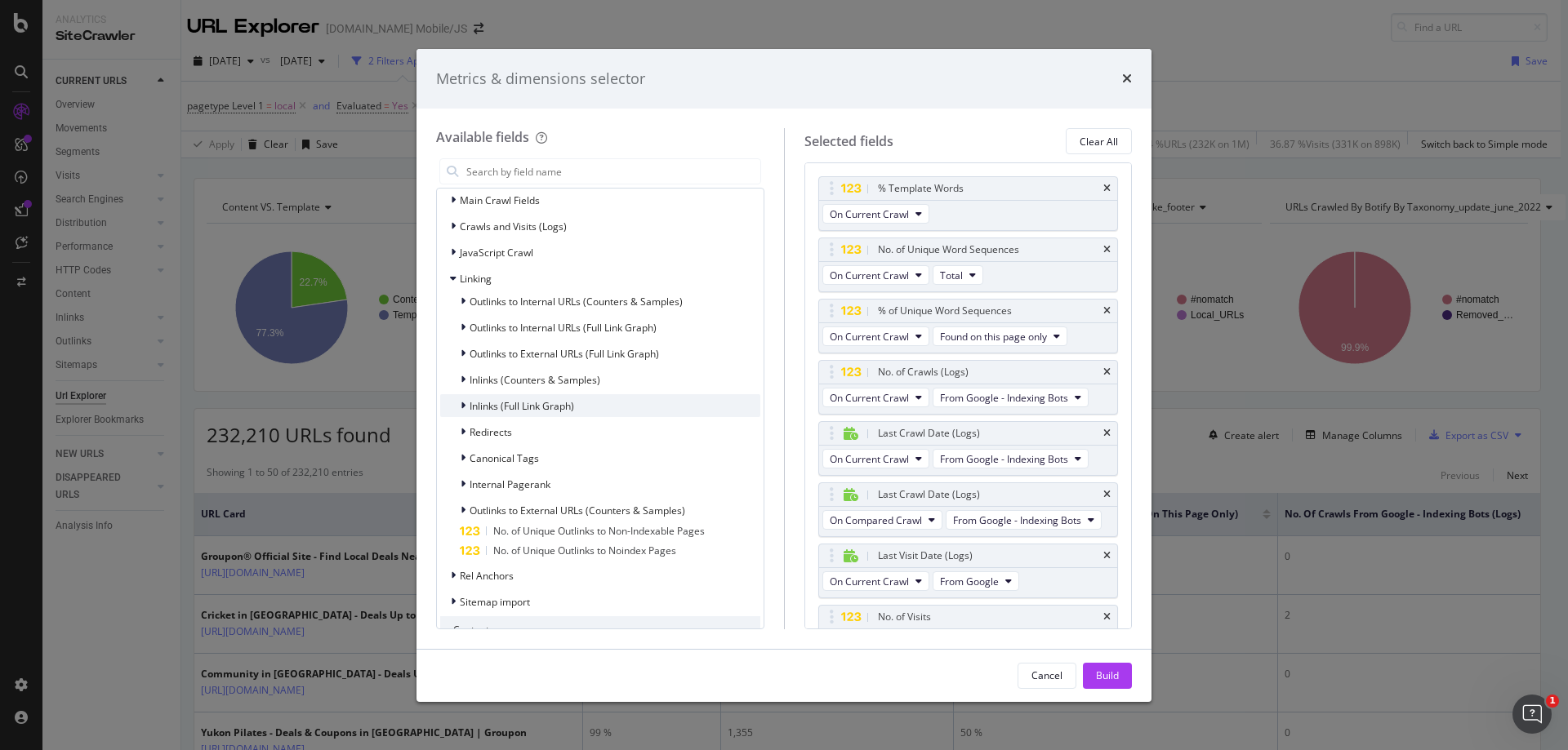
scroll to position [490, 0]
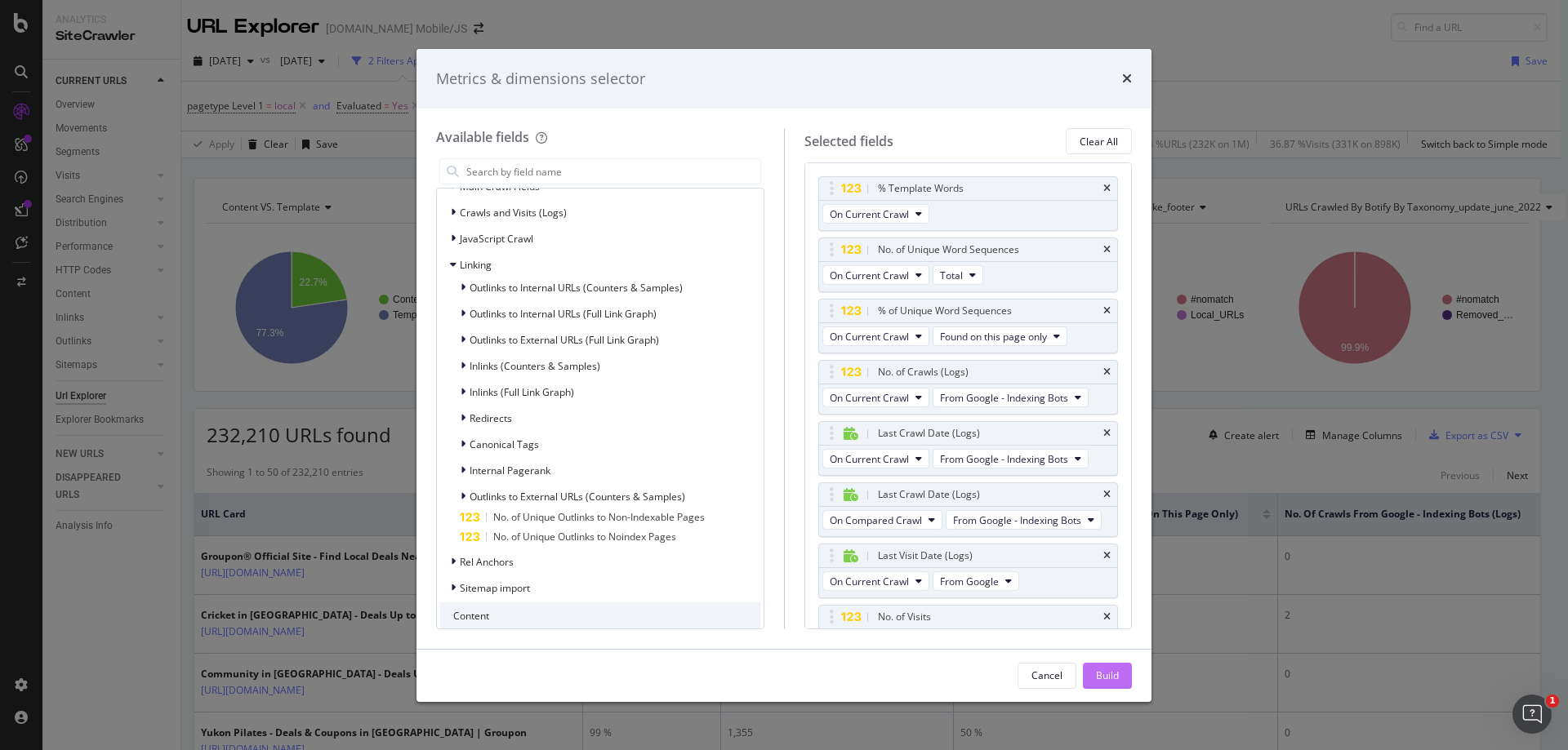
click at [1095, 674] on div "Build" at bounding box center [1107, 675] width 23 height 14
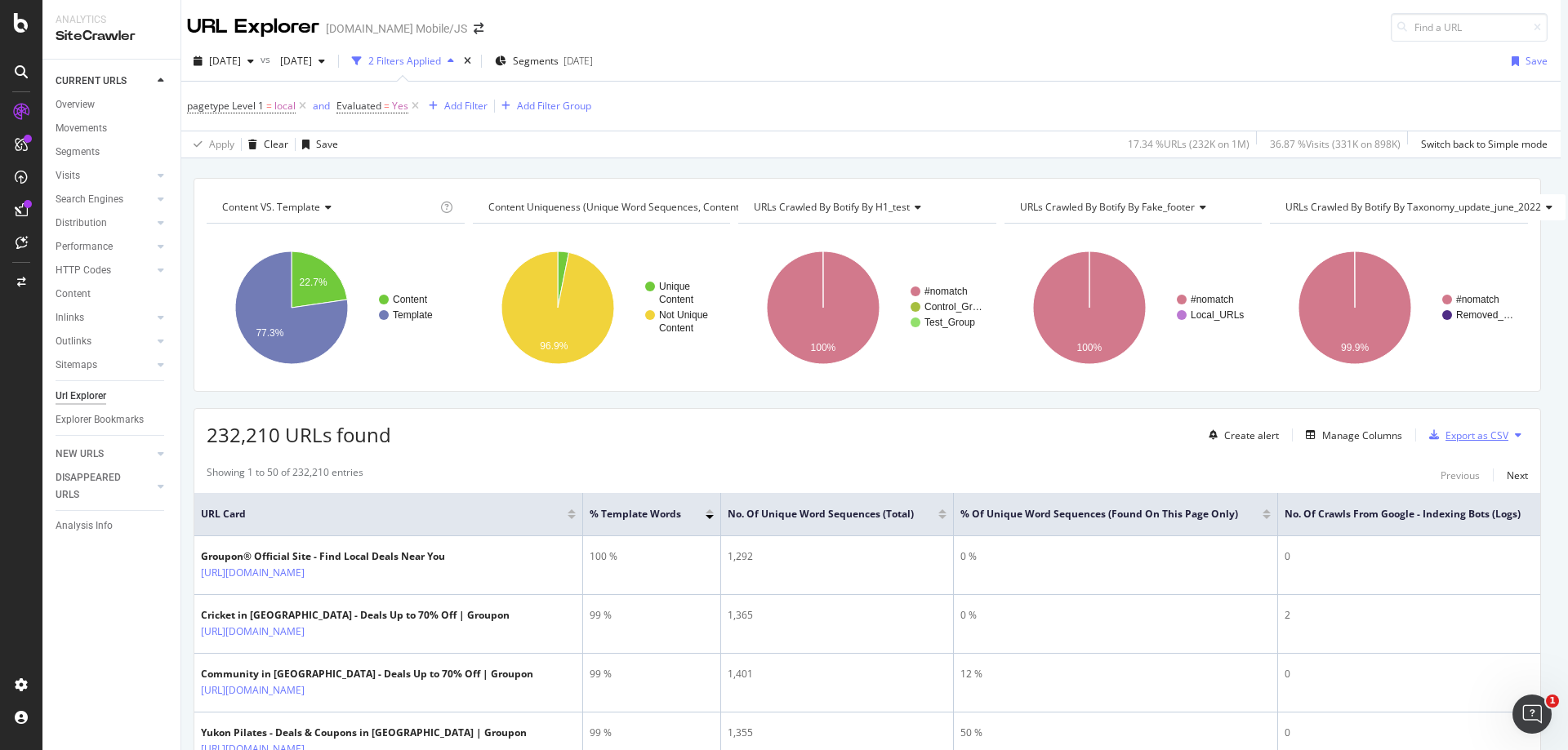
click at [1458, 435] on div "Export as CSV" at bounding box center [1477, 435] width 63 height 14
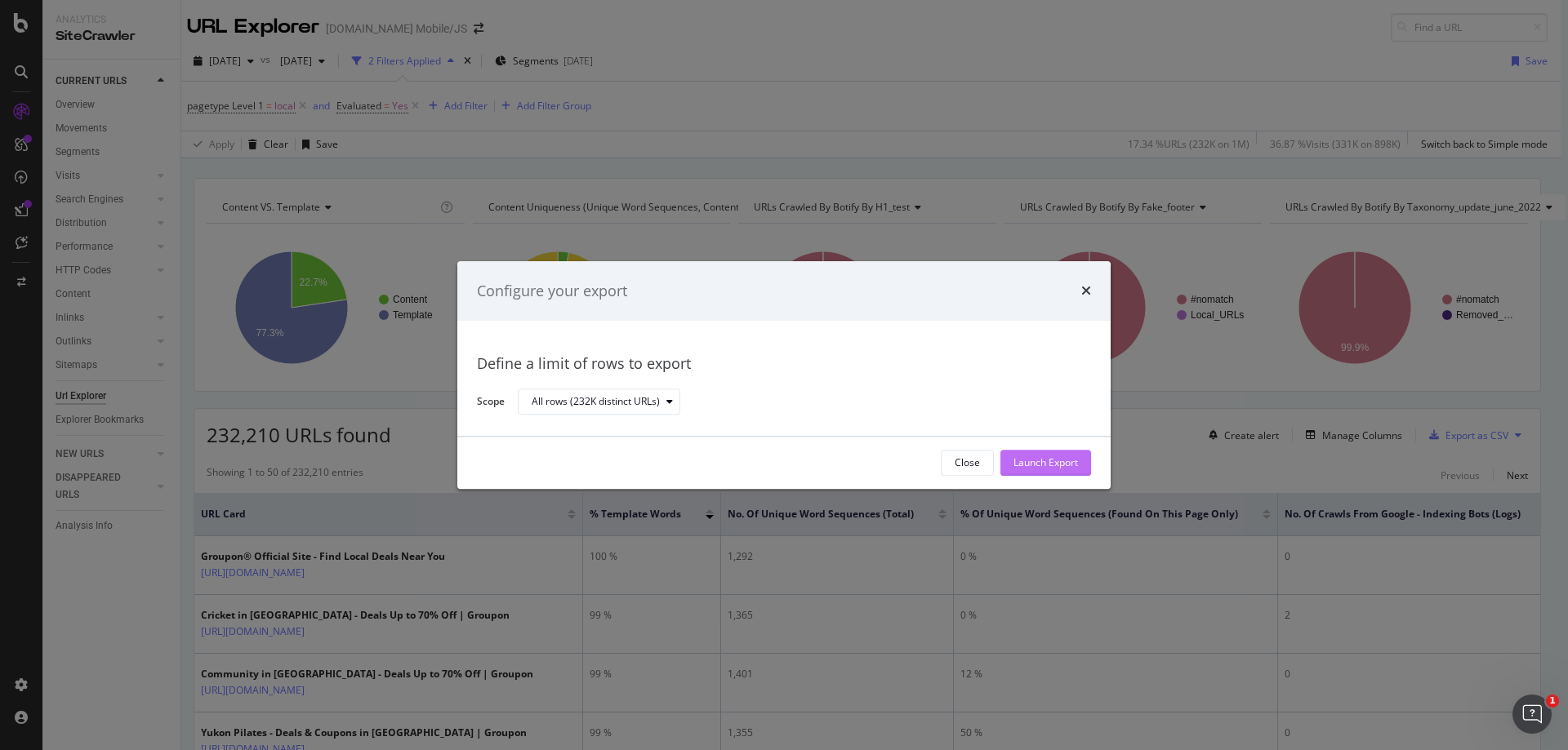
click at [1065, 463] on div "Launch Export" at bounding box center [1045, 462] width 64 height 14
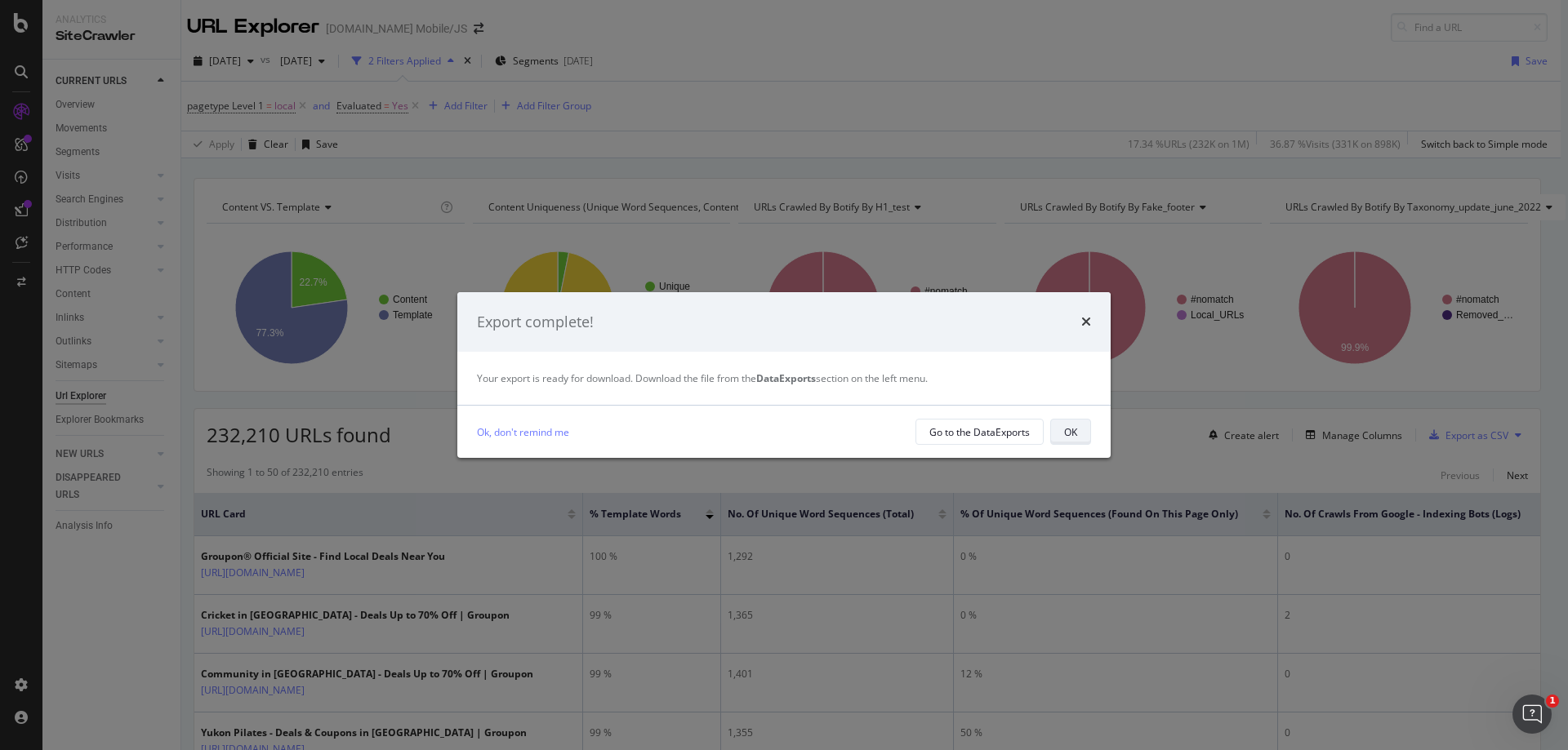
click at [1078, 436] on button "OK" at bounding box center [1071, 432] width 41 height 26
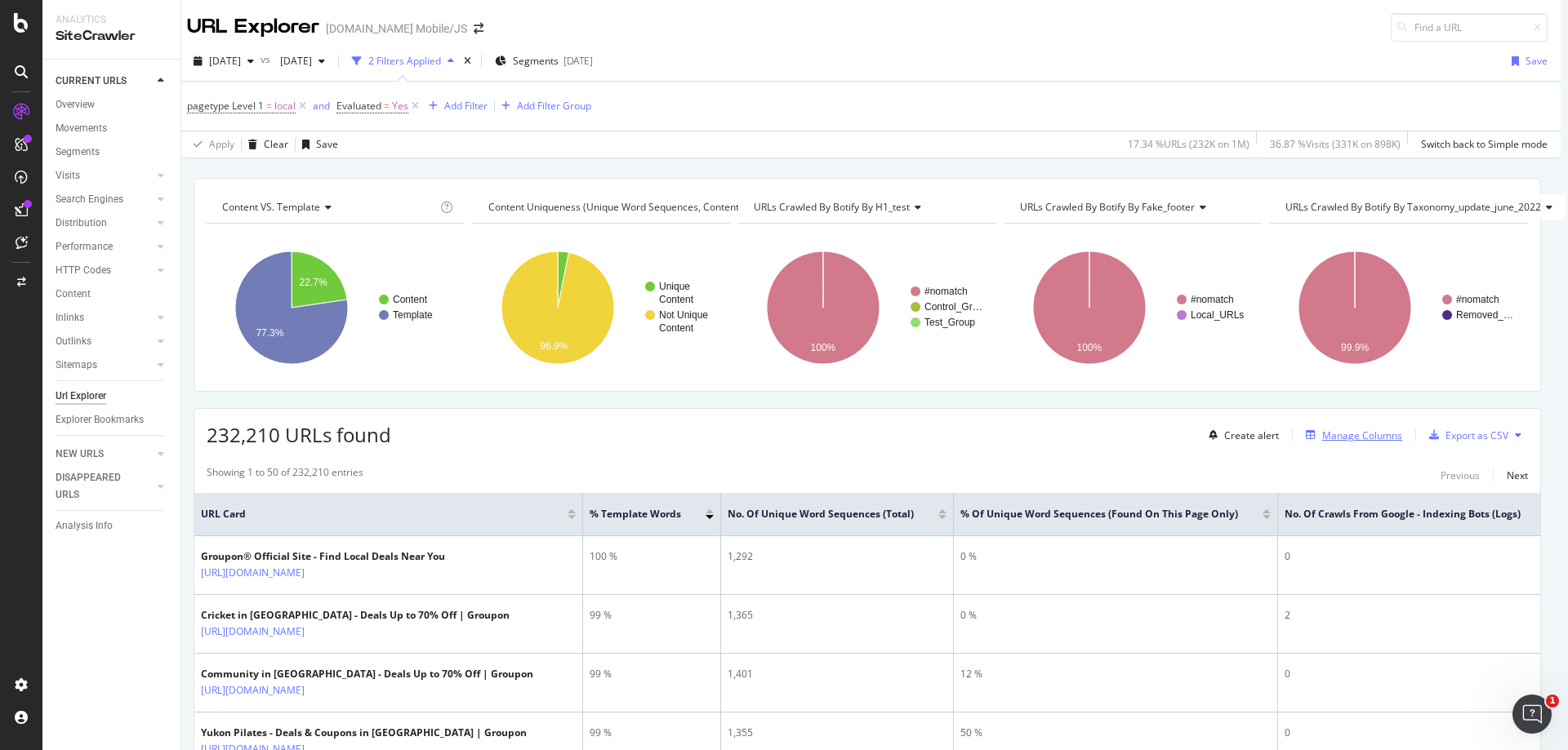
click at [1340, 439] on div "Manage Columns" at bounding box center [1362, 435] width 80 height 14
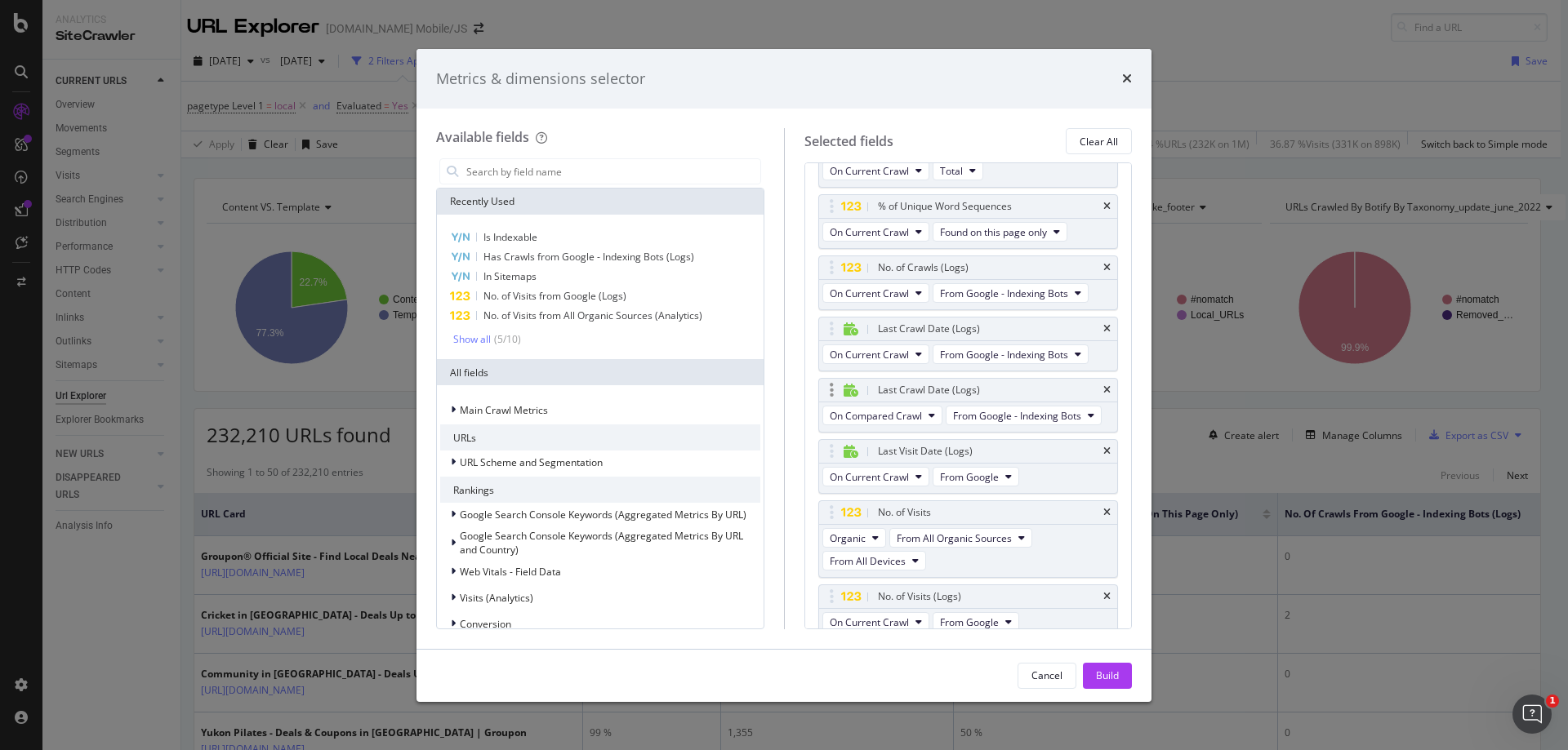
scroll to position [163, 0]
click at [982, 426] on span "From Google" at bounding box center [970, 418] width 59 height 14
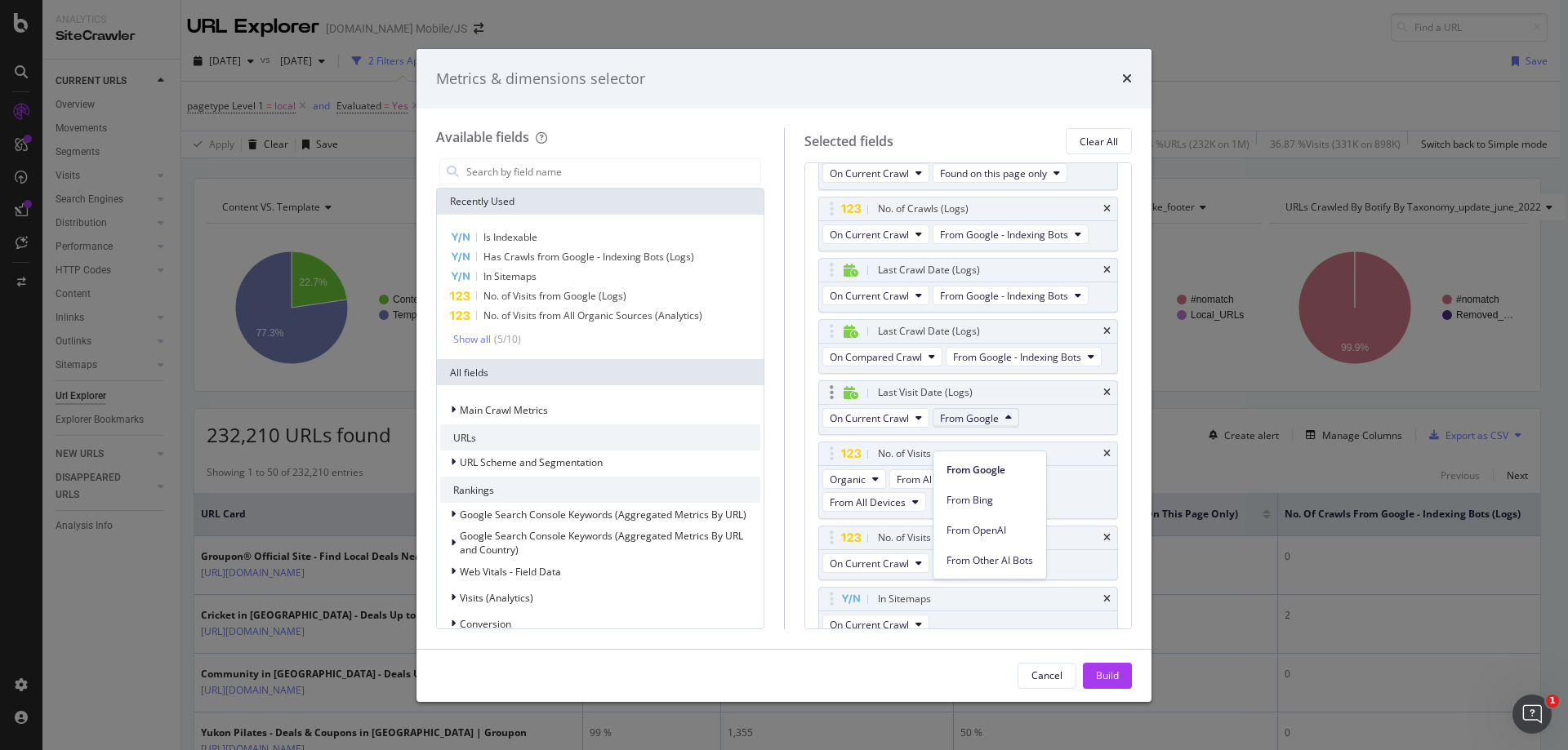
click at [982, 426] on span "From Google" at bounding box center [970, 418] width 59 height 14
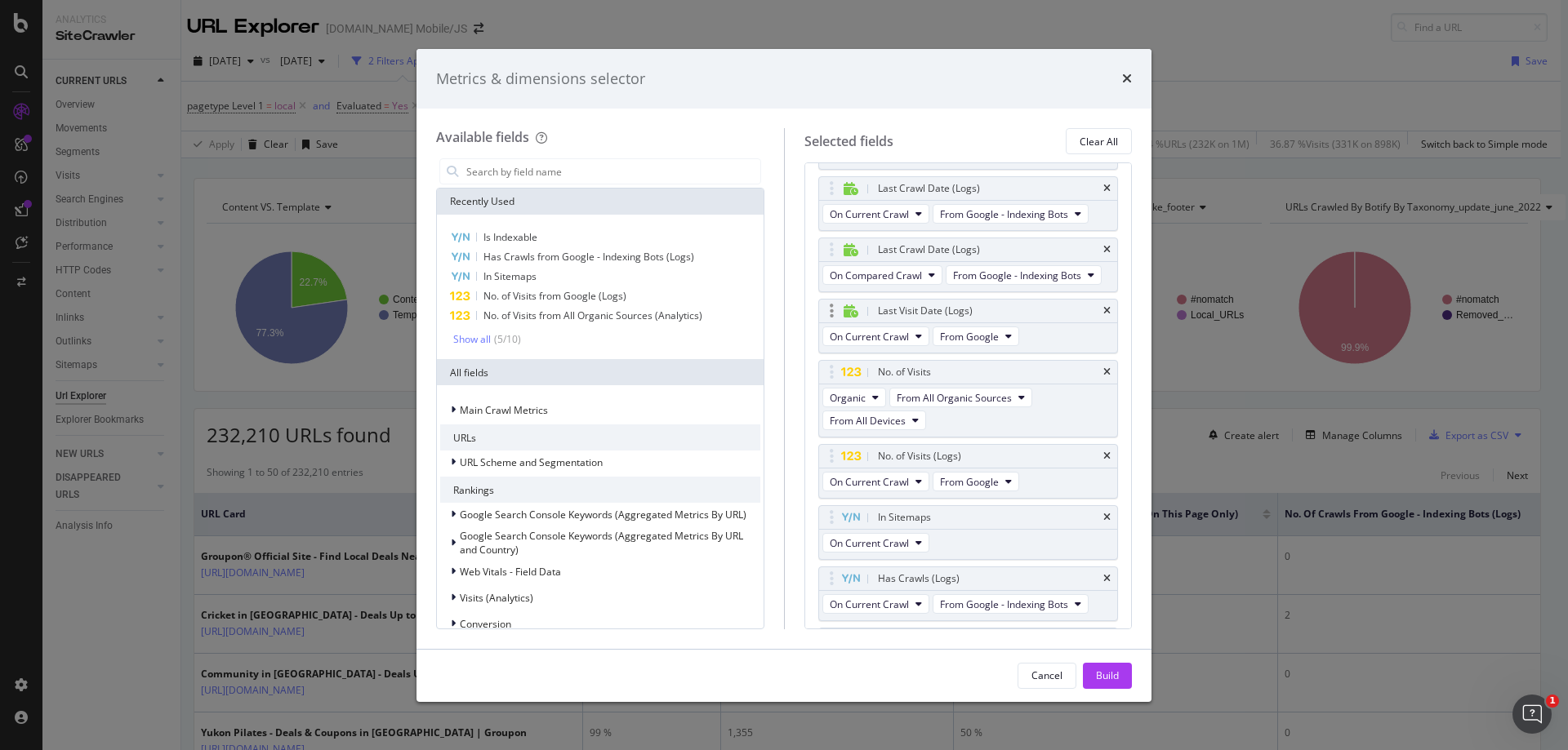
scroll to position [376, 0]
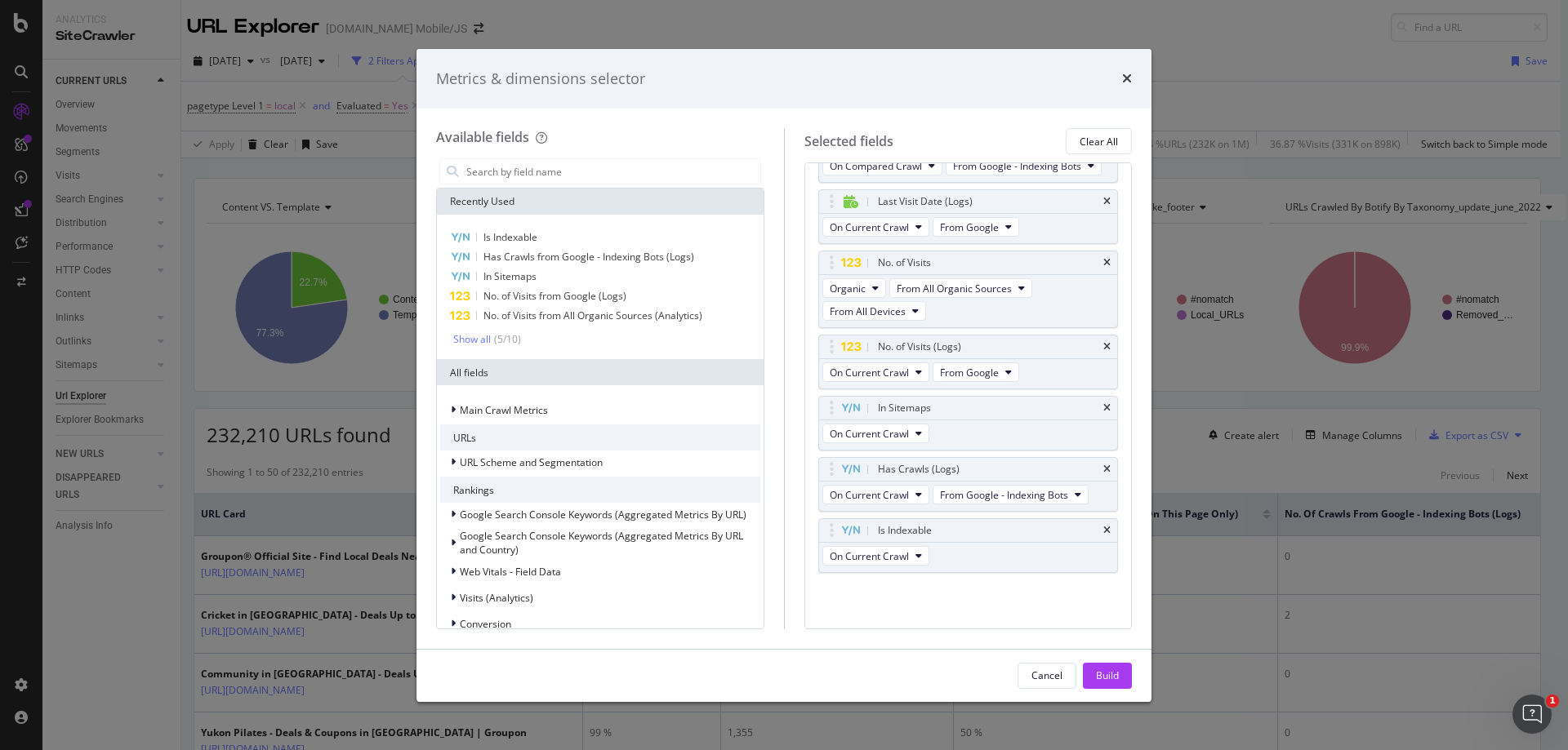
click at [1120, 81] on div "Metrics & dimensions selector" at bounding box center [784, 79] width 696 height 21
click at [1128, 72] on icon "times" at bounding box center [1127, 78] width 10 height 13
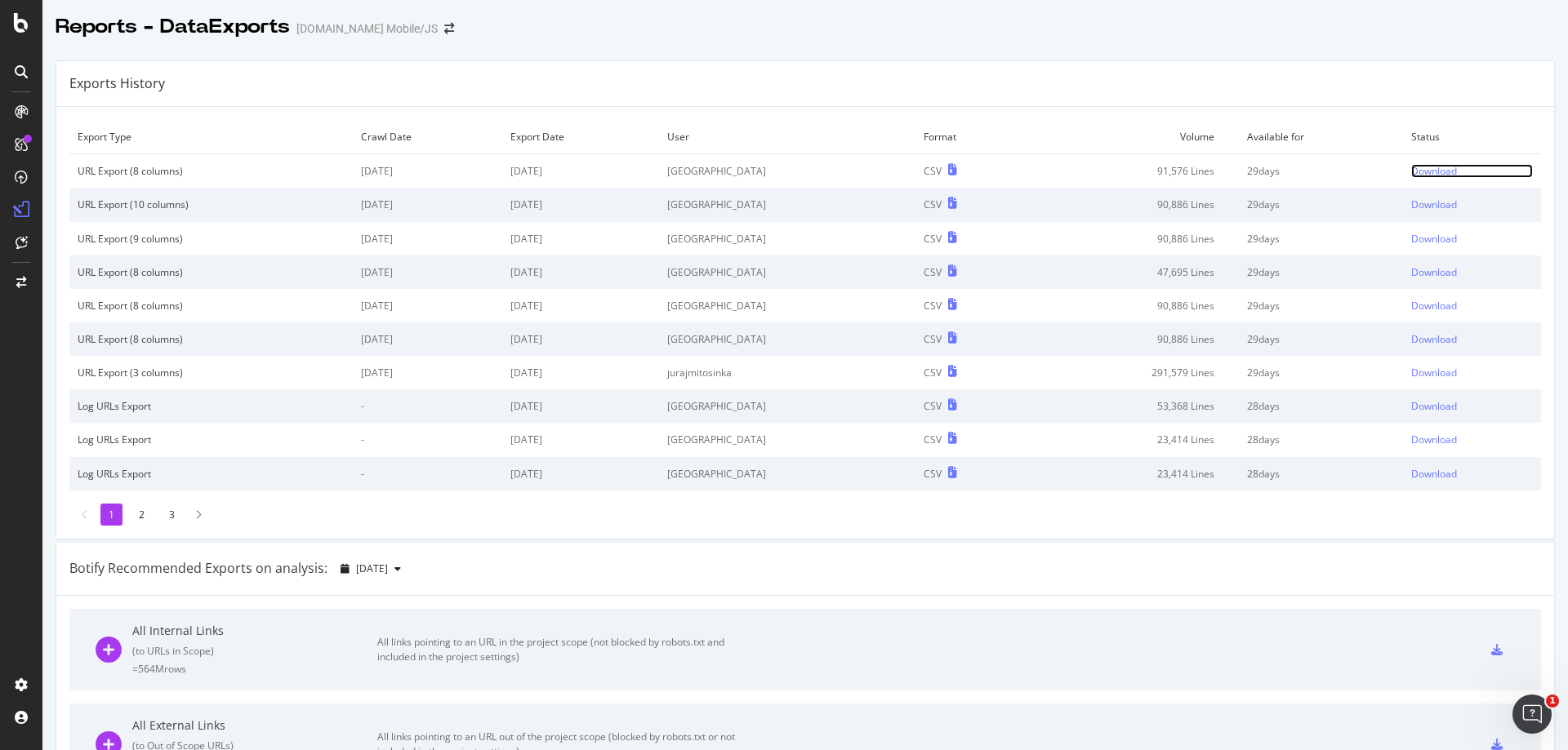
click at [1411, 173] on div "Download" at bounding box center [1434, 171] width 46 height 14
click at [1129, 45] on div at bounding box center [805, 44] width 1525 height 7
click at [1411, 174] on div "Download" at bounding box center [1434, 171] width 46 height 14
click at [1159, 90] on div "Exports History" at bounding box center [805, 85] width 1497 height 46
click at [1411, 173] on div "Download" at bounding box center [1434, 171] width 46 height 14
